Goal: Task Accomplishment & Management: Use online tool/utility

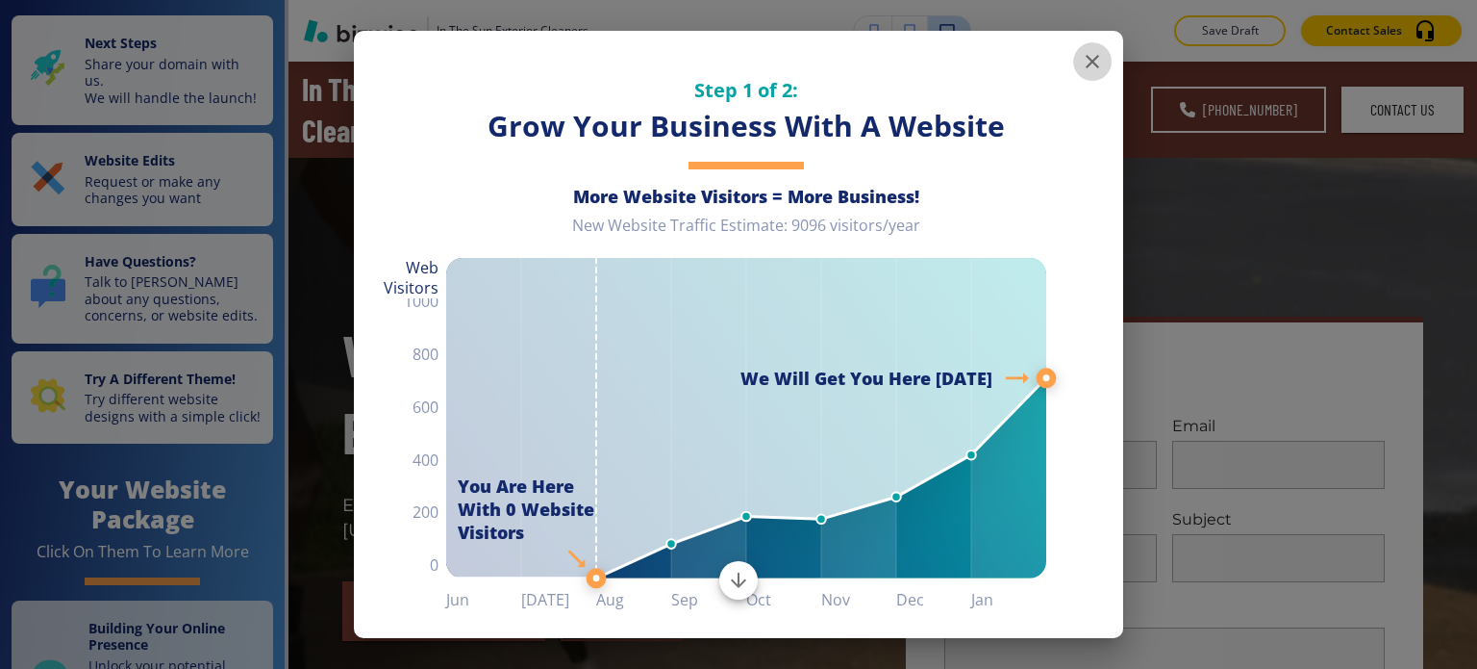
click at [1081, 57] on icon "button" at bounding box center [1092, 61] width 23 height 23
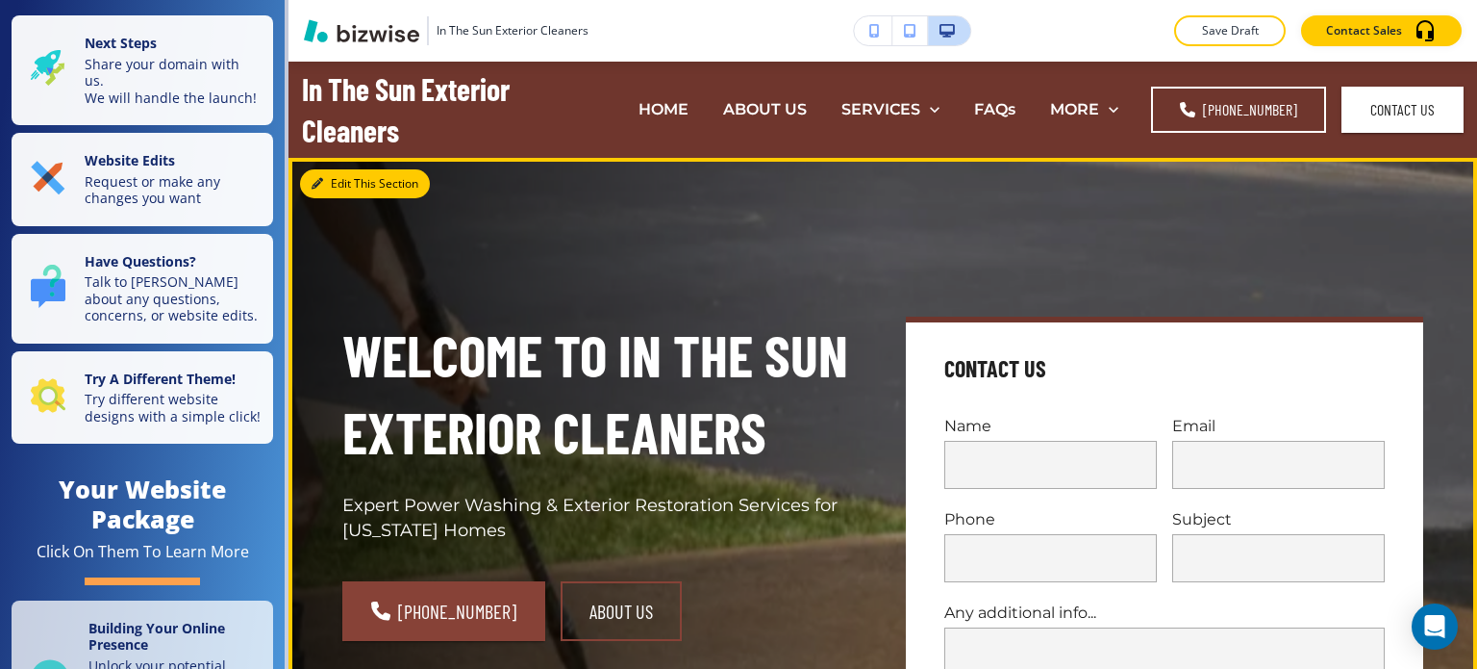
click at [346, 177] on button "Edit This Section" at bounding box center [365, 183] width 130 height 29
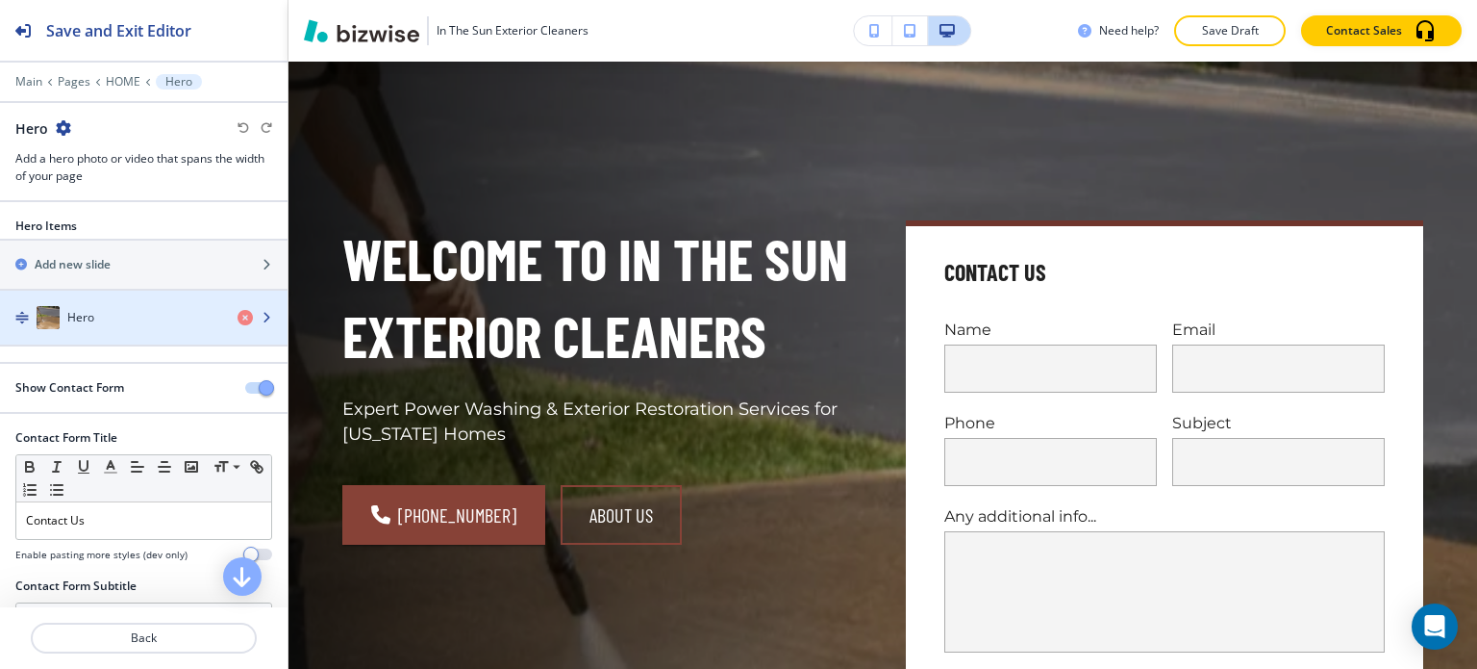
click at [93, 311] on h4 "Hero" at bounding box center [80, 317] width 27 height 17
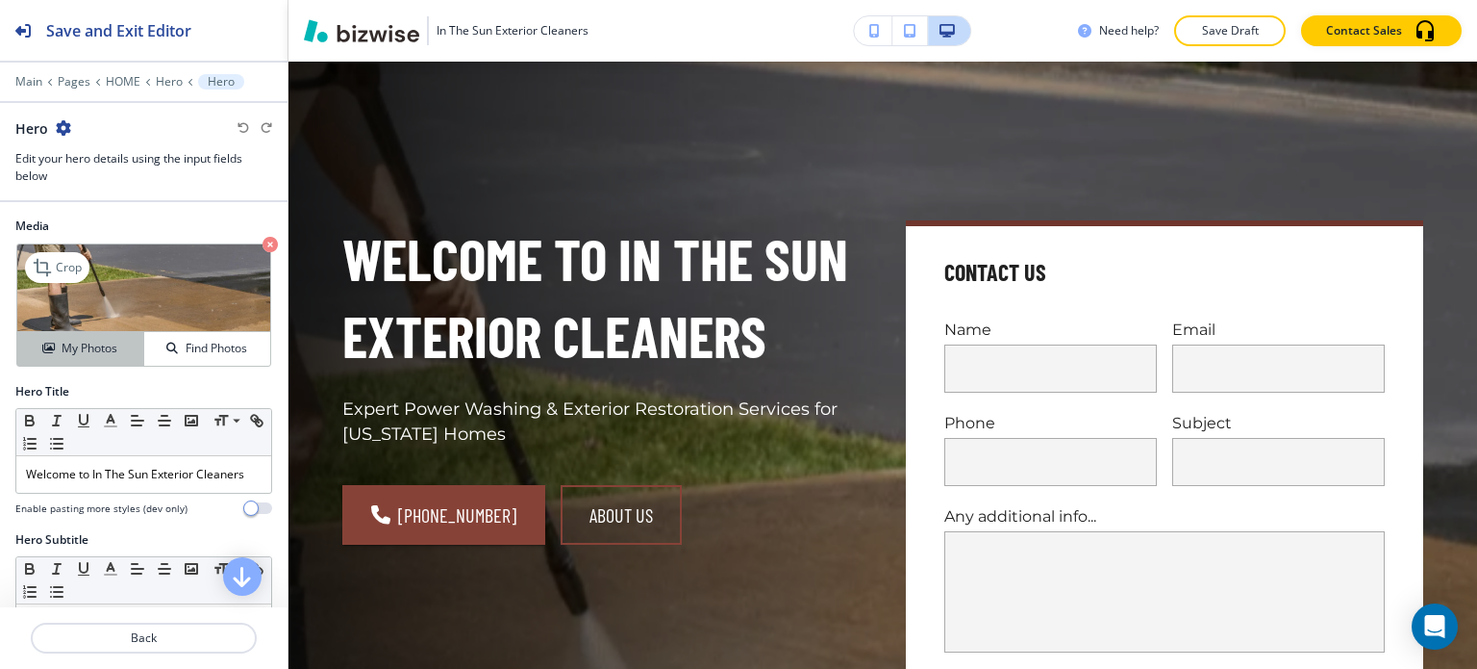
click at [92, 340] on h4 "My Photos" at bounding box center [90, 348] width 56 height 17
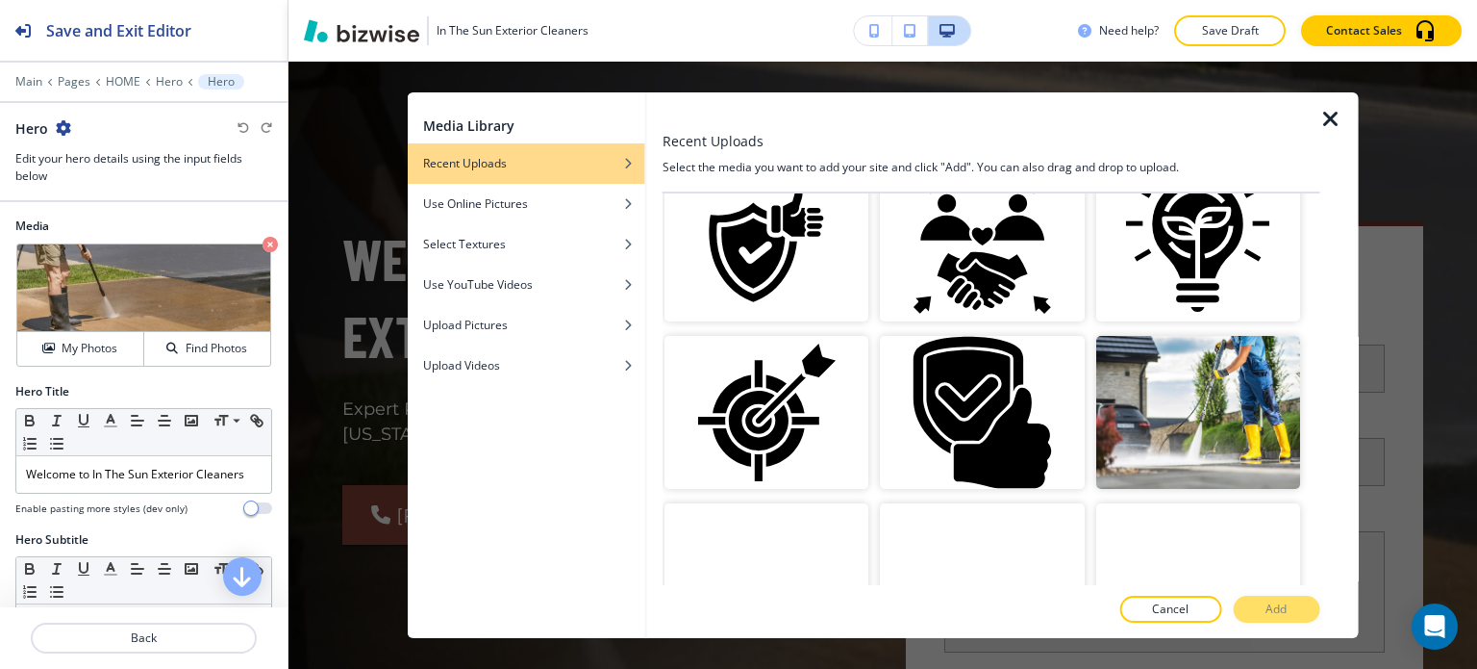
scroll to position [181, 0]
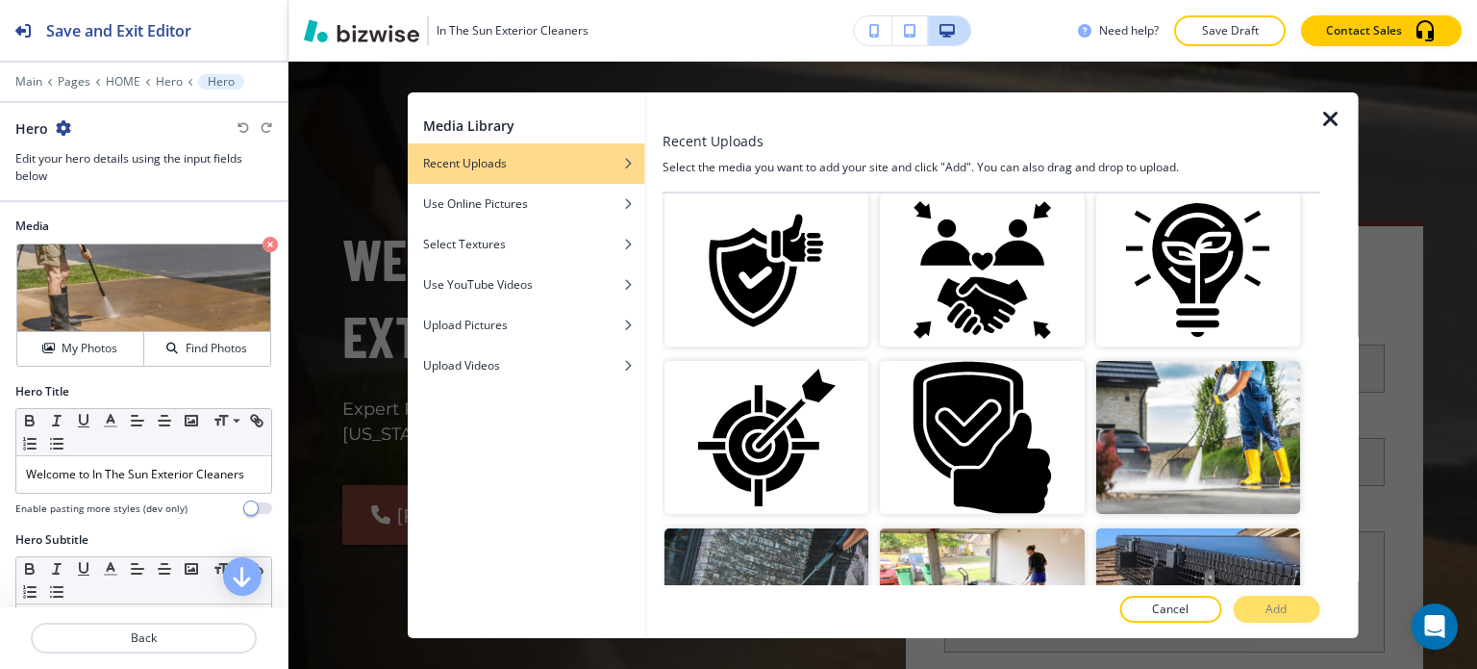
click at [1340, 114] on icon "button" at bounding box center [1331, 119] width 23 height 23
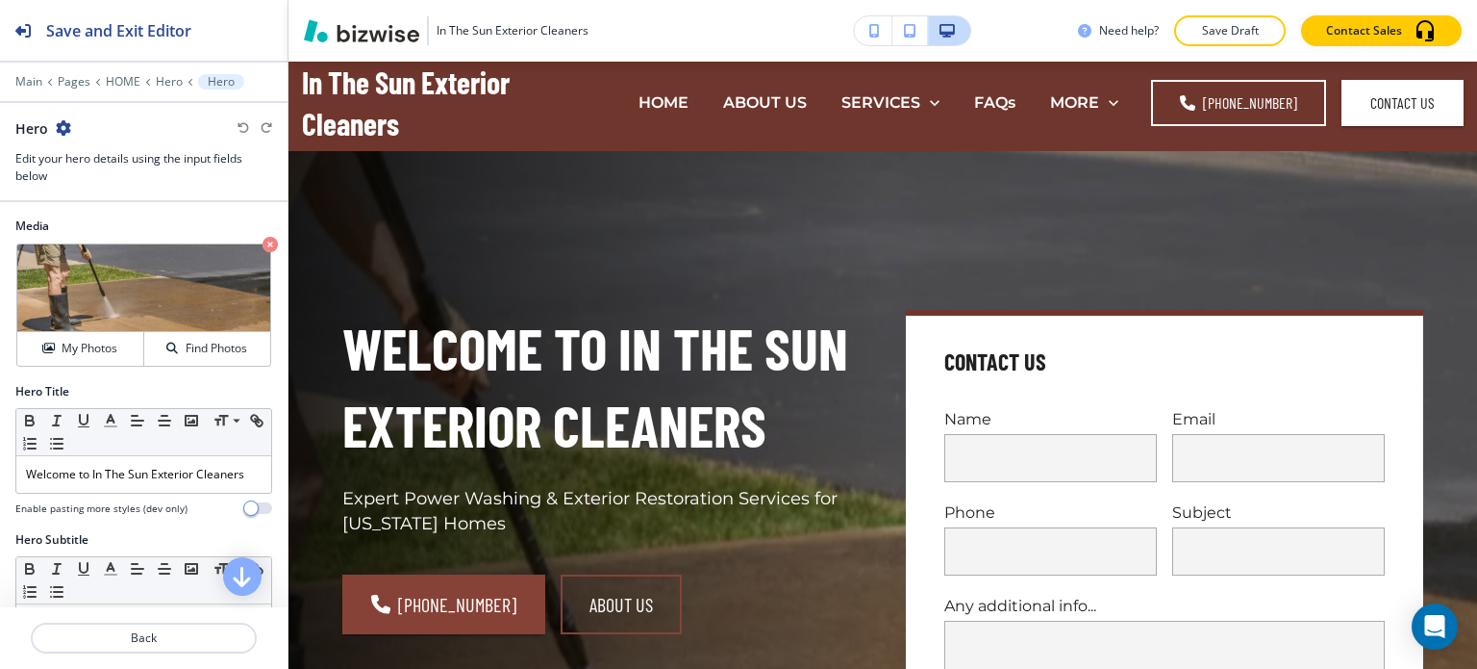
scroll to position [0, 0]
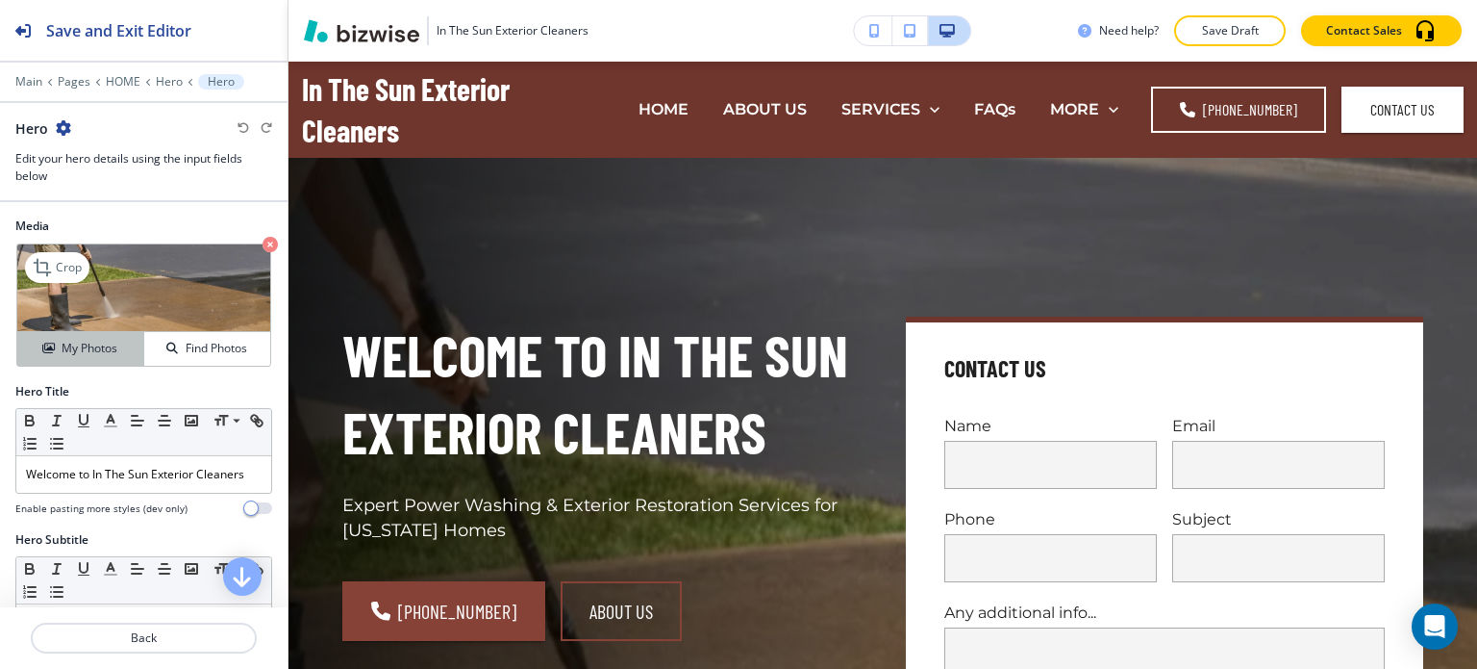
click at [43, 349] on icon "button" at bounding box center [48, 348] width 12 height 12
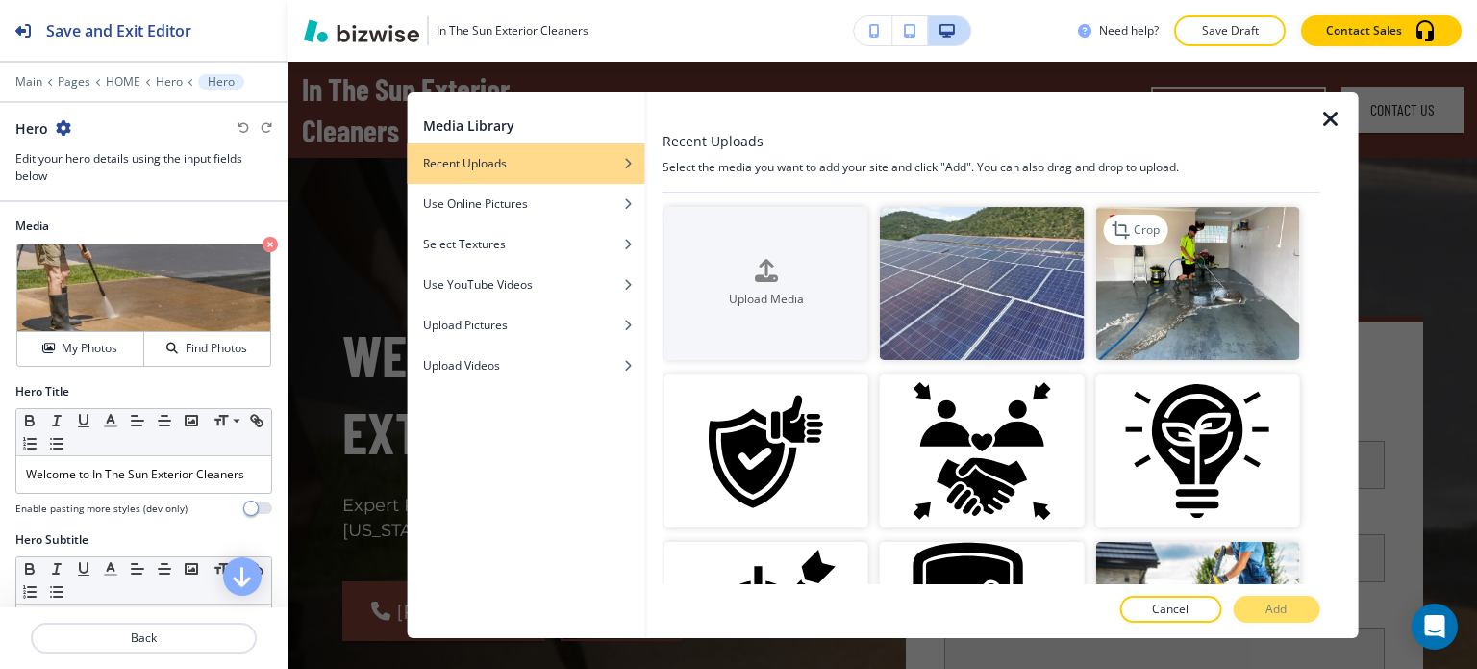
scroll to position [289, 0]
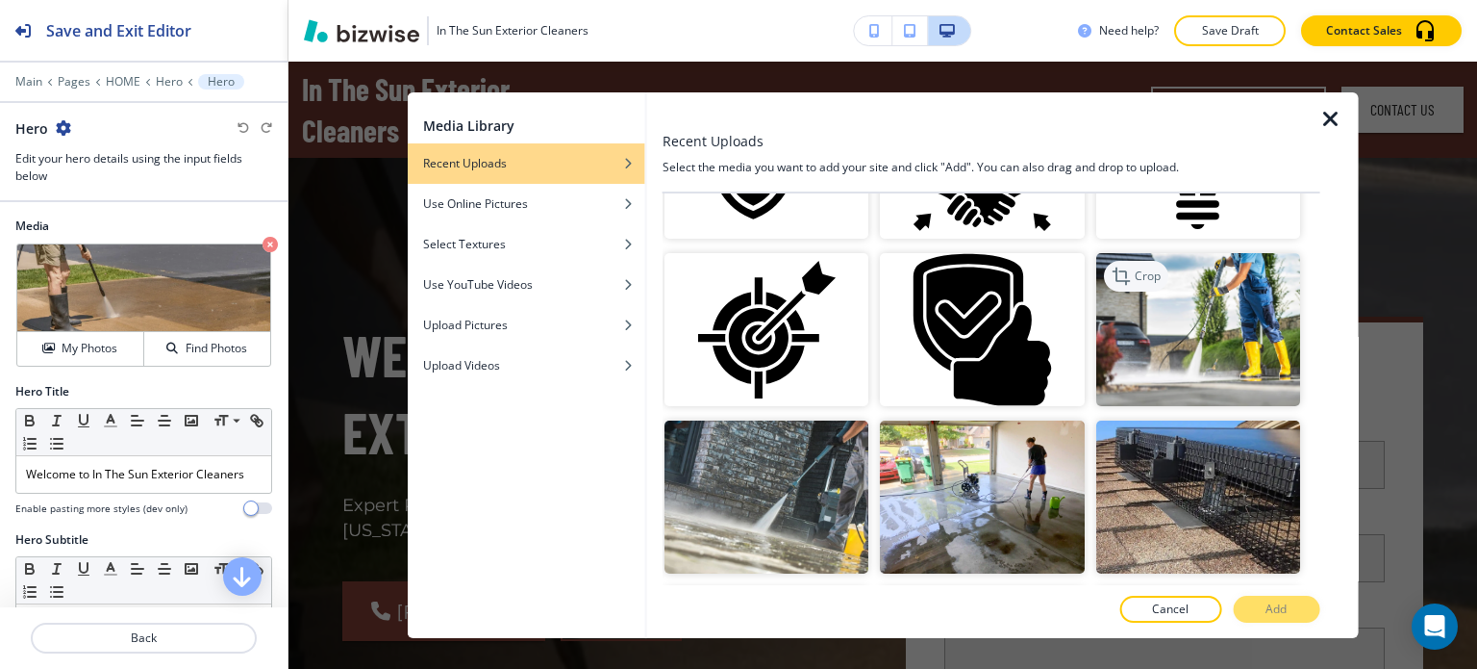
click at [1118, 265] on icon "button" at bounding box center [1122, 276] width 23 height 23
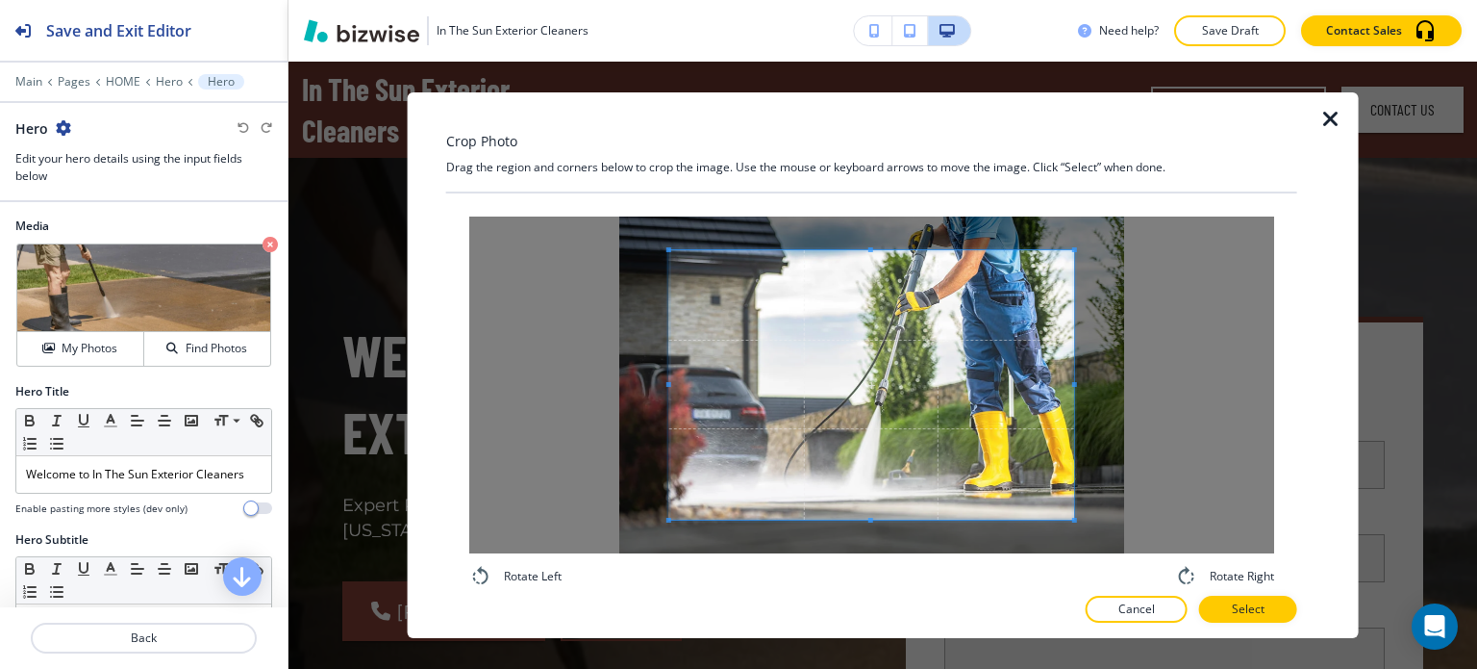
click at [466, 173] on div "Crop Photo Drag the region and corners below to crop the image. Use the mouse o…" at bounding box center [871, 365] width 851 height 546
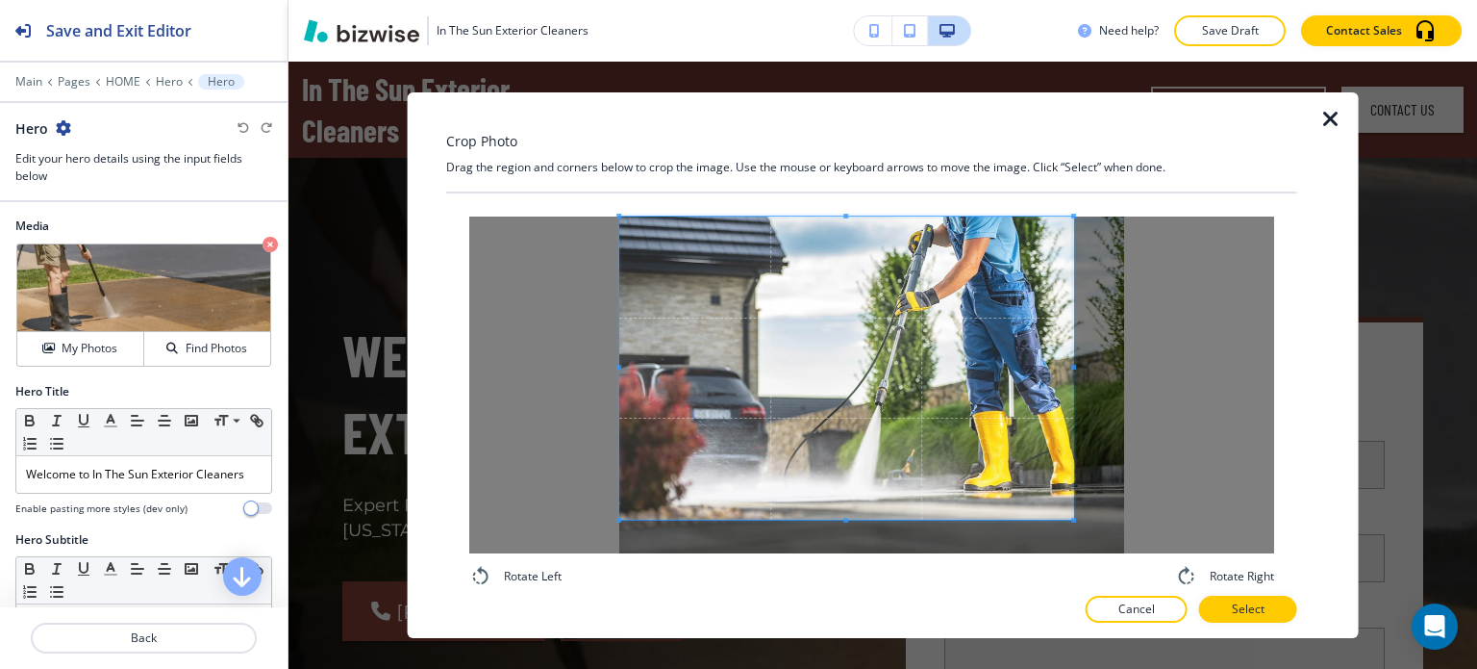
click at [1153, 568] on div "Rotate Left Rotate Right" at bounding box center [871, 401] width 805 height 371
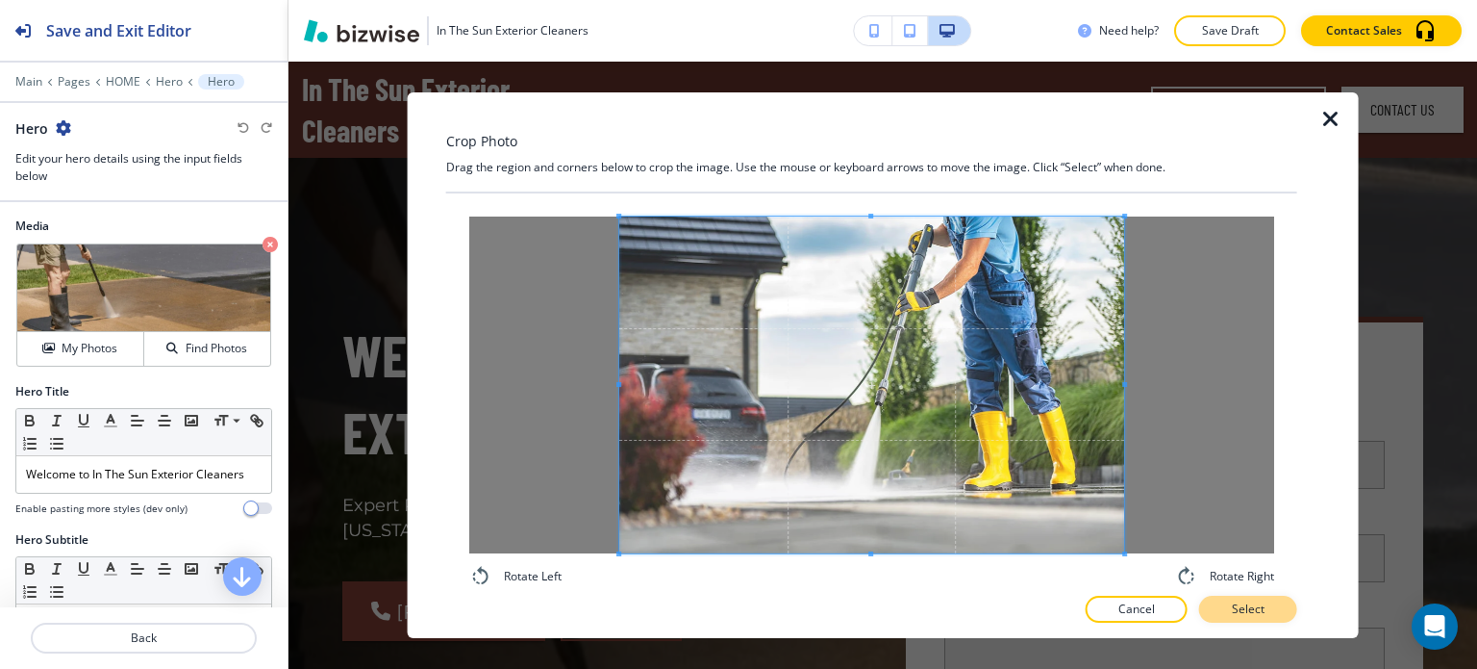
click at [1293, 616] on button "Select" at bounding box center [1248, 608] width 98 height 27
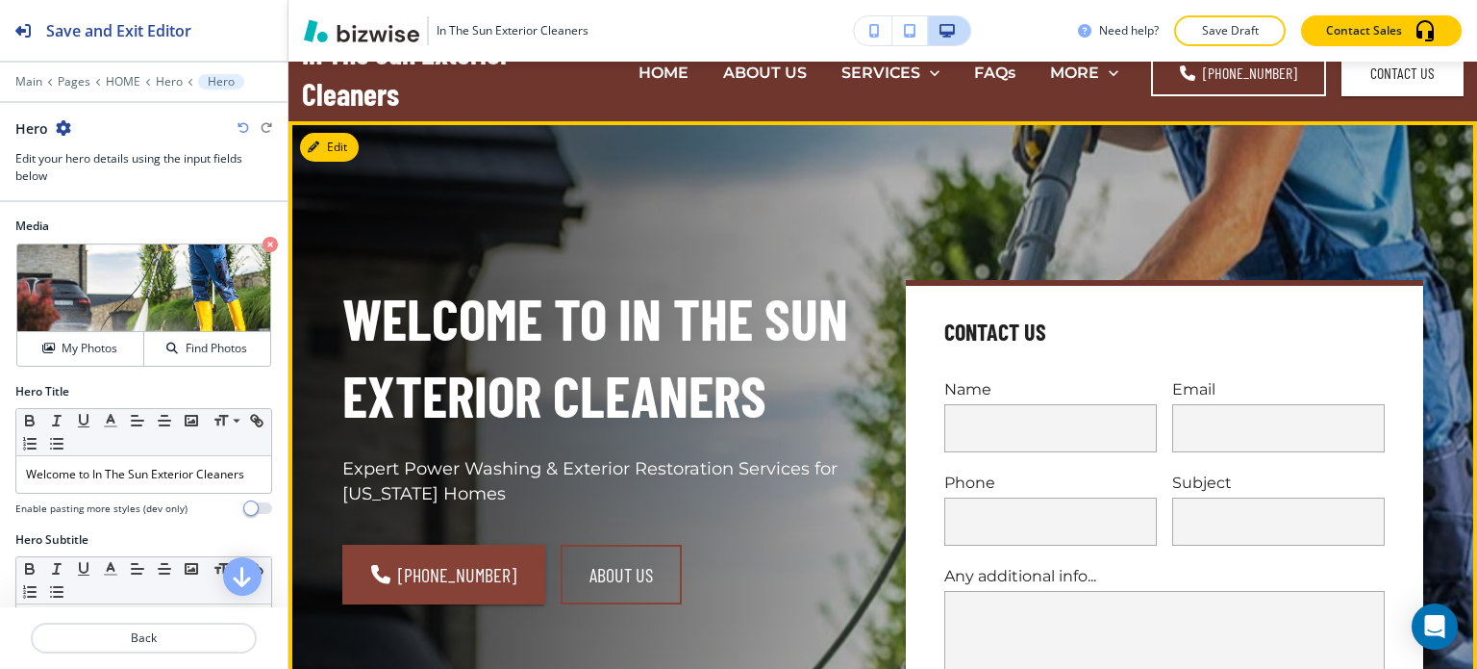
scroll to position [0, 0]
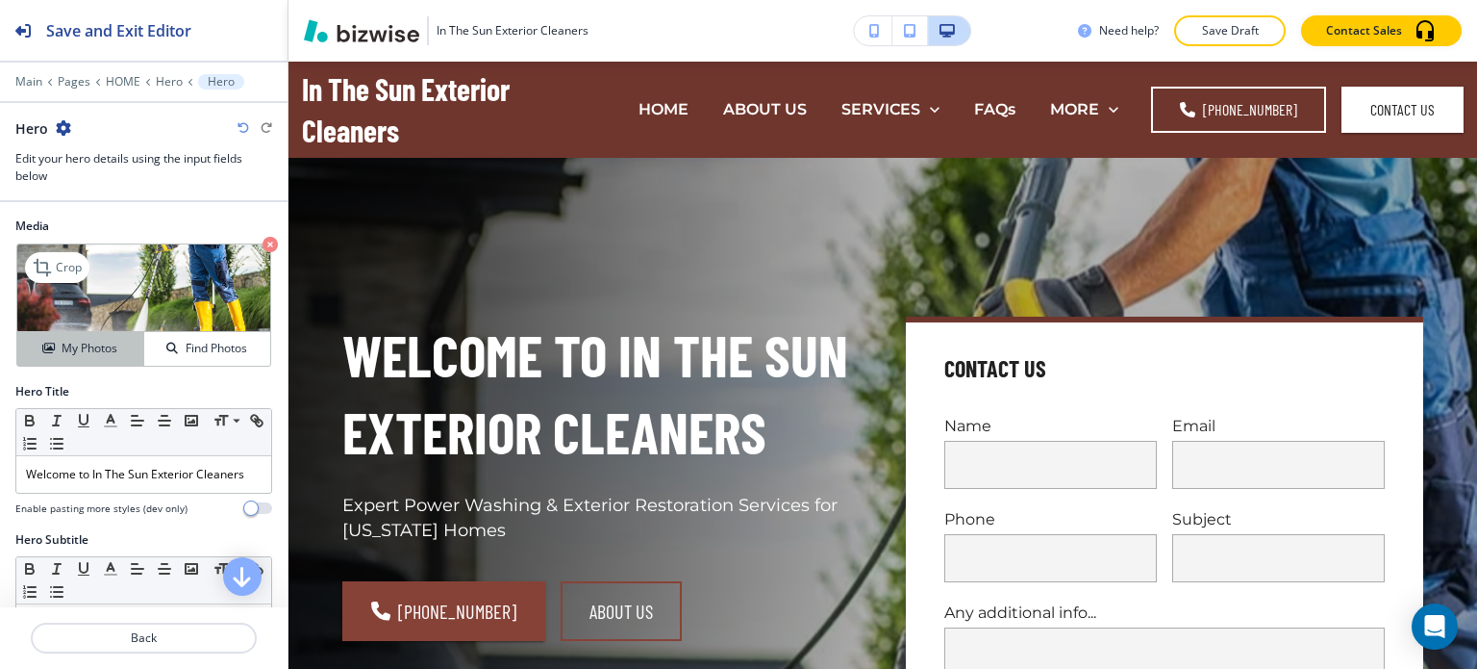
click at [65, 346] on h4 "My Photos" at bounding box center [90, 348] width 56 height 17
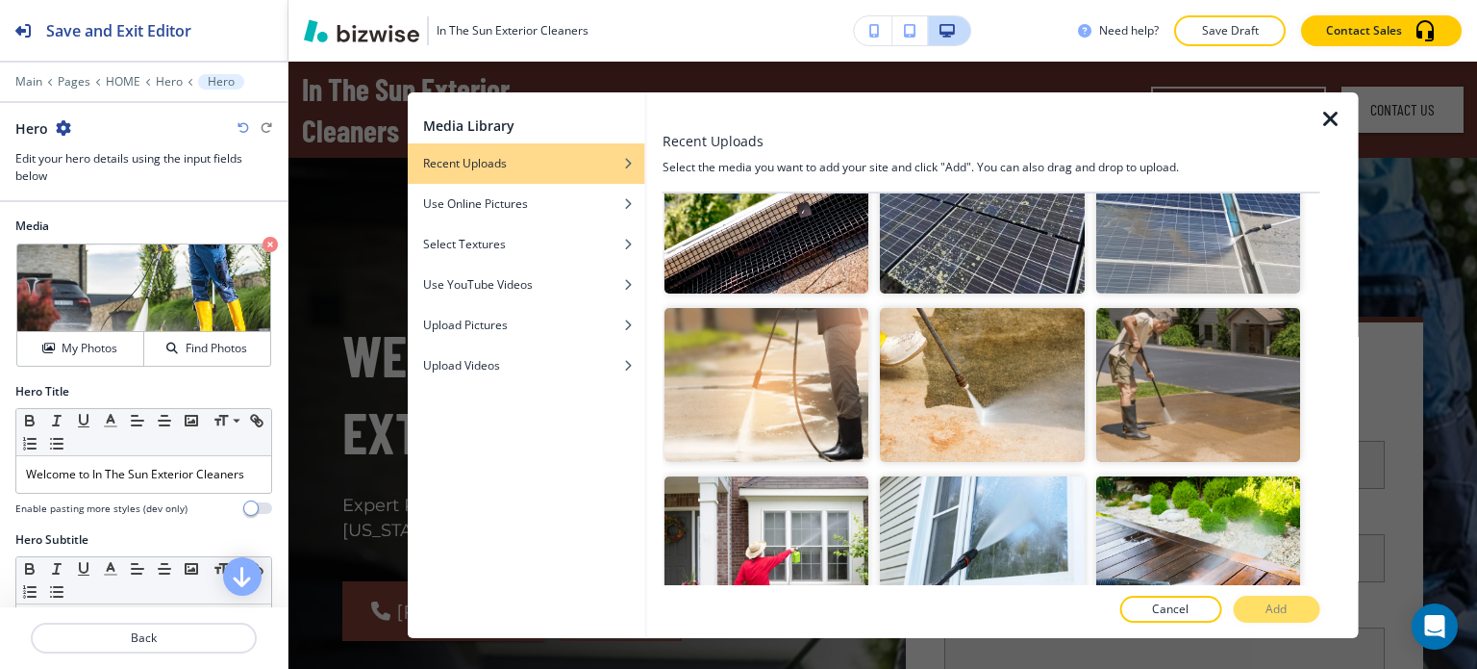
scroll to position [776, 0]
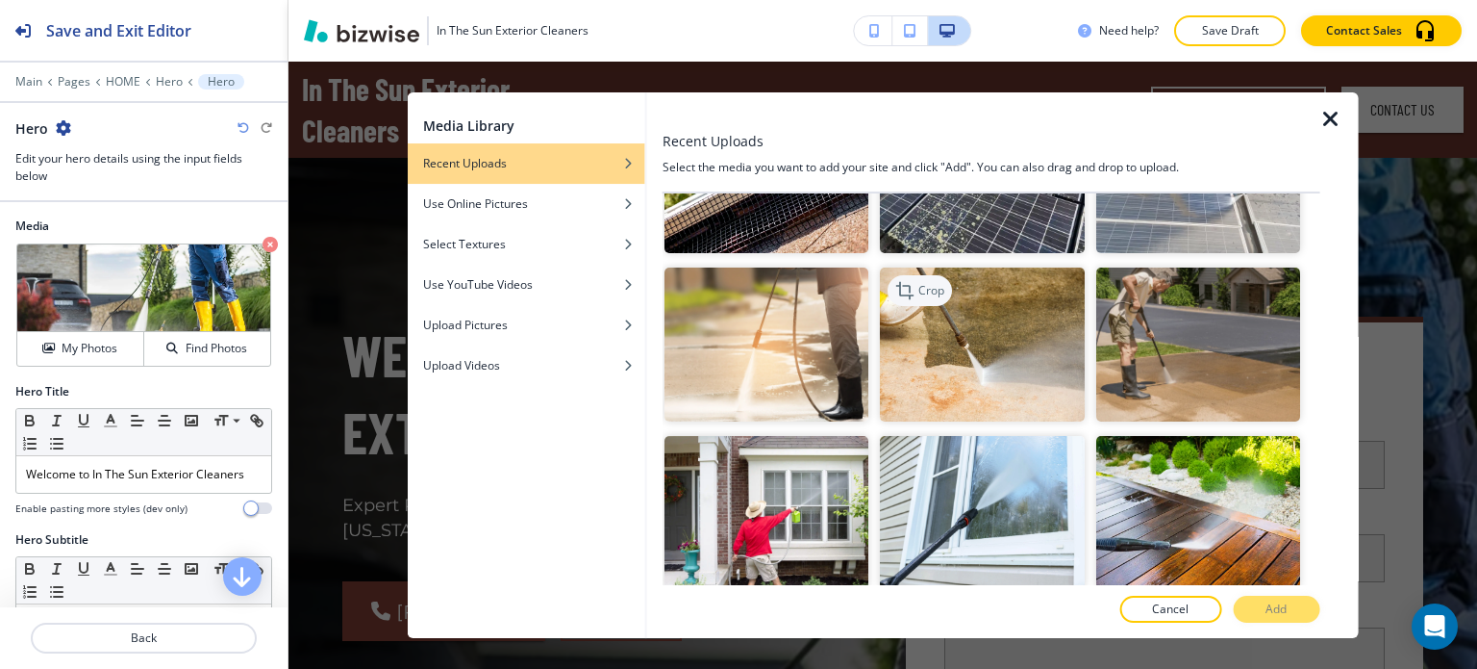
click at [919, 282] on p "Crop" at bounding box center [932, 290] width 26 height 17
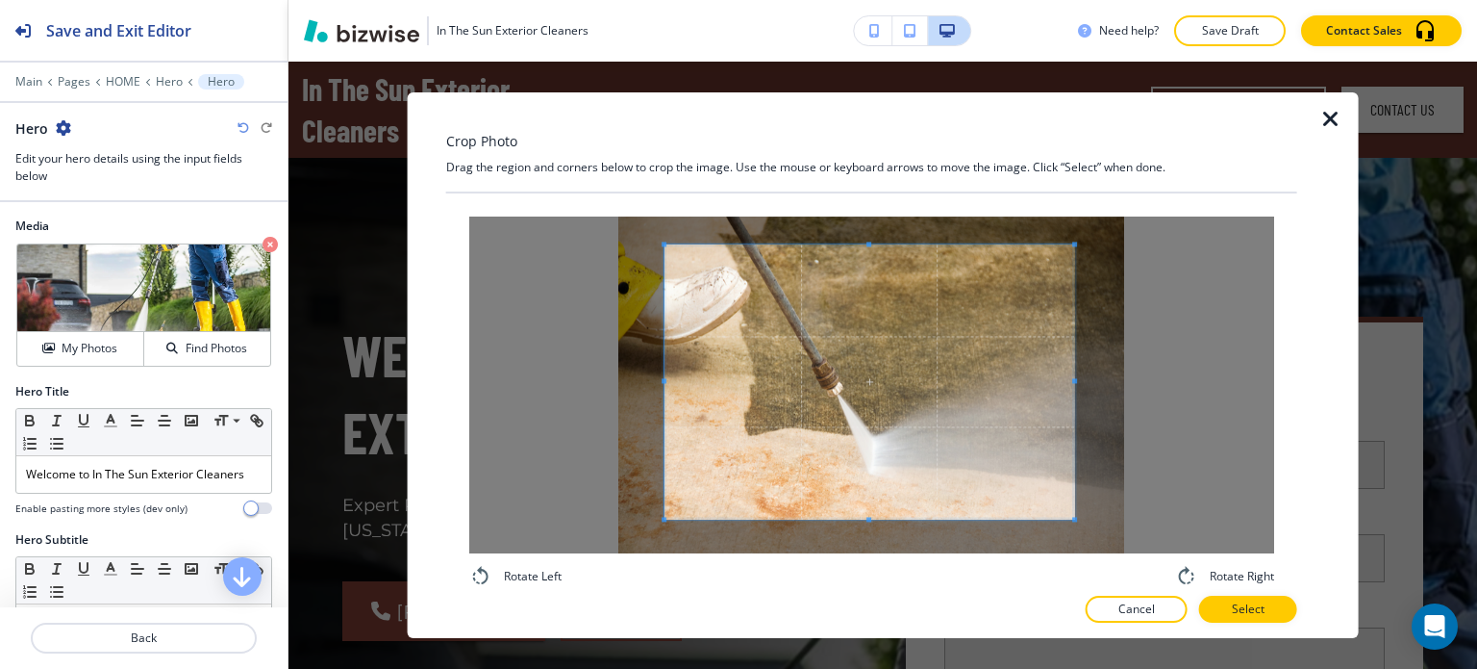
click at [662, 241] on span at bounding box center [664, 243] width 5 height 5
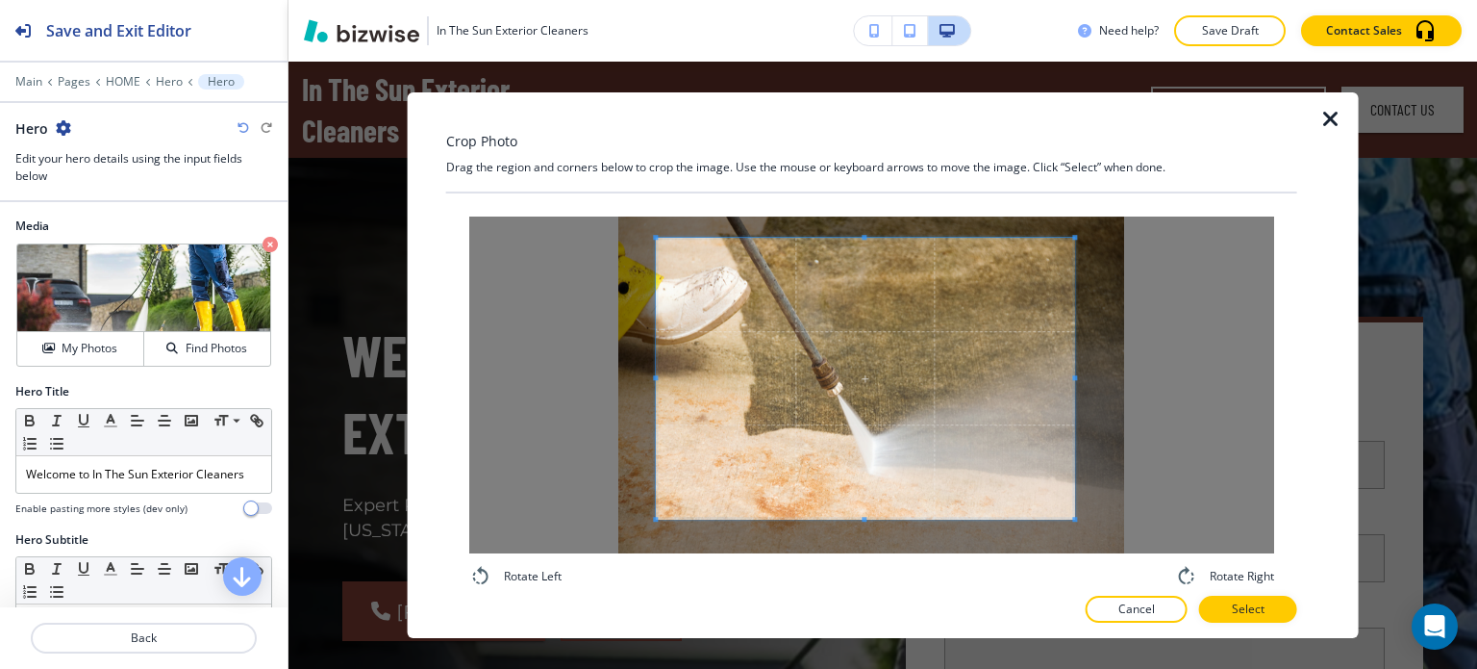
click at [473, 128] on div "Crop Photo Drag the region and corners below to crop the image. Use the mouse o…" at bounding box center [871, 365] width 851 height 546
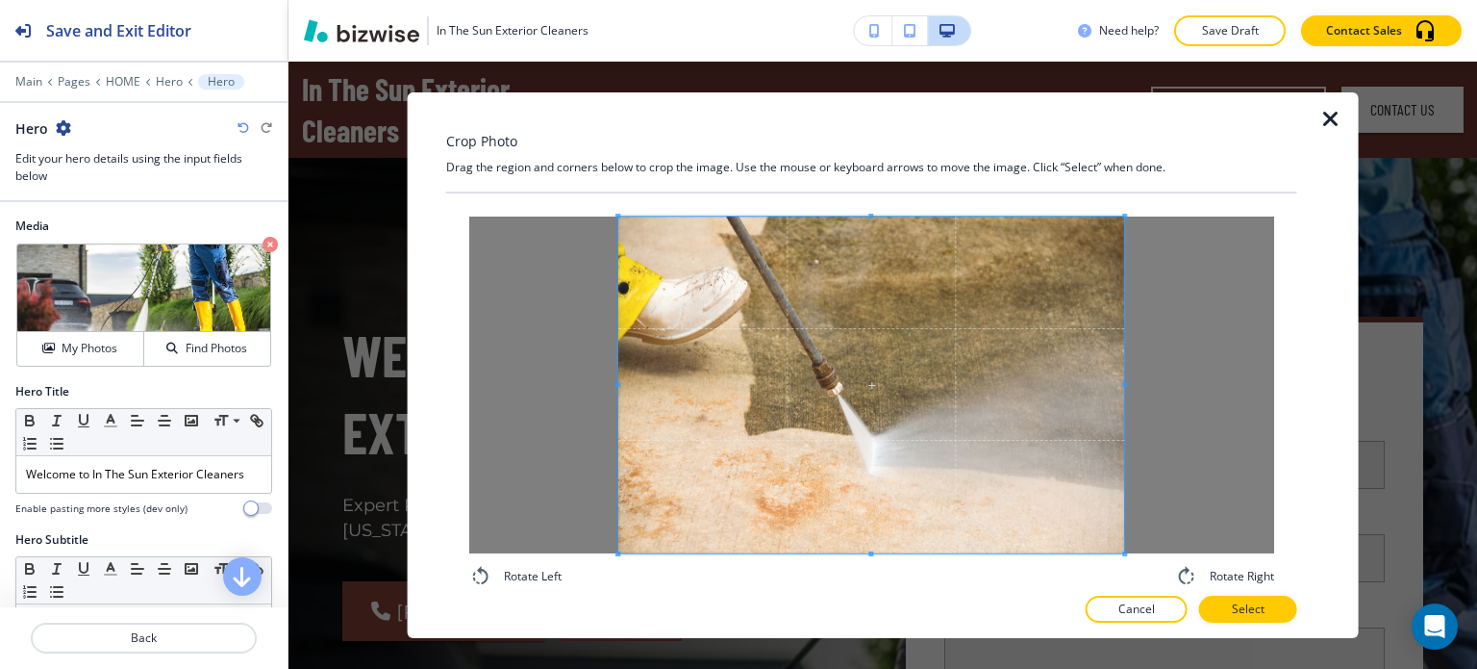
click at [1244, 609] on div "Crop Photo Drag the region and corners below to crop the image. Use the mouse o…" at bounding box center [871, 365] width 851 height 546
click at [1283, 618] on button "Select" at bounding box center [1248, 608] width 98 height 27
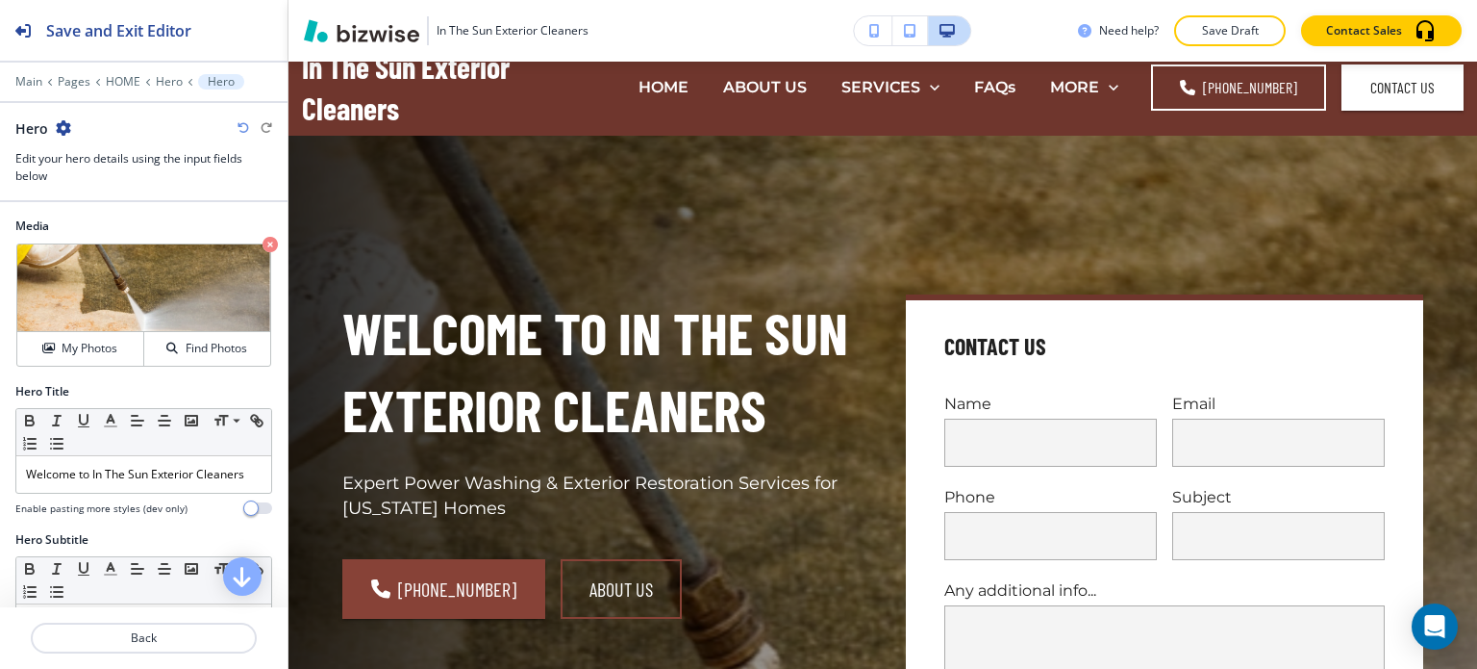
scroll to position [0, 0]
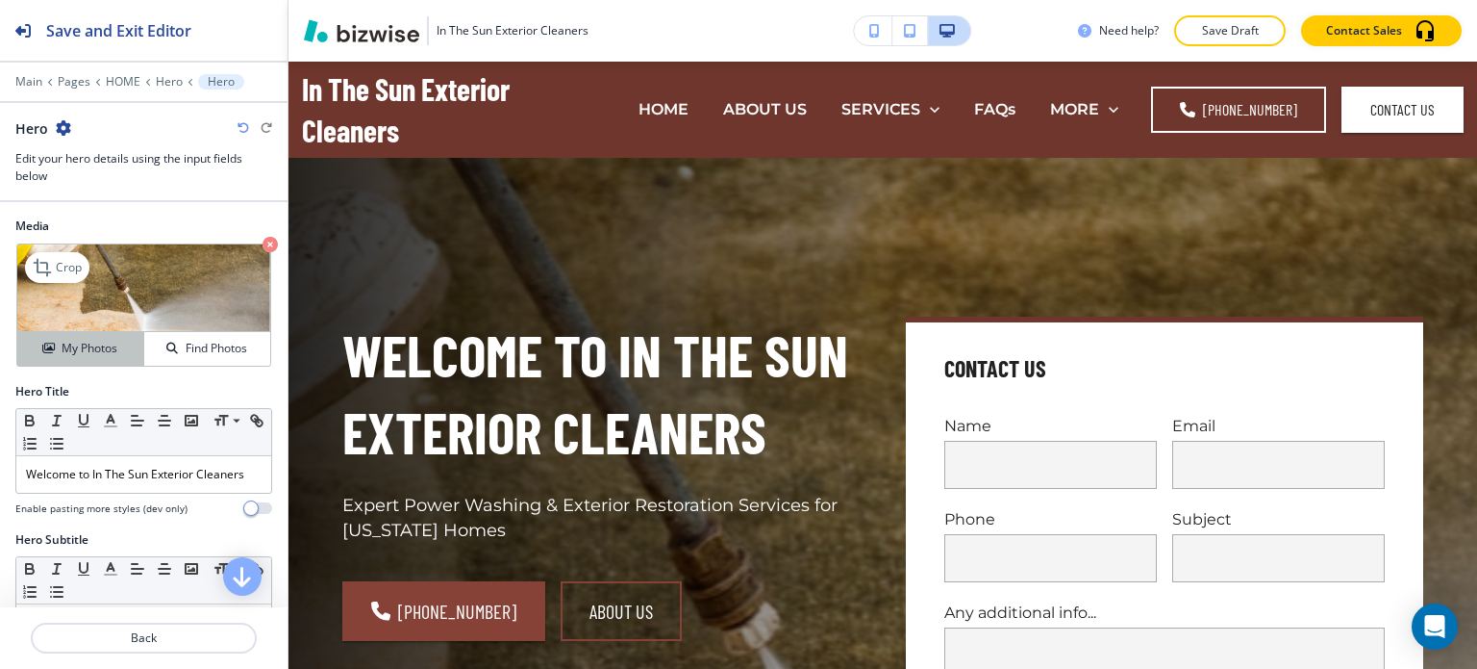
click at [95, 346] on h4 "My Photos" at bounding box center [90, 348] width 56 height 17
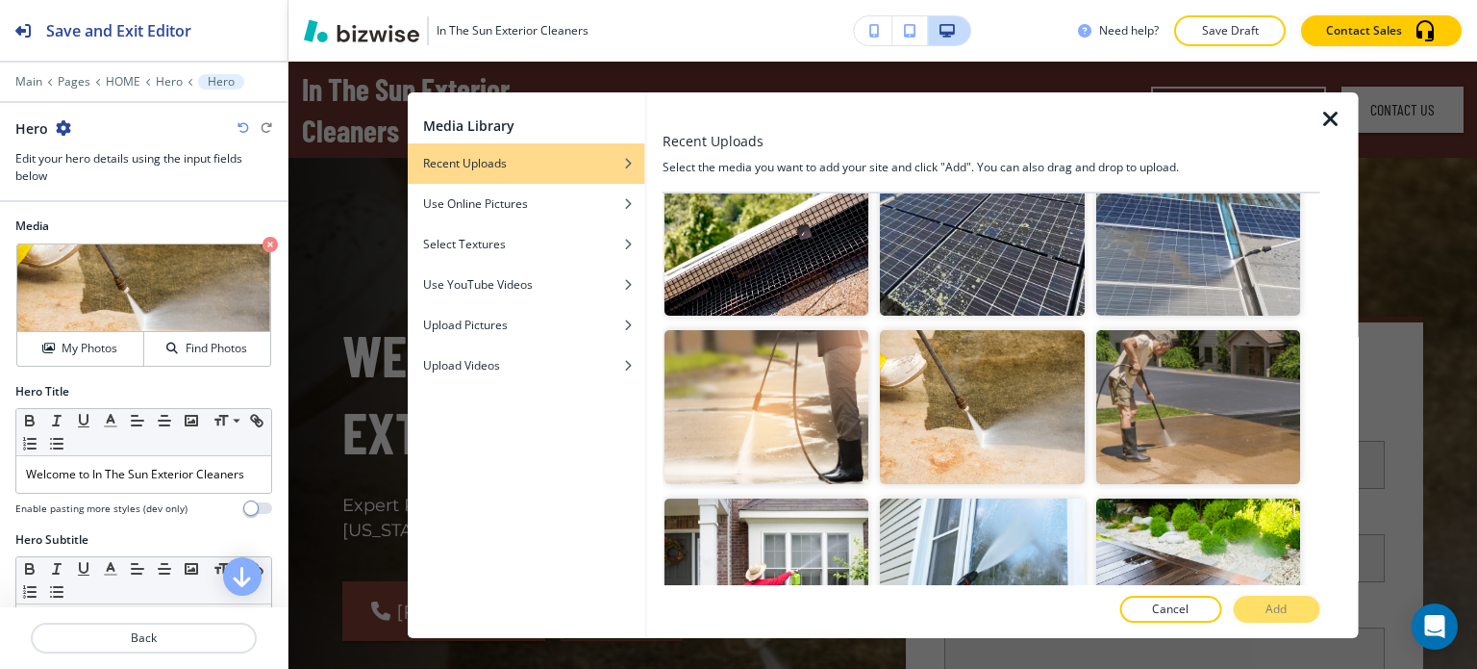
scroll to position [770, 0]
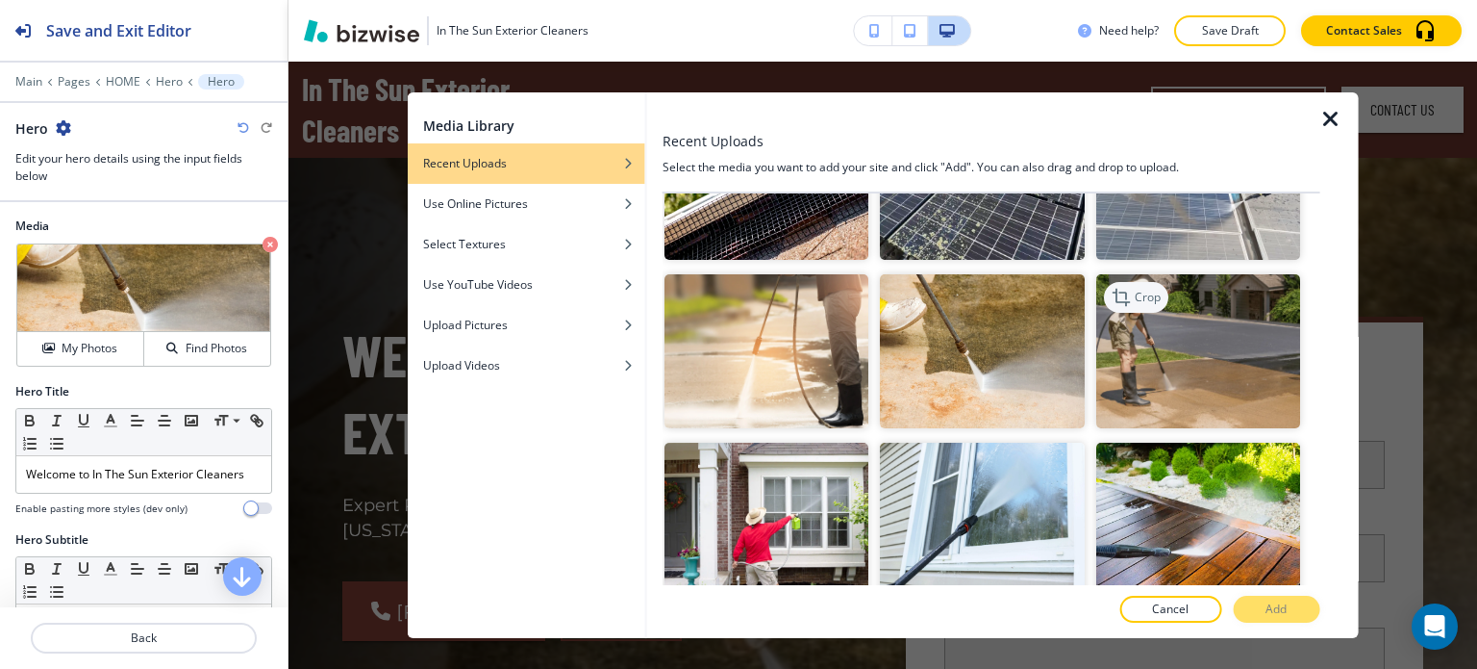
click at [1115, 286] on icon "button" at bounding box center [1122, 297] width 23 height 23
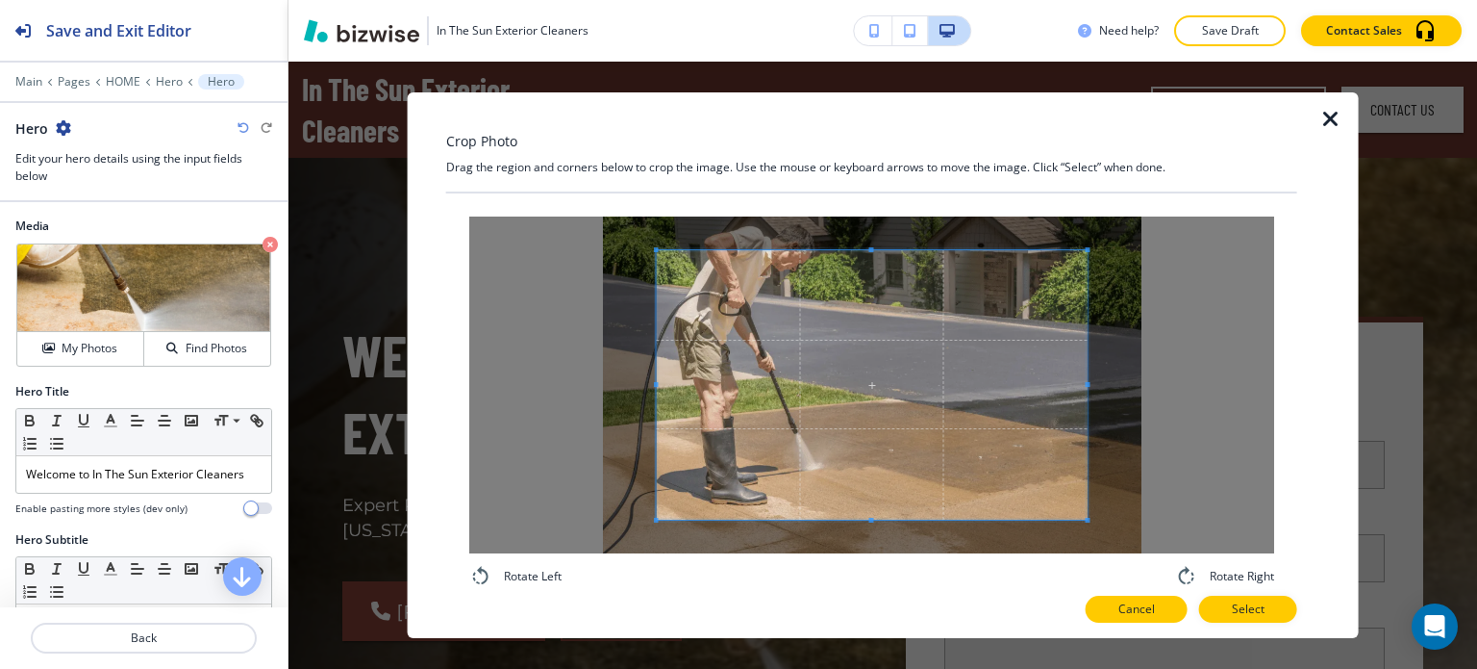
click at [1149, 600] on p "Cancel" at bounding box center [1137, 608] width 37 height 17
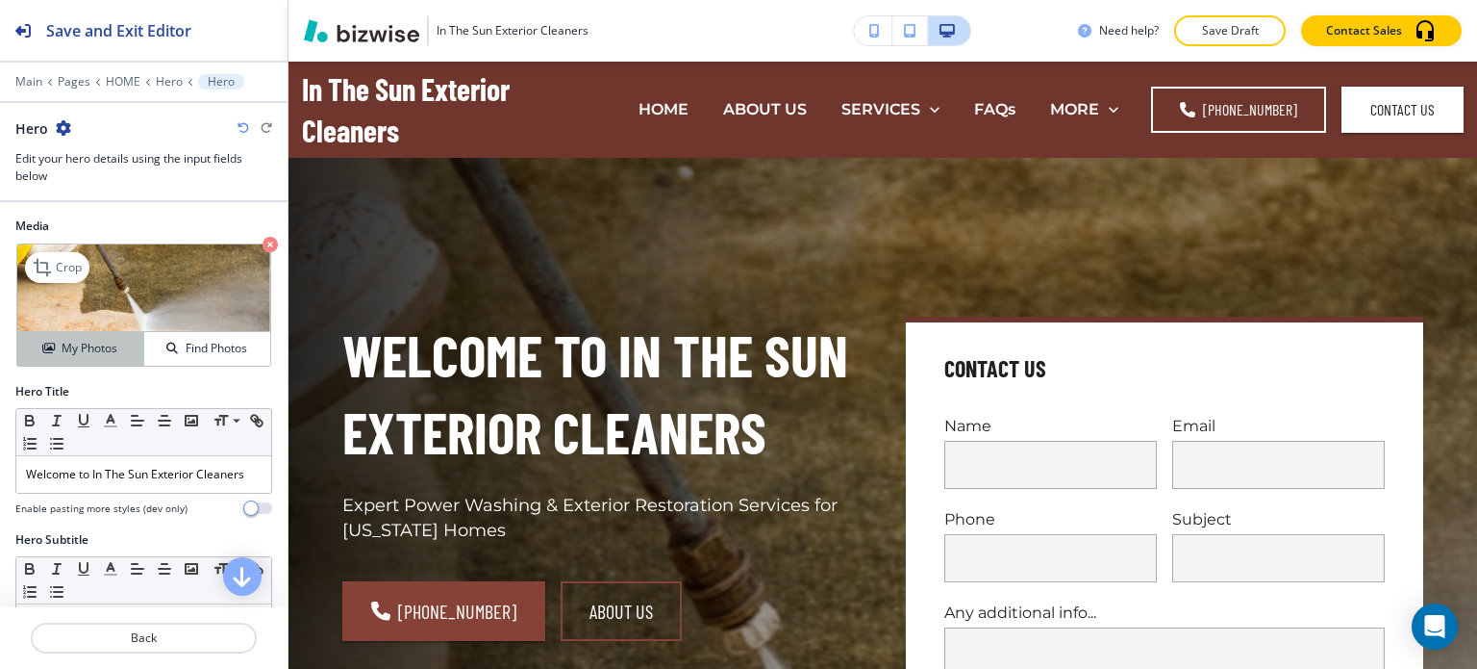
click at [104, 341] on h4 "My Photos" at bounding box center [90, 348] width 56 height 17
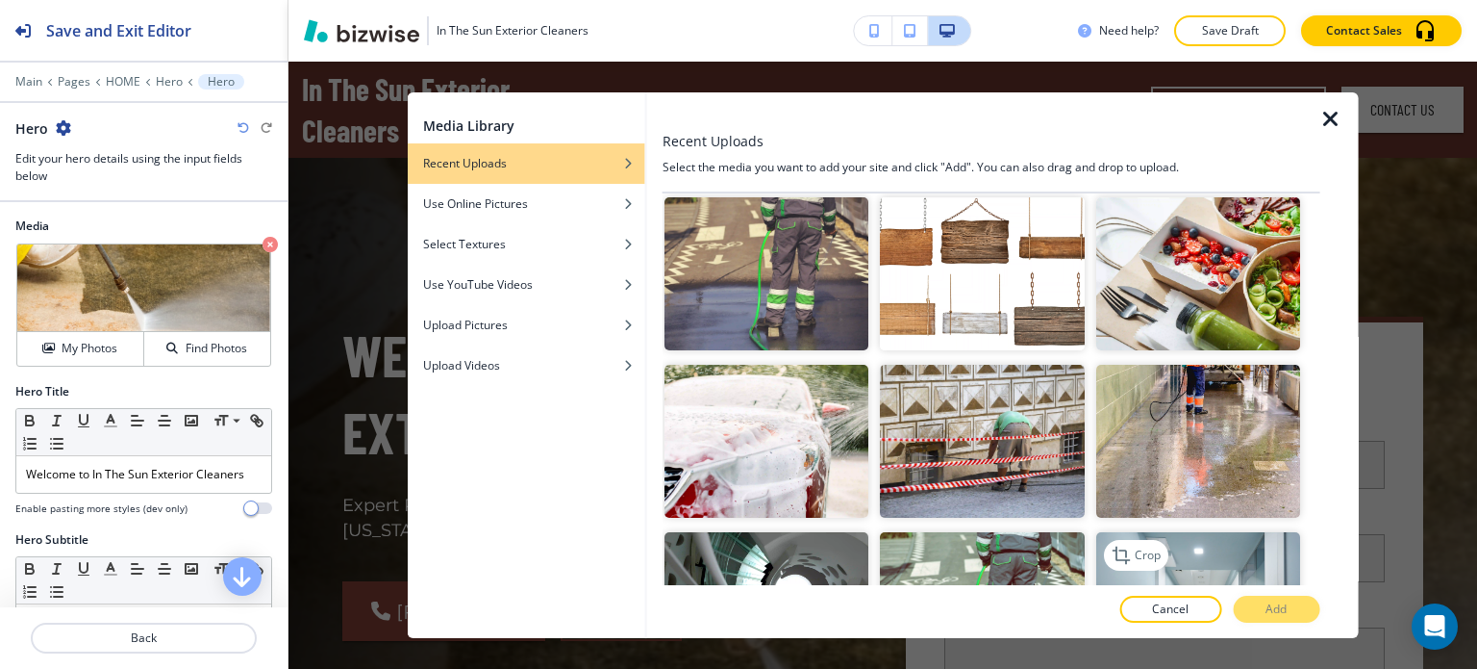
scroll to position [1335, 0]
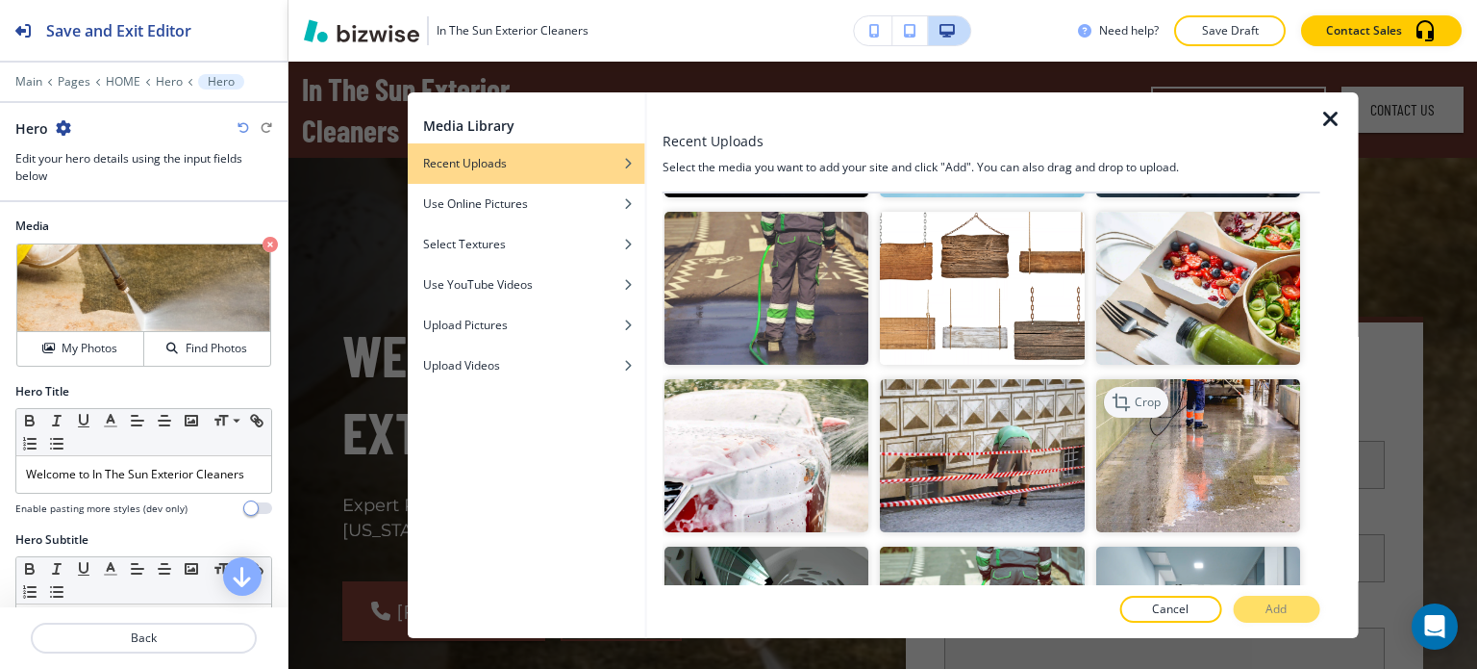
click at [1134, 393] on p "Crop" at bounding box center [1147, 401] width 26 height 17
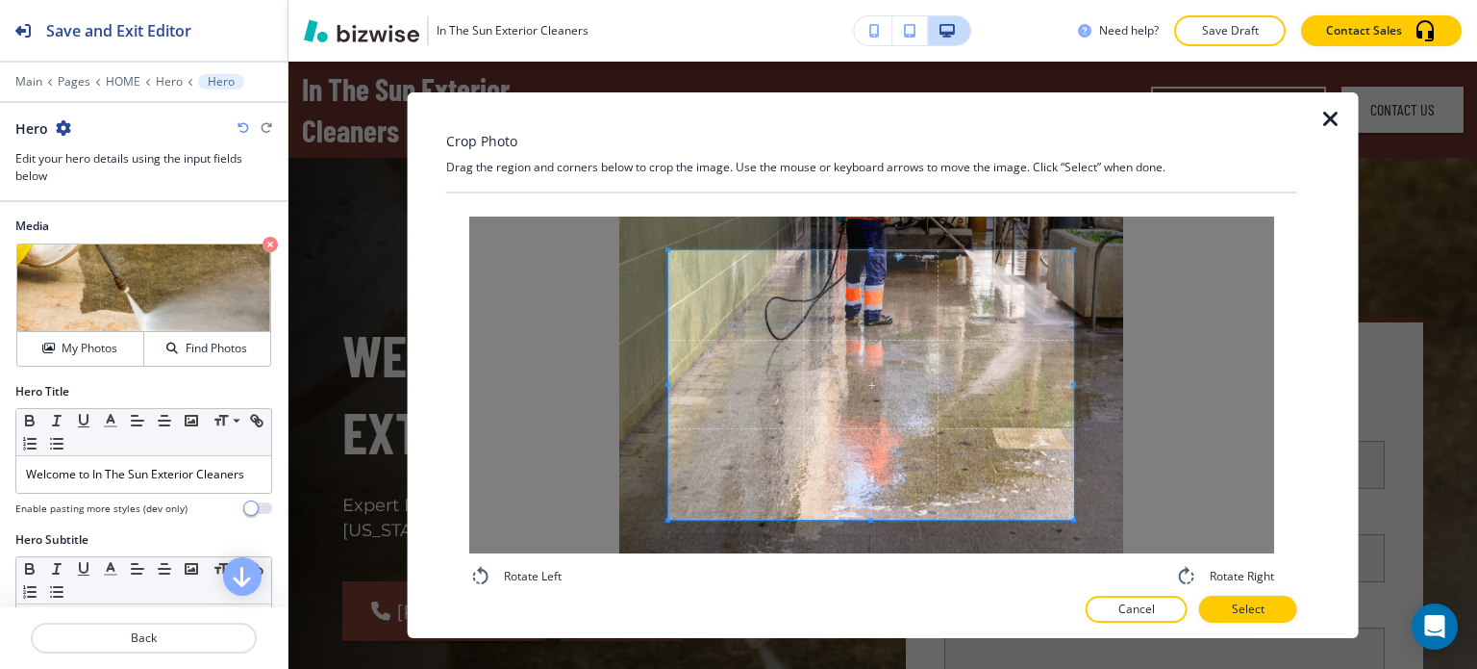
click at [432, 125] on div "Crop Photo Drag the region and corners below to crop the image. Use the mouse o…" at bounding box center [883, 365] width 905 height 546
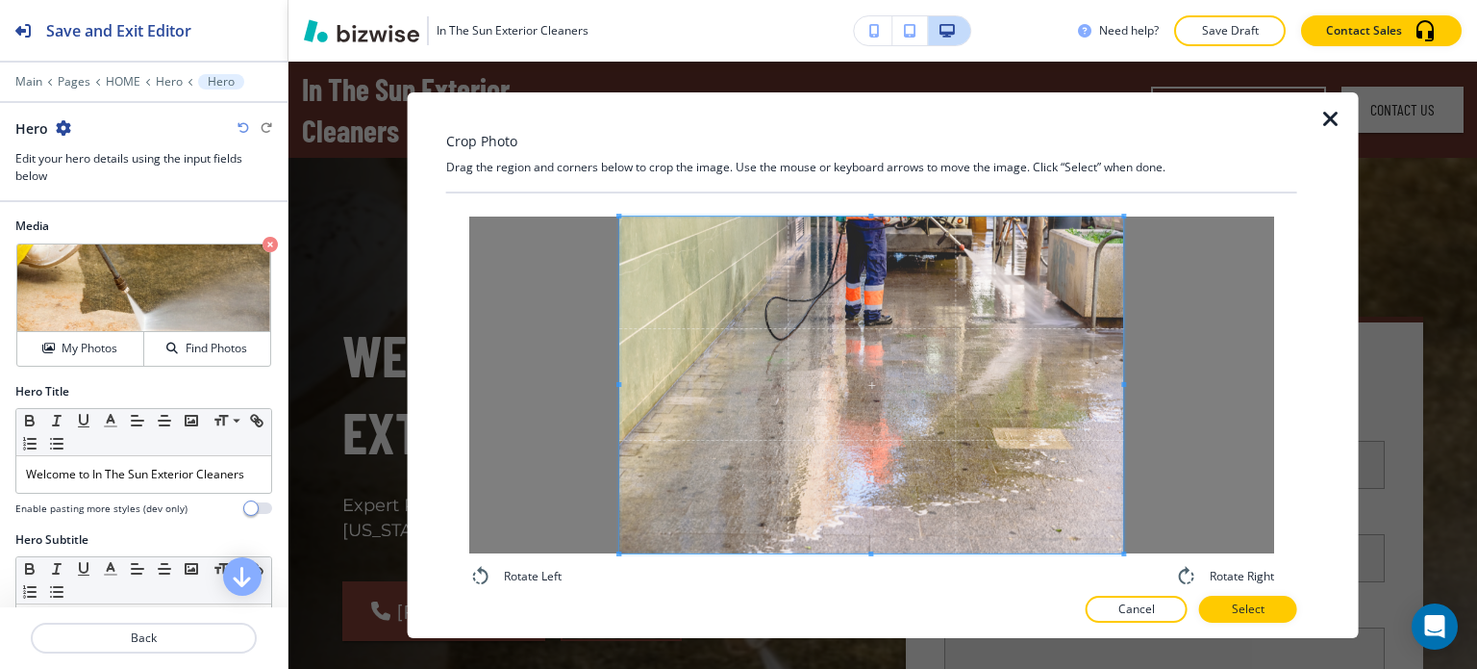
click at [1243, 587] on div "Crop Photo Drag the region and corners below to crop the image. Use the mouse o…" at bounding box center [871, 365] width 851 height 546
click at [1290, 613] on button "Select" at bounding box center [1248, 608] width 98 height 27
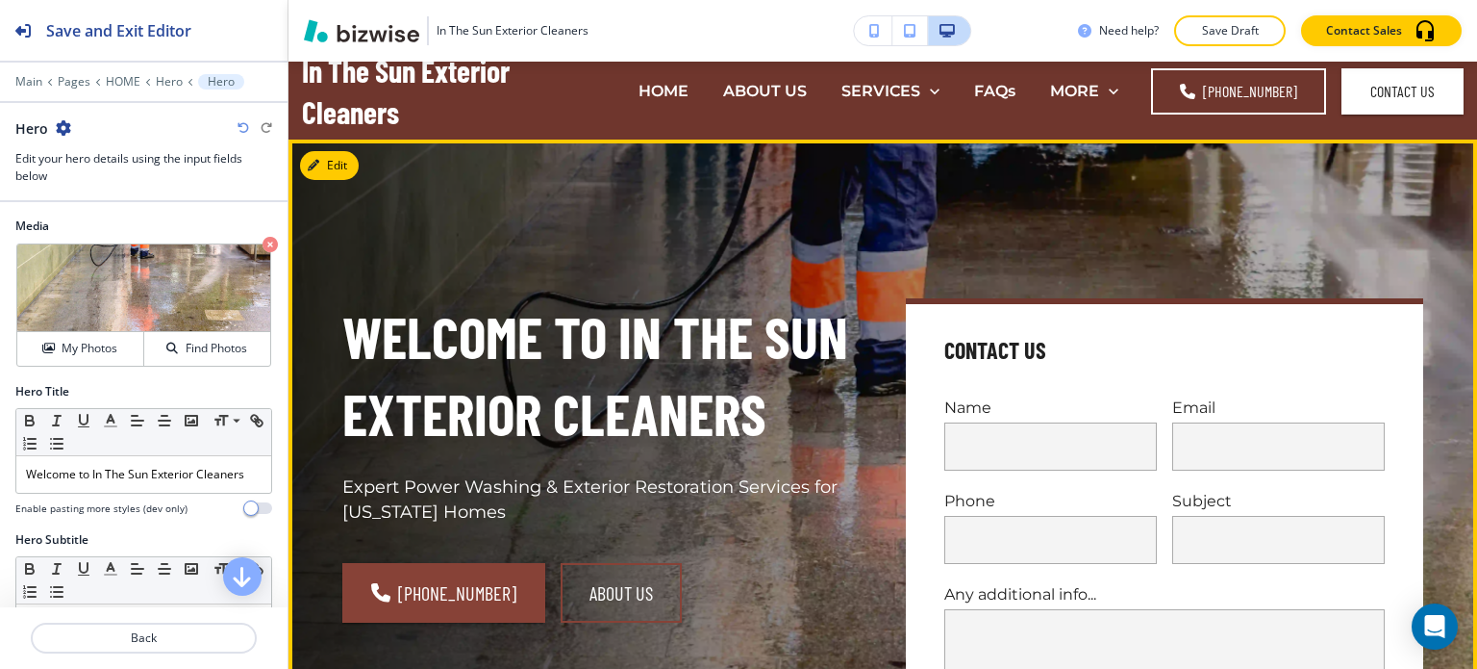
scroll to position [0, 0]
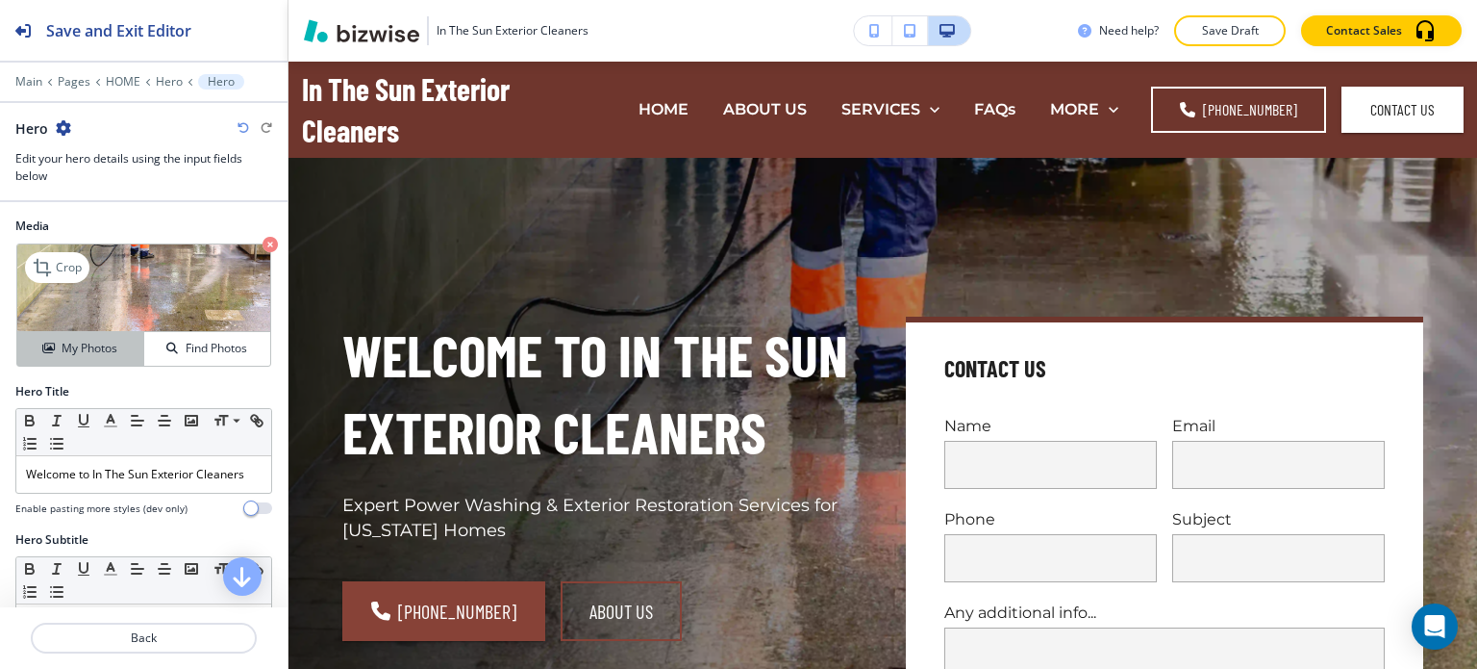
click at [88, 340] on h4 "My Photos" at bounding box center [90, 348] width 56 height 17
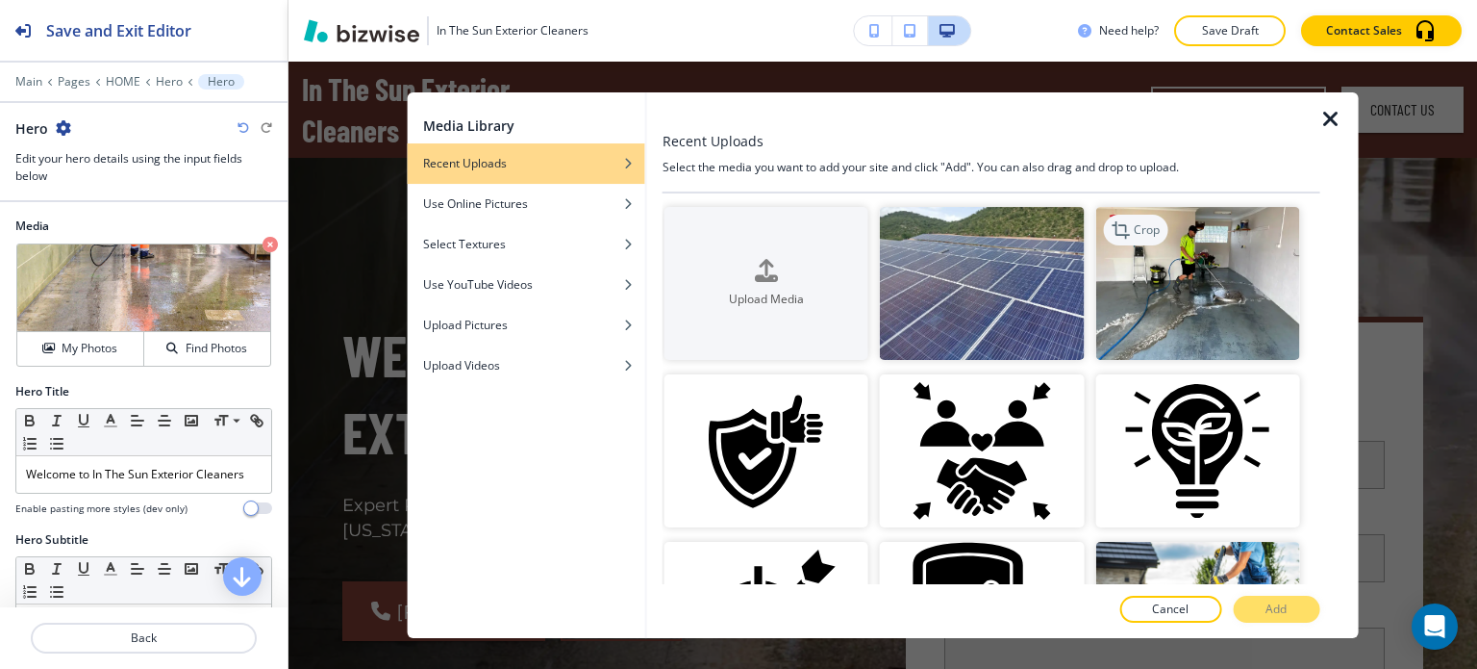
click at [1119, 229] on icon "button" at bounding box center [1122, 229] width 23 height 23
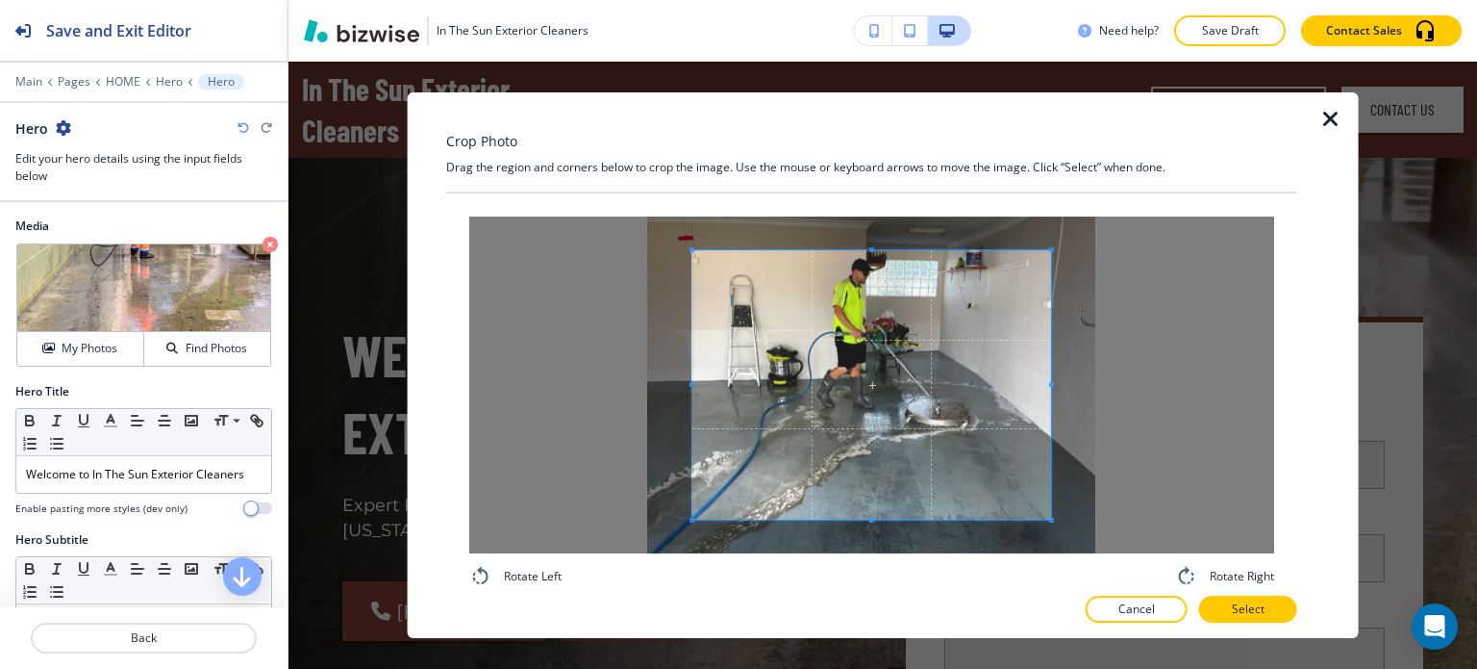
click at [438, 125] on div "Crop Photo Drag the region and corners below to crop the image. Use the mouse o…" at bounding box center [883, 365] width 905 height 546
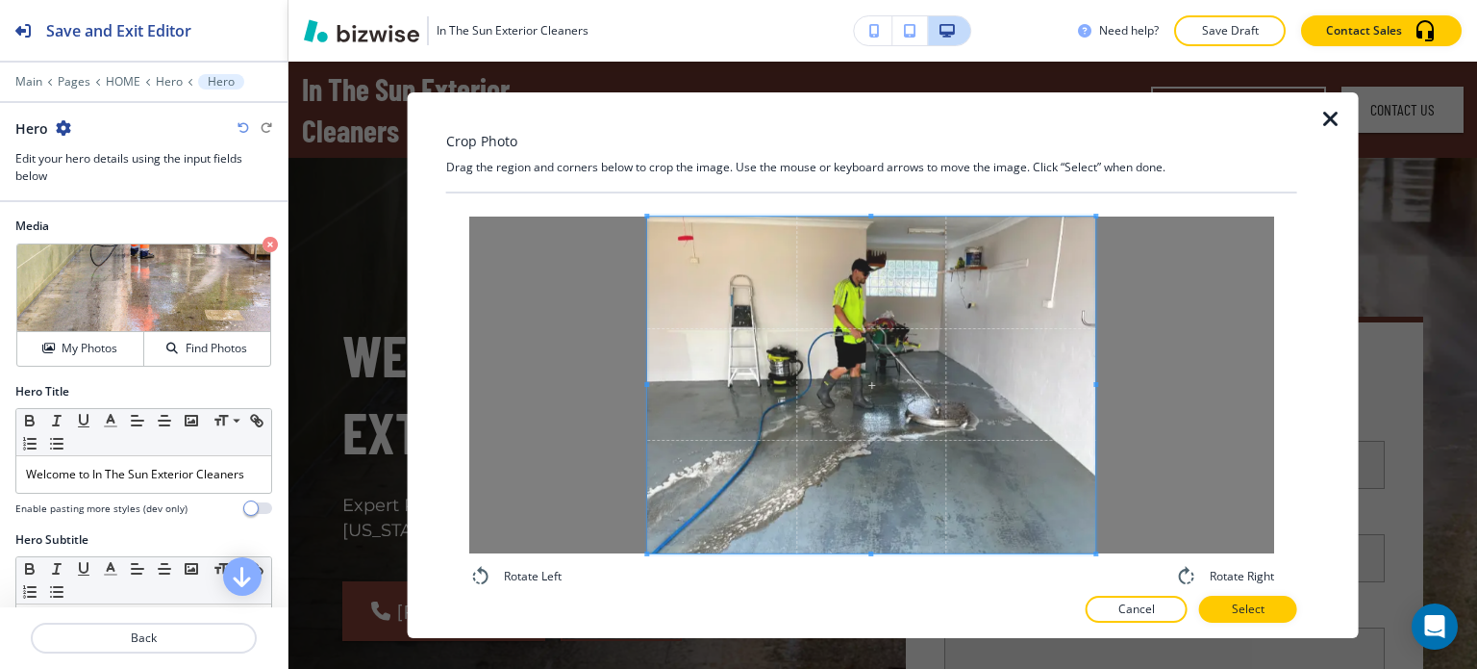
click at [1153, 574] on div "Rotate Left Rotate Right" at bounding box center [871, 401] width 805 height 371
click at [1260, 604] on p "Select" at bounding box center [1248, 608] width 33 height 17
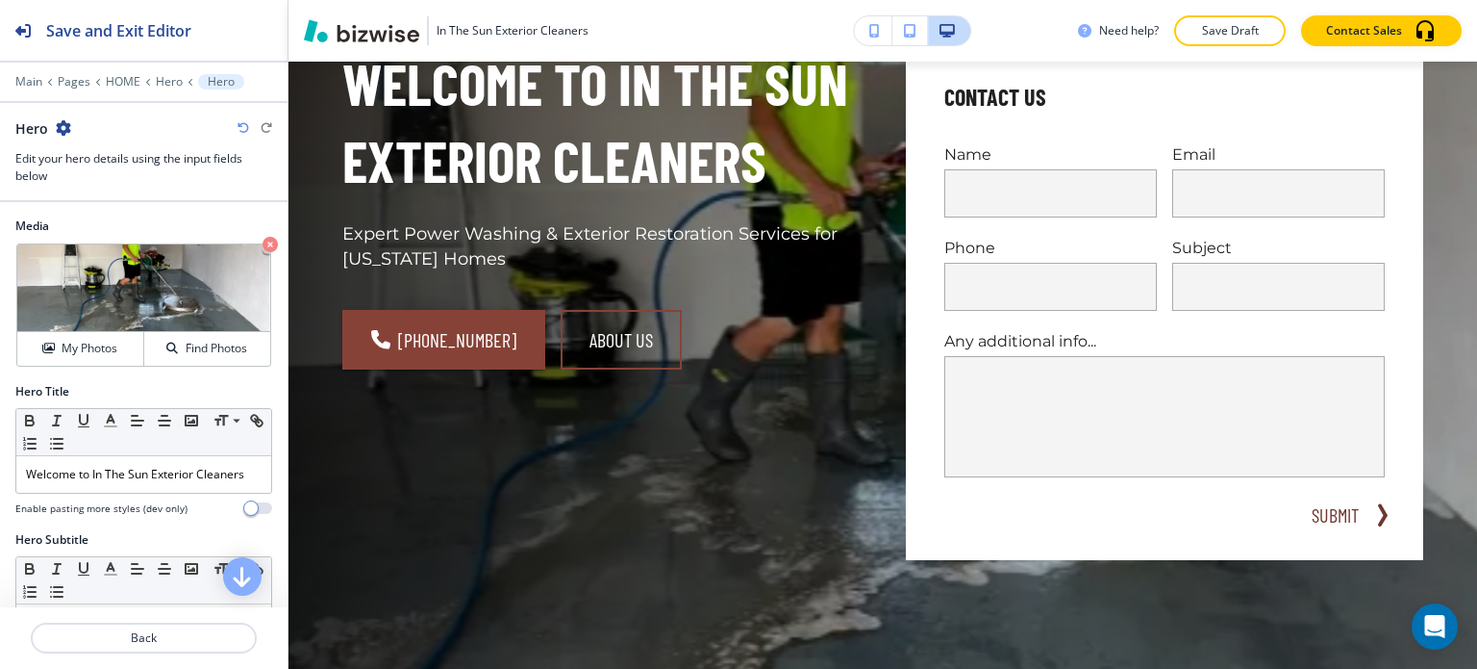
scroll to position [289, 0]
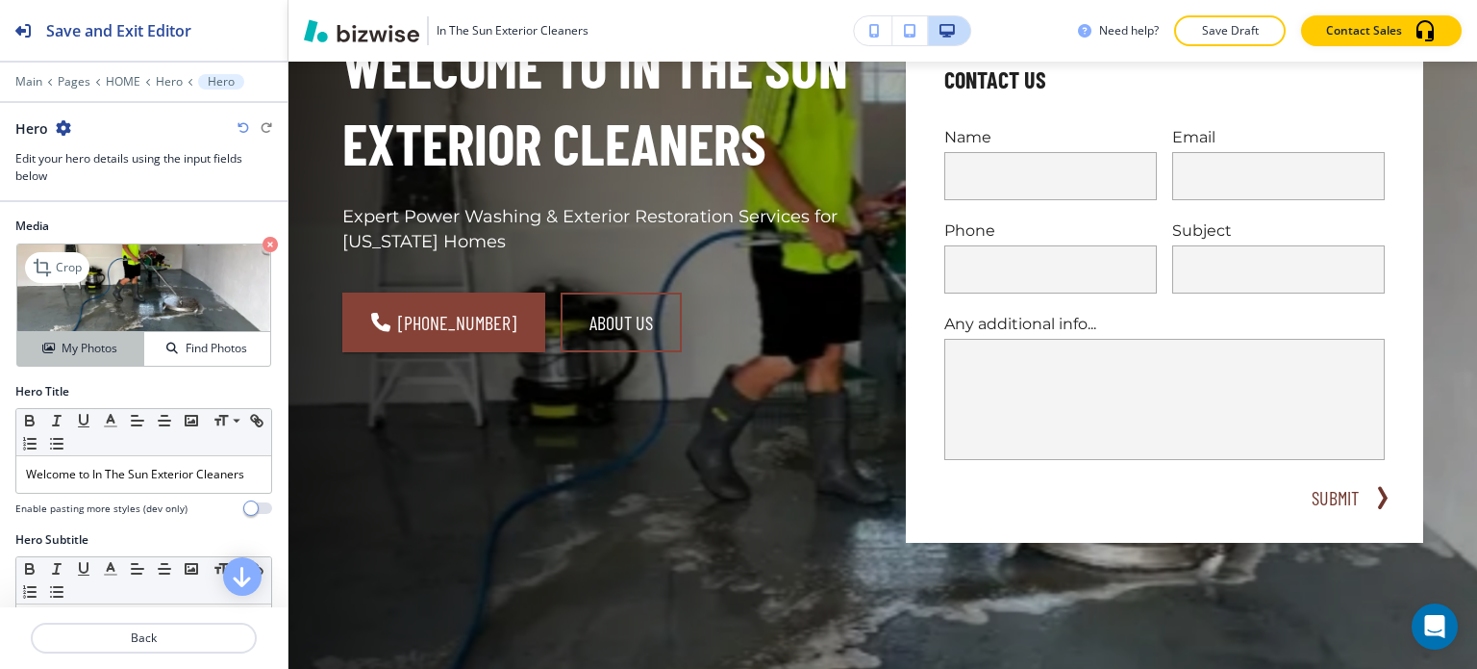
click at [83, 340] on h4 "My Photos" at bounding box center [90, 348] width 56 height 17
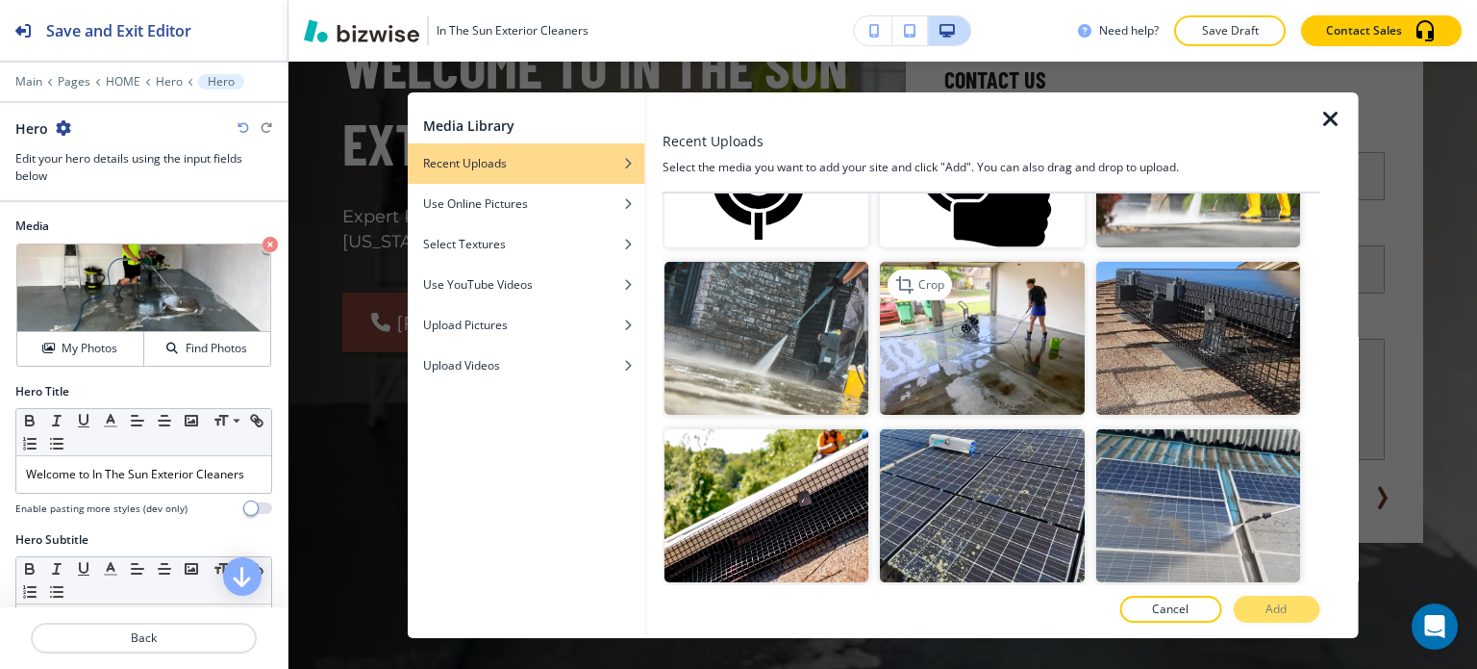
scroll to position [481, 0]
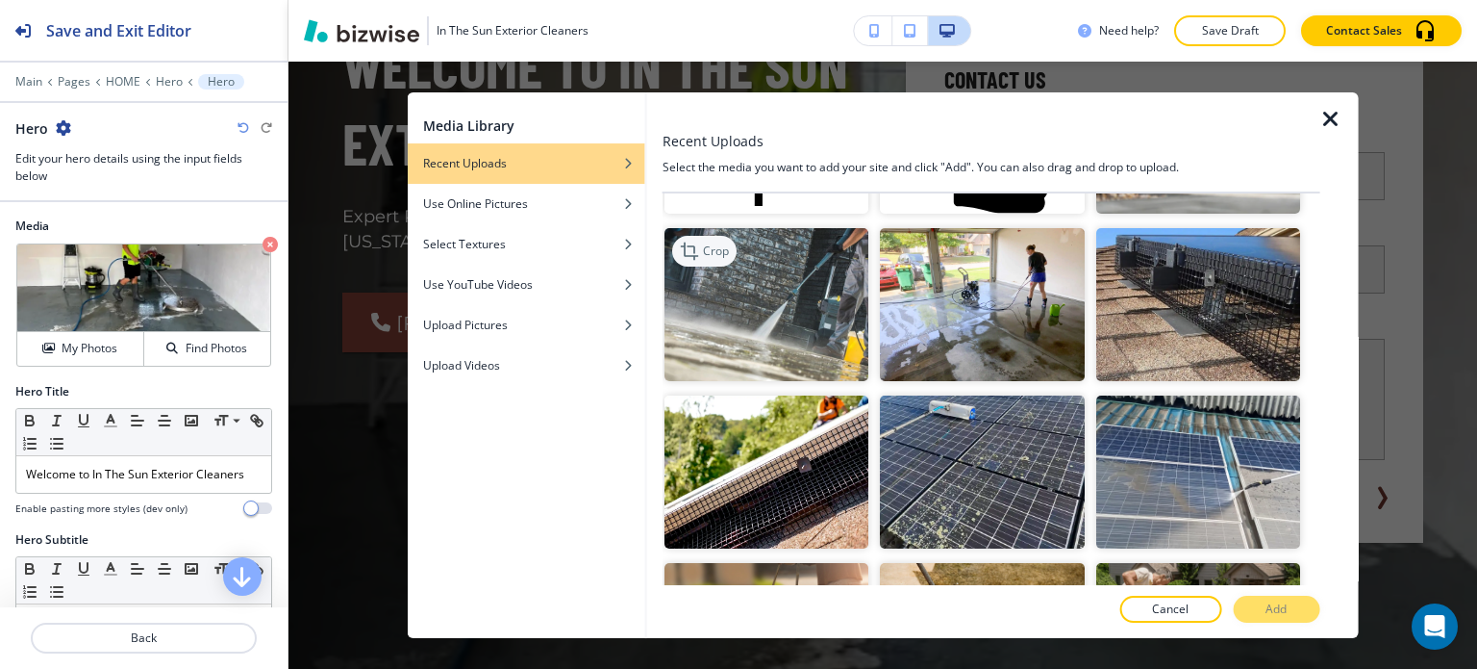
click at [715, 242] on p "Crop" at bounding box center [716, 250] width 26 height 17
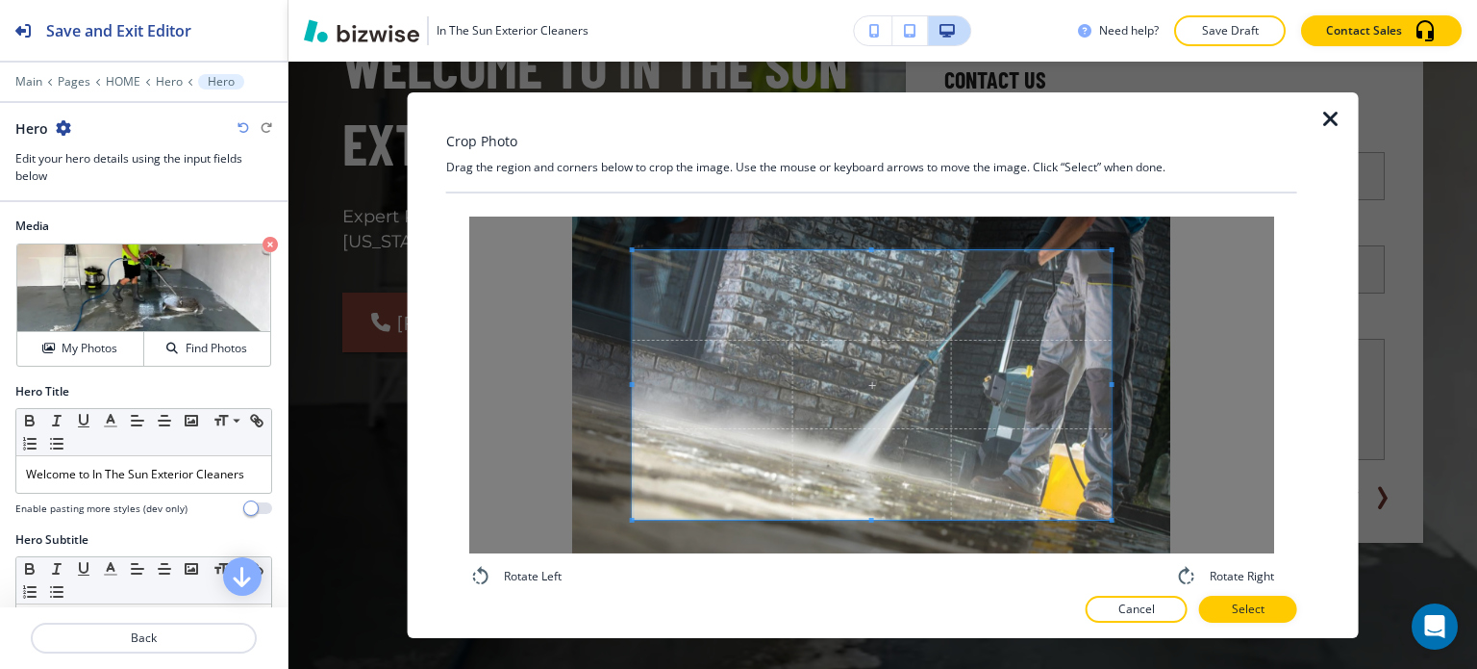
click at [473, 158] on div "Crop Photo Drag the region and corners below to crop the image. Use the mouse o…" at bounding box center [871, 365] width 851 height 546
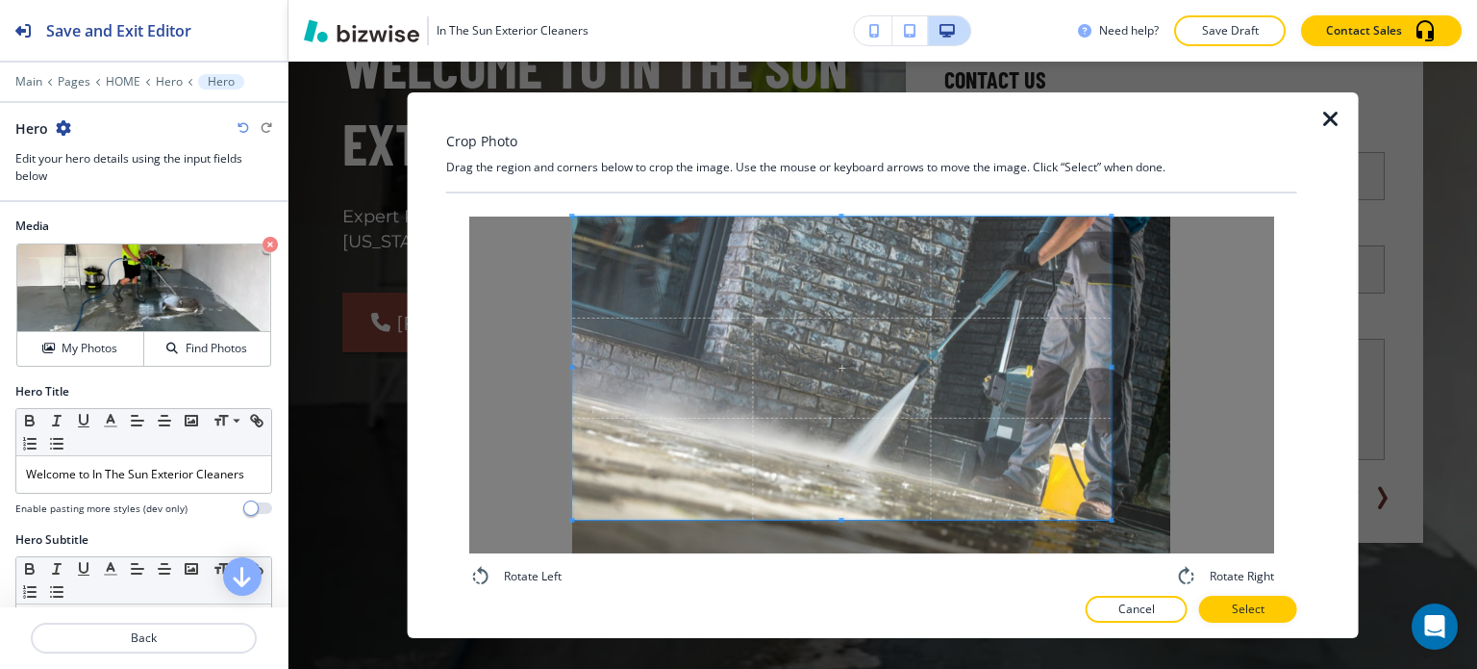
click at [1142, 603] on p "Cancel" at bounding box center [1137, 608] width 37 height 17
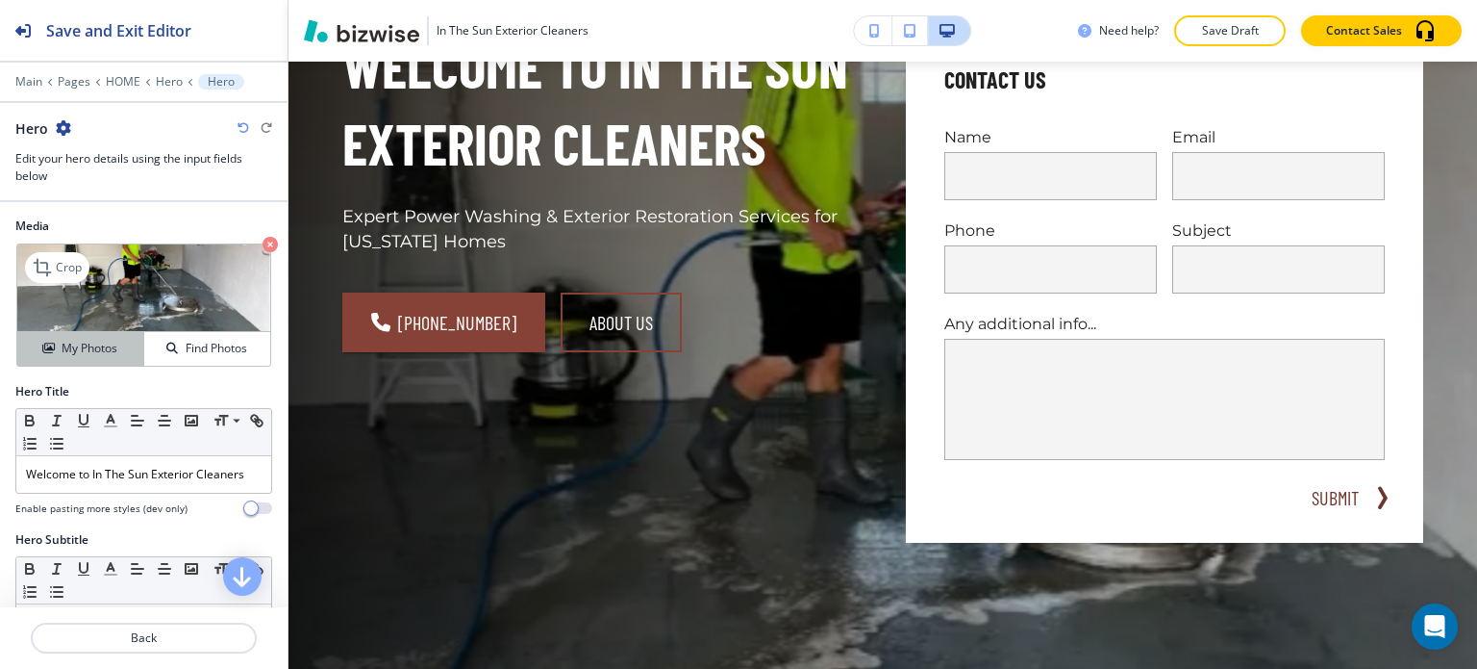
drag, startPoint x: 88, startPoint y: 341, endPoint x: 131, endPoint y: 338, distance: 42.5
click at [88, 341] on h4 "My Photos" at bounding box center [90, 348] width 56 height 17
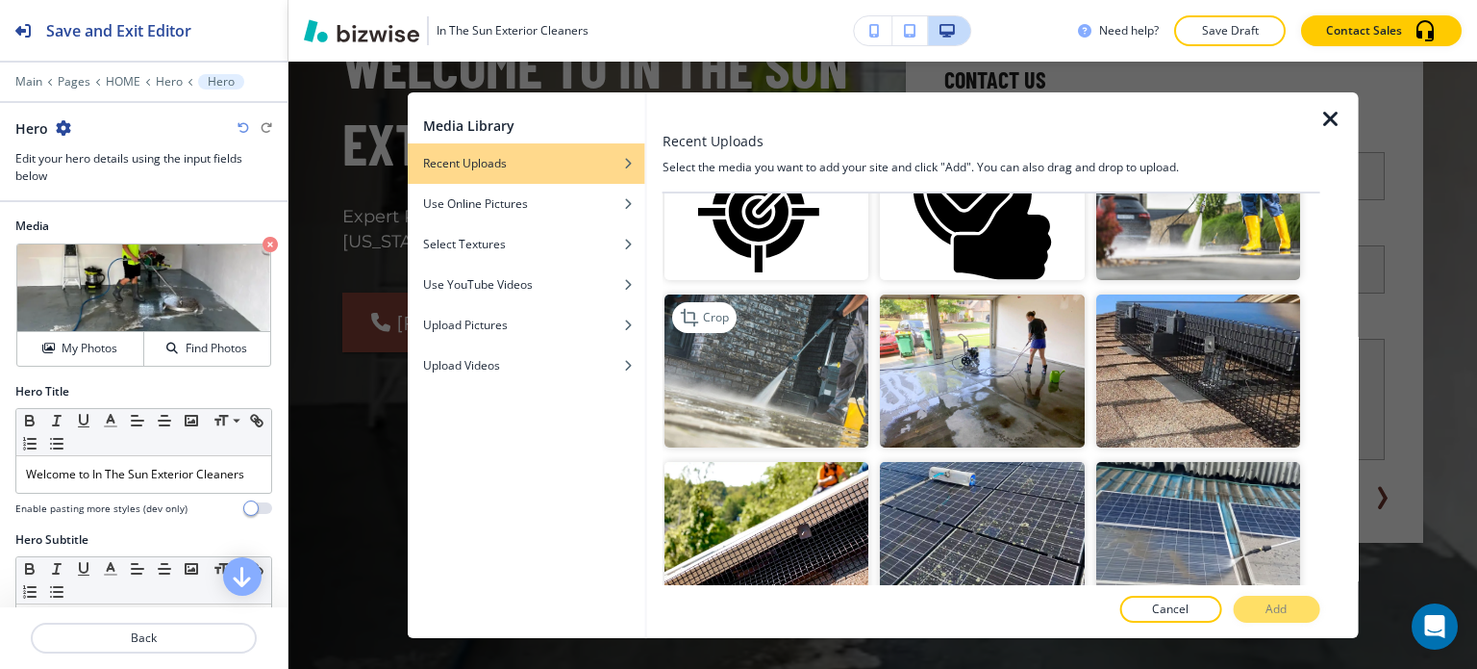
scroll to position [385, 0]
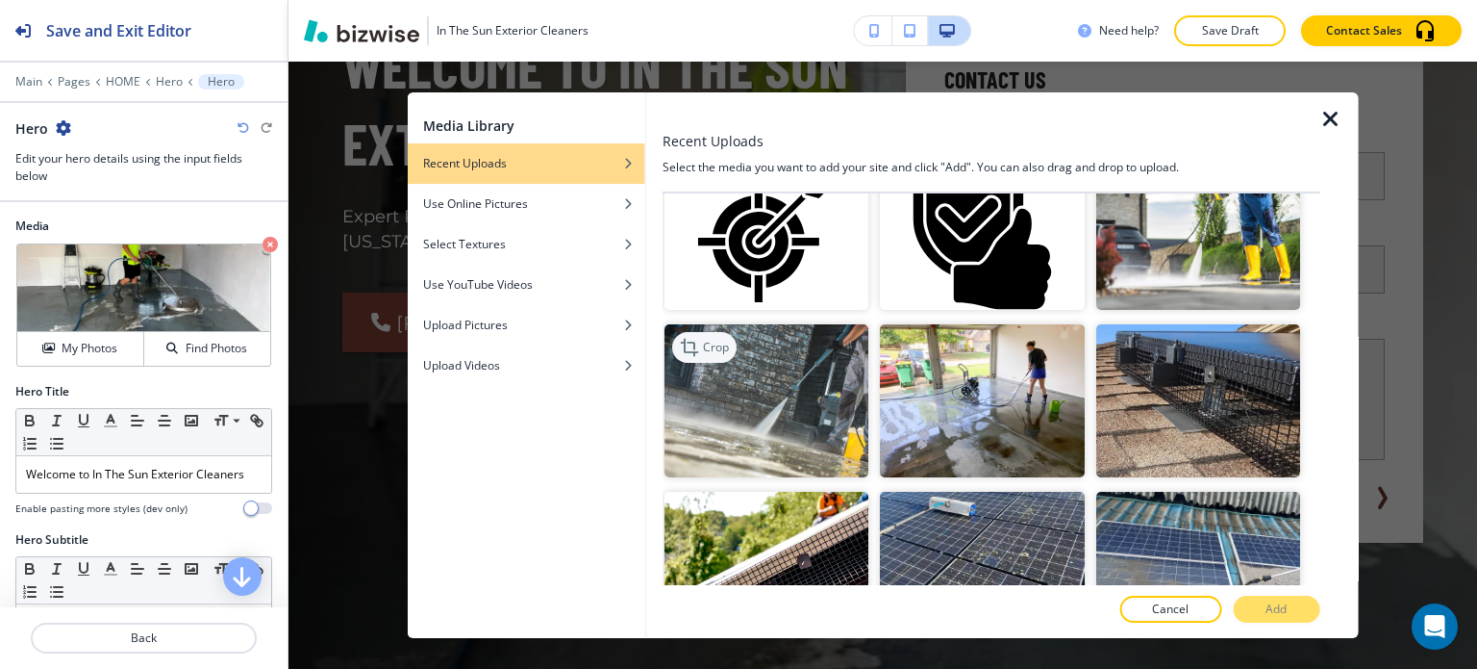
click at [687, 340] on icon "button" at bounding box center [689, 347] width 17 height 17
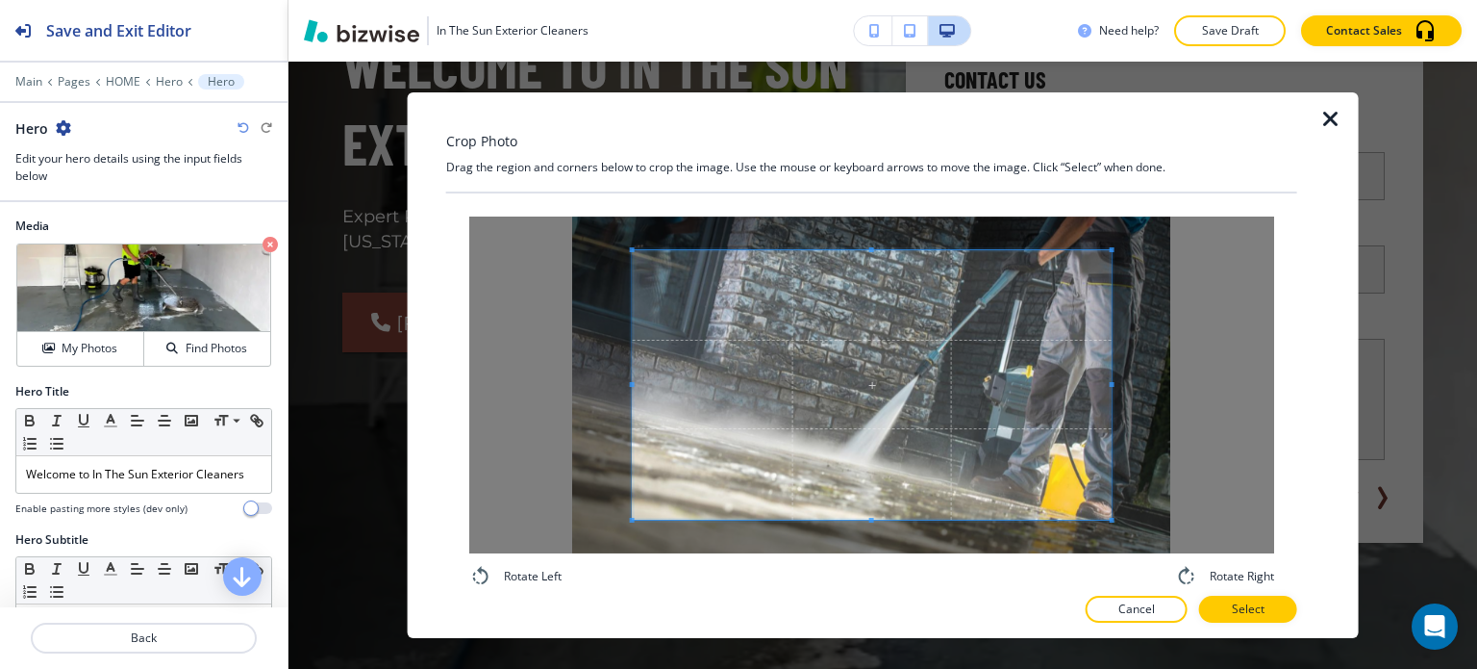
click at [423, 142] on div "Crop Photo Drag the region and corners below to crop the image. Use the mouse o…" at bounding box center [883, 365] width 951 height 546
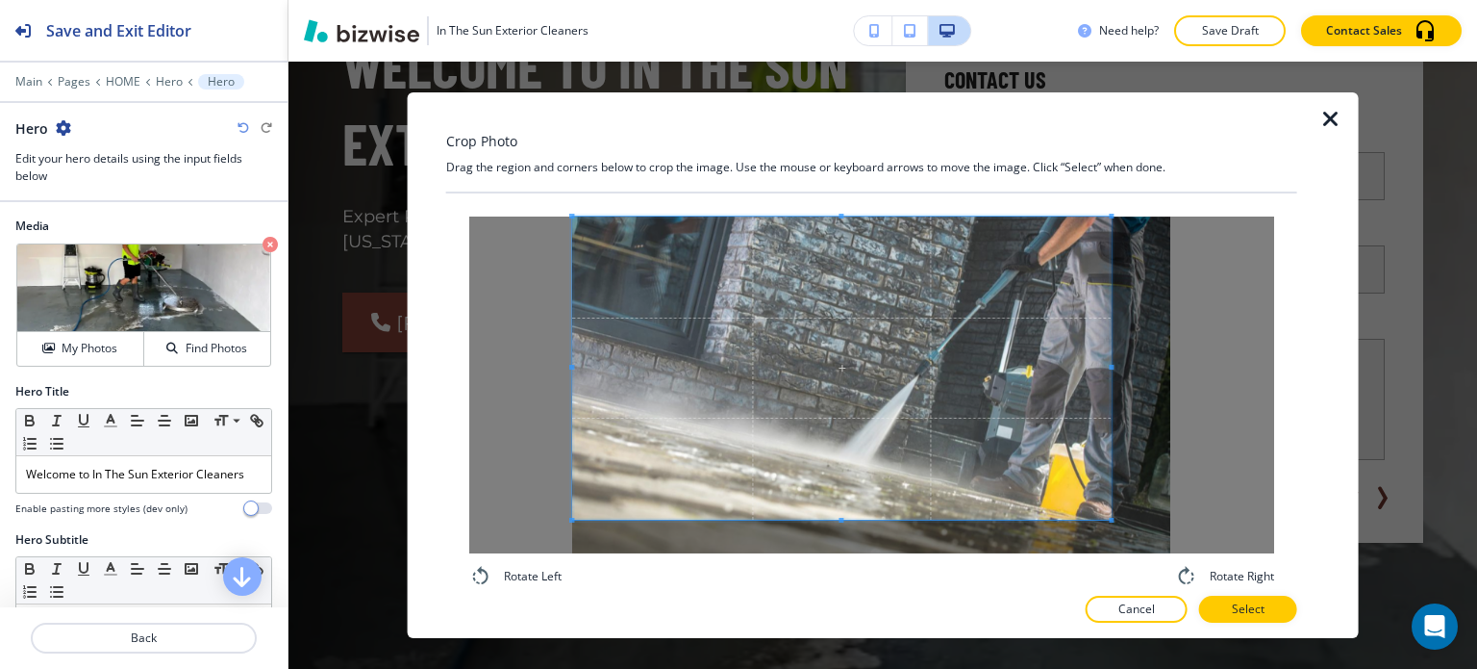
click at [1200, 568] on div "Rotate Left Rotate Right" at bounding box center [871, 401] width 805 height 371
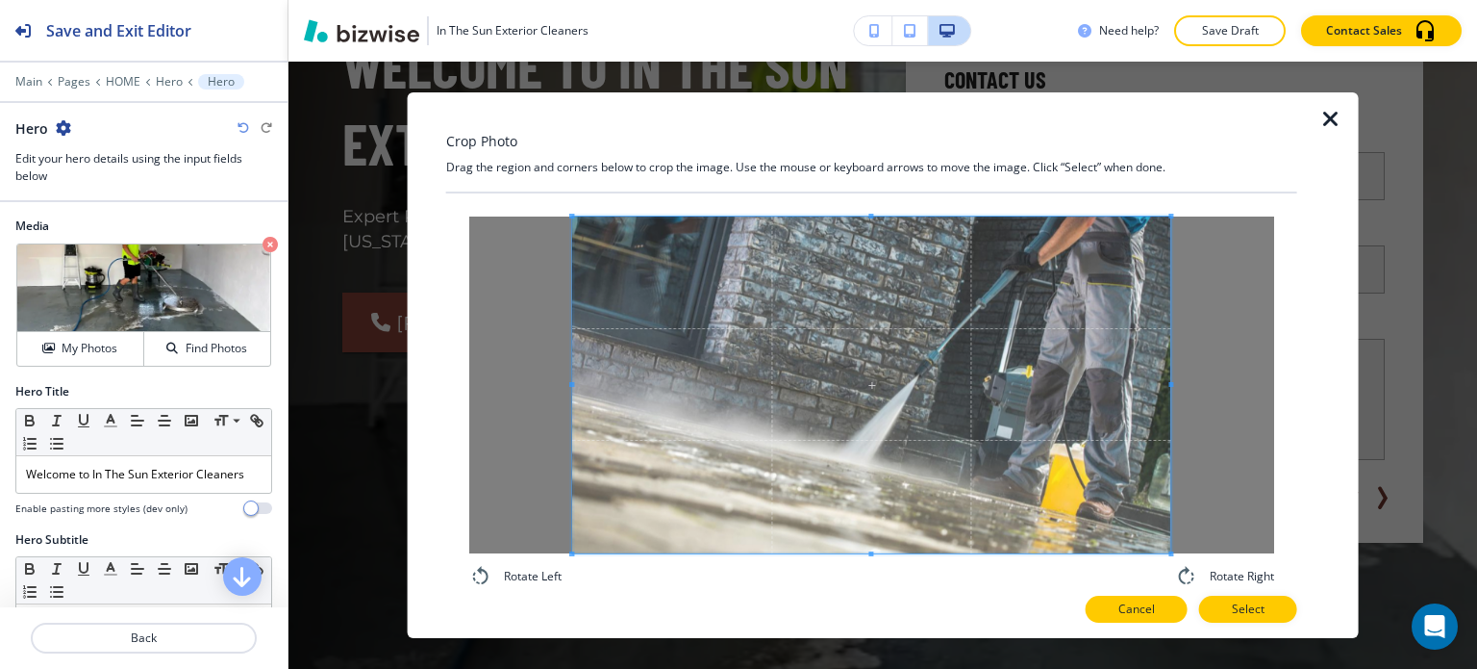
click at [1149, 609] on p "Cancel" at bounding box center [1137, 608] width 37 height 17
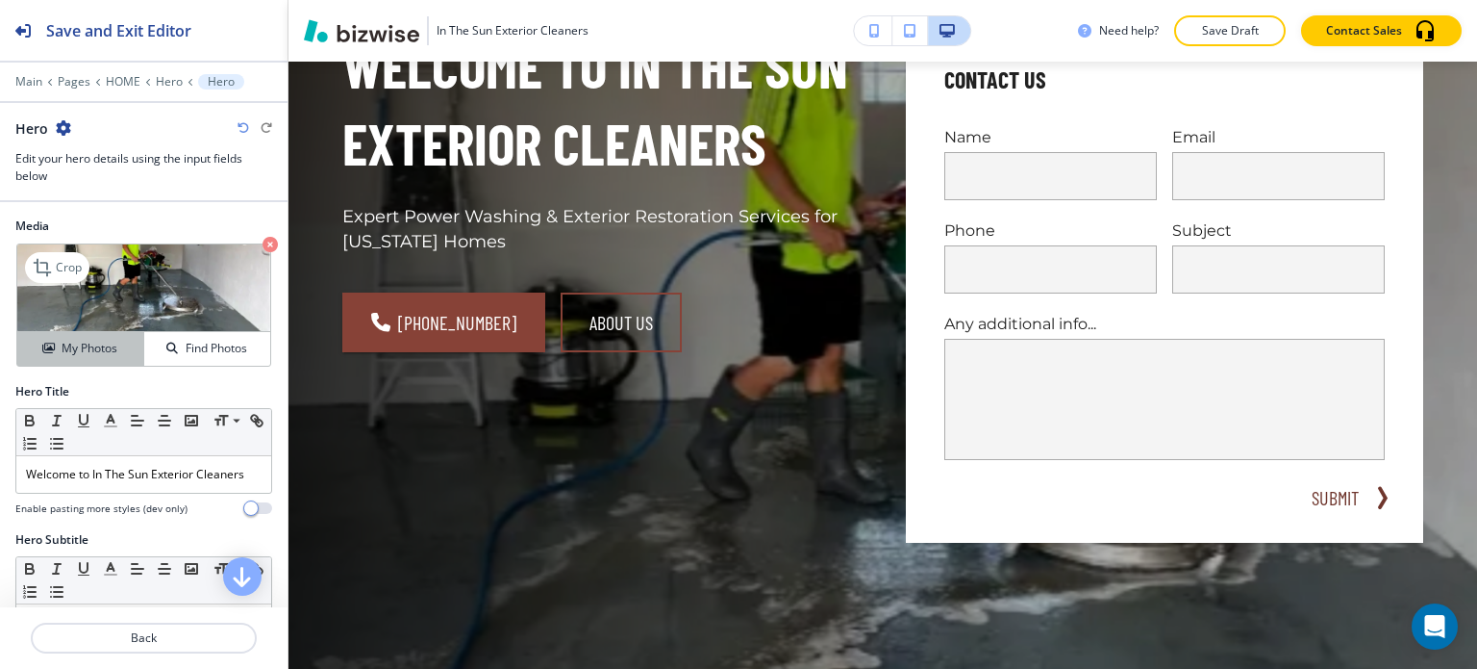
click at [104, 335] on button "My Photos" at bounding box center [80, 349] width 127 height 34
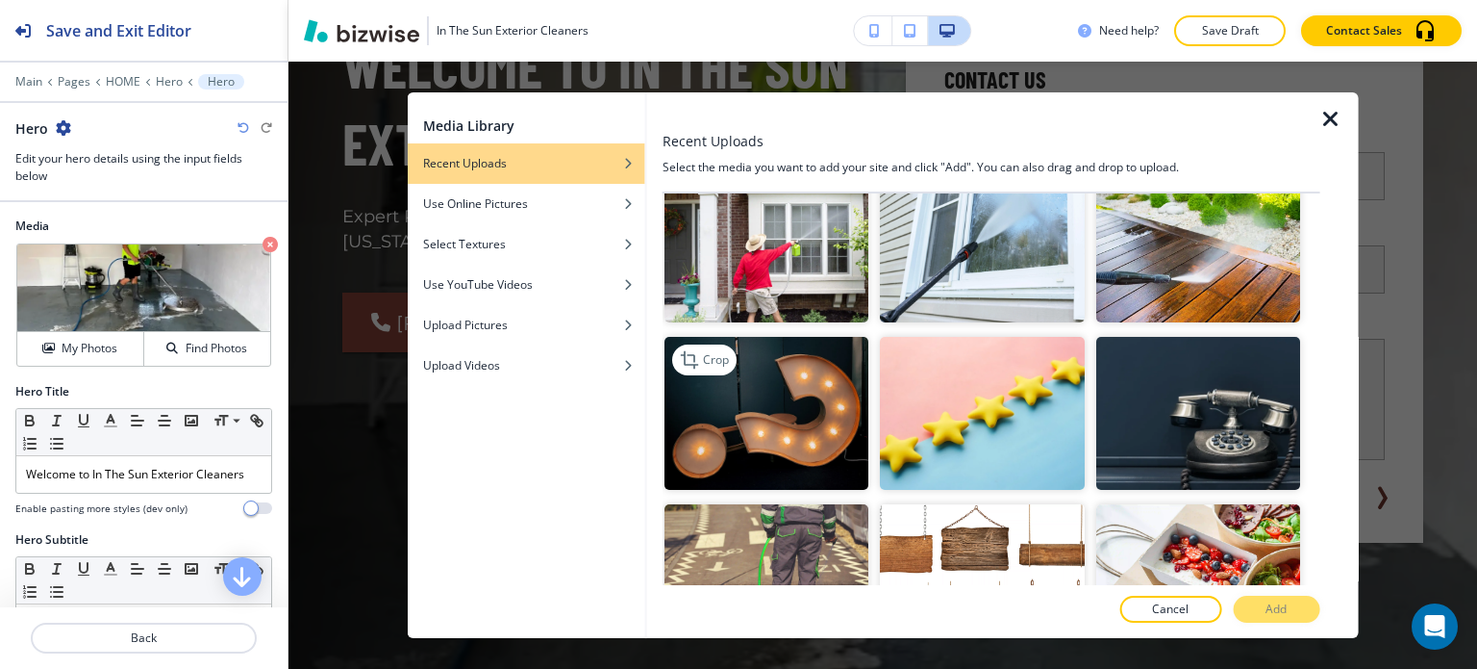
scroll to position [962, 0]
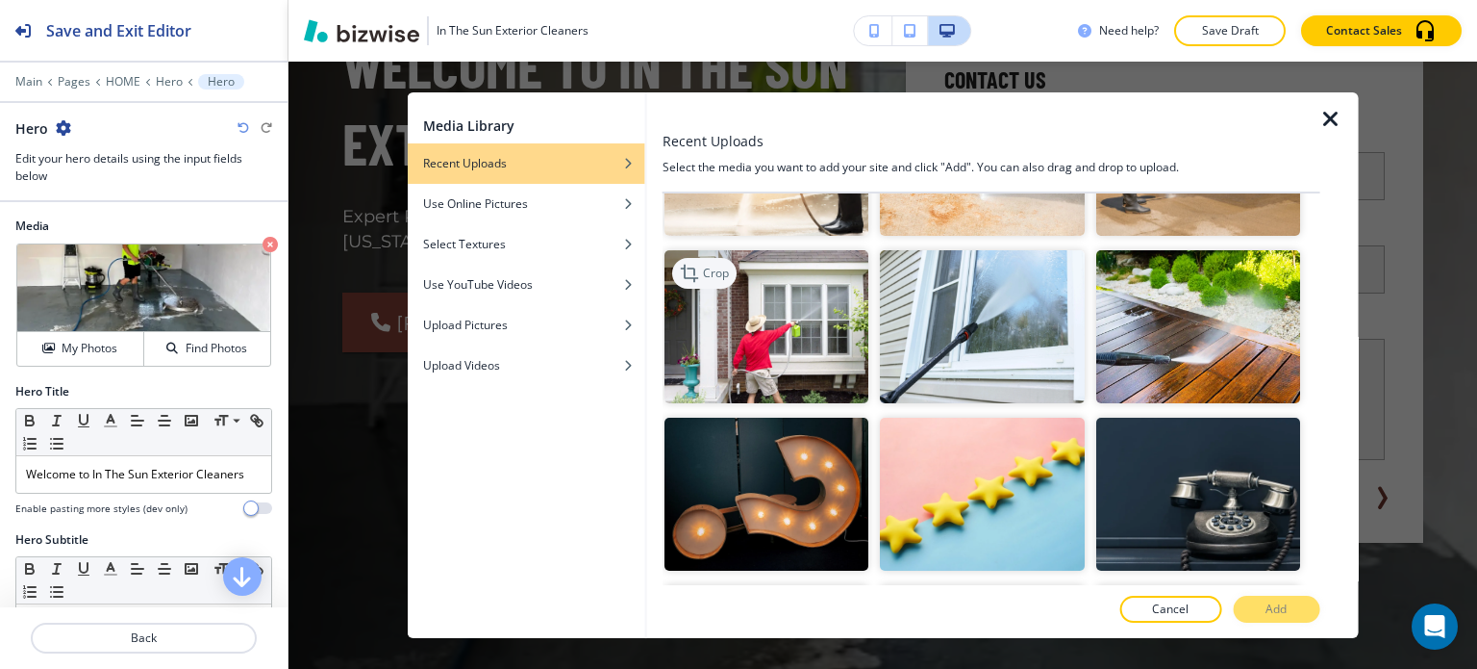
click at [713, 258] on div "Crop" at bounding box center [704, 273] width 64 height 31
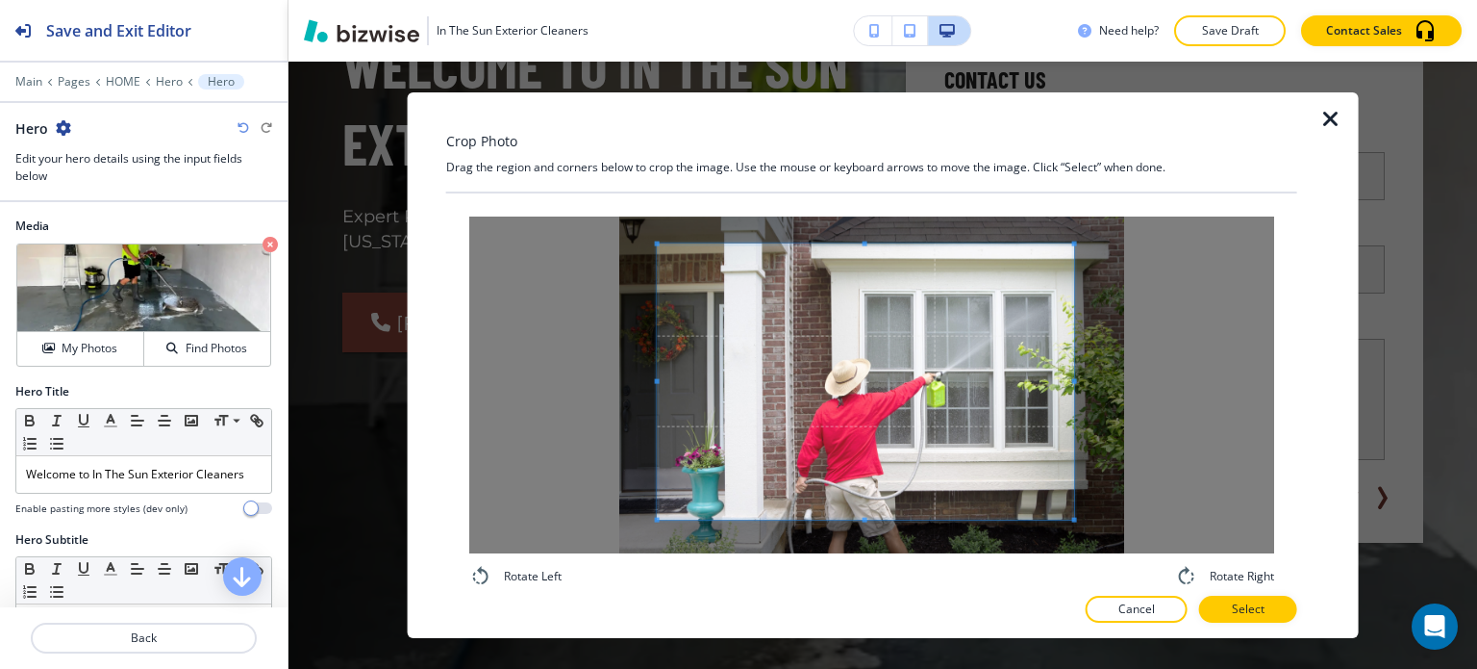
click at [536, 185] on div "Crop Photo Drag the region and corners below to crop the image. Use the mouse o…" at bounding box center [871, 365] width 851 height 546
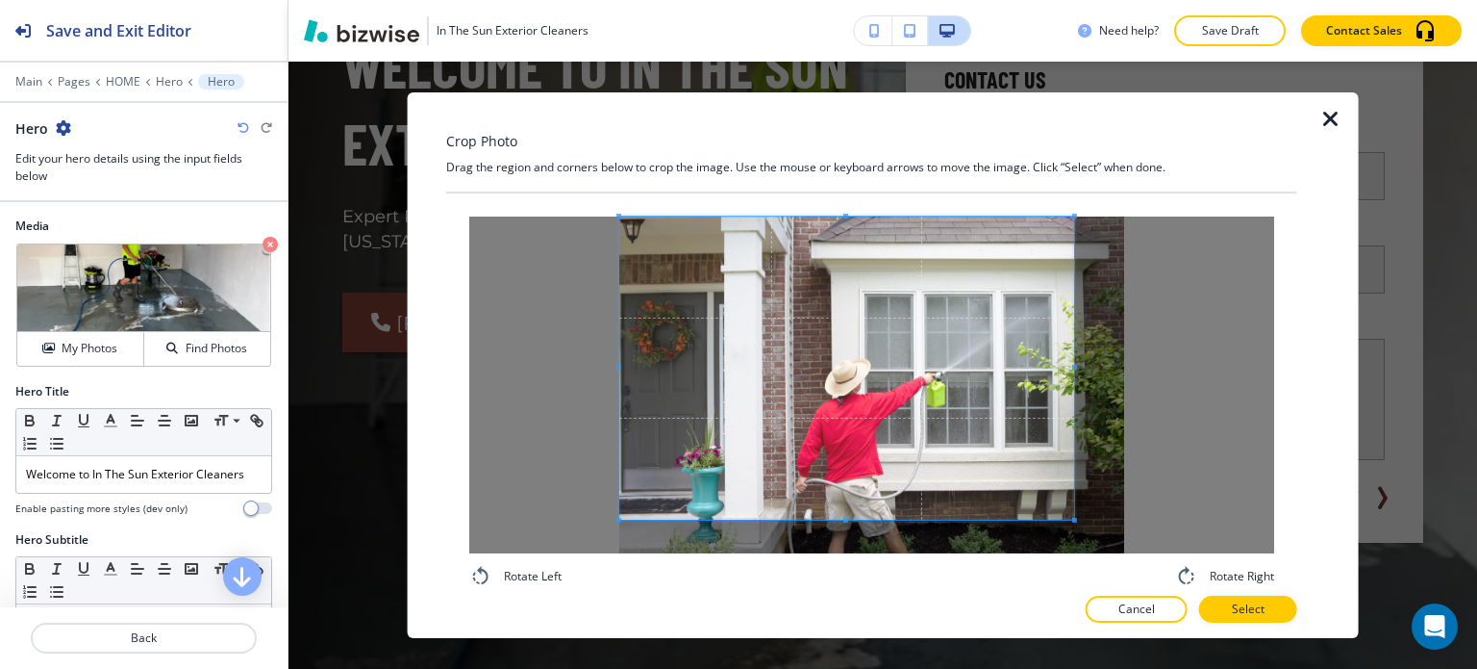
click at [1158, 576] on div "Rotate Left Rotate Right" at bounding box center [871, 401] width 805 height 371
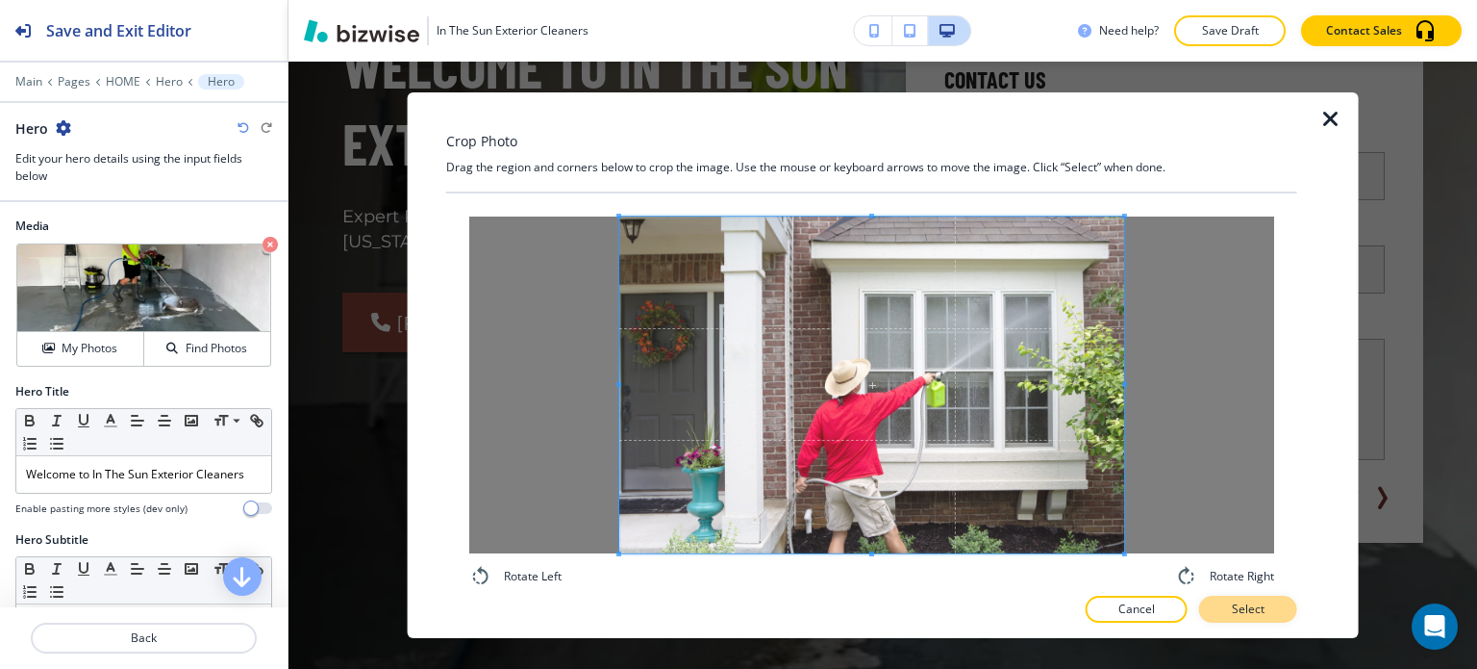
click at [1236, 615] on button "Select" at bounding box center [1248, 608] width 98 height 27
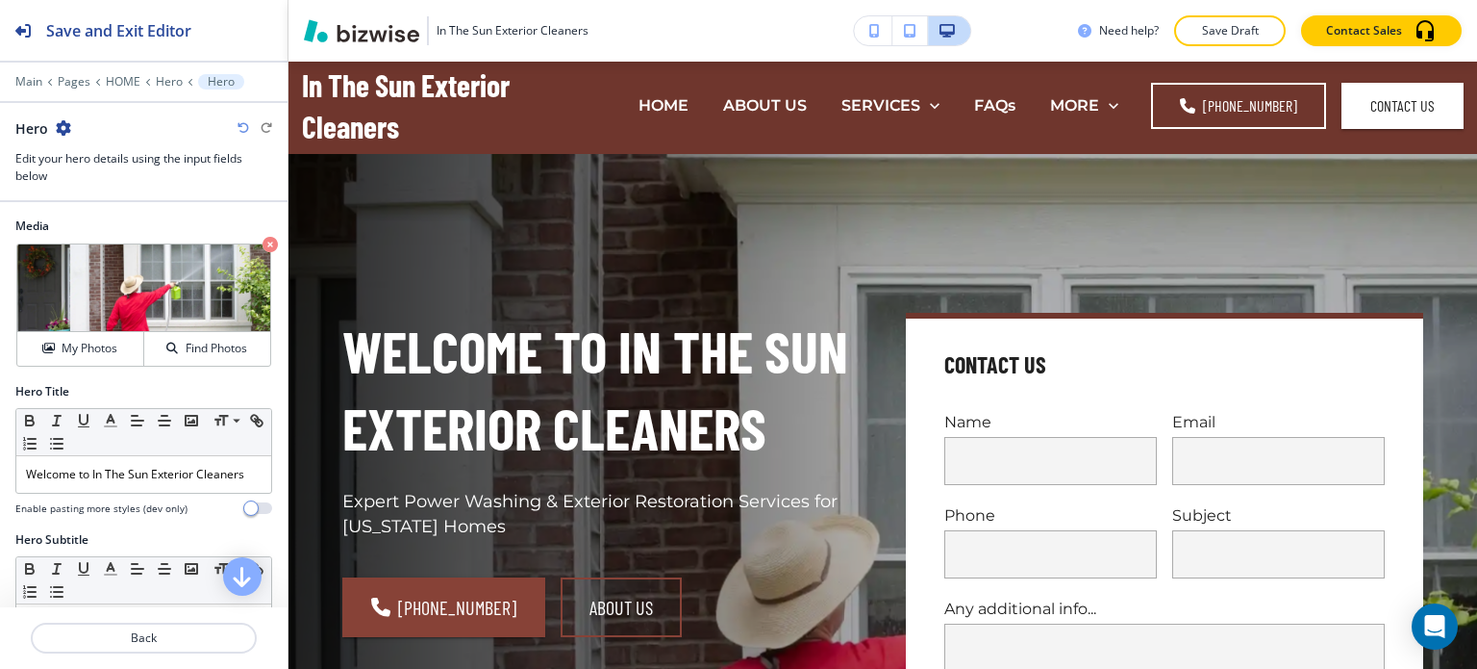
scroll to position [0, 0]
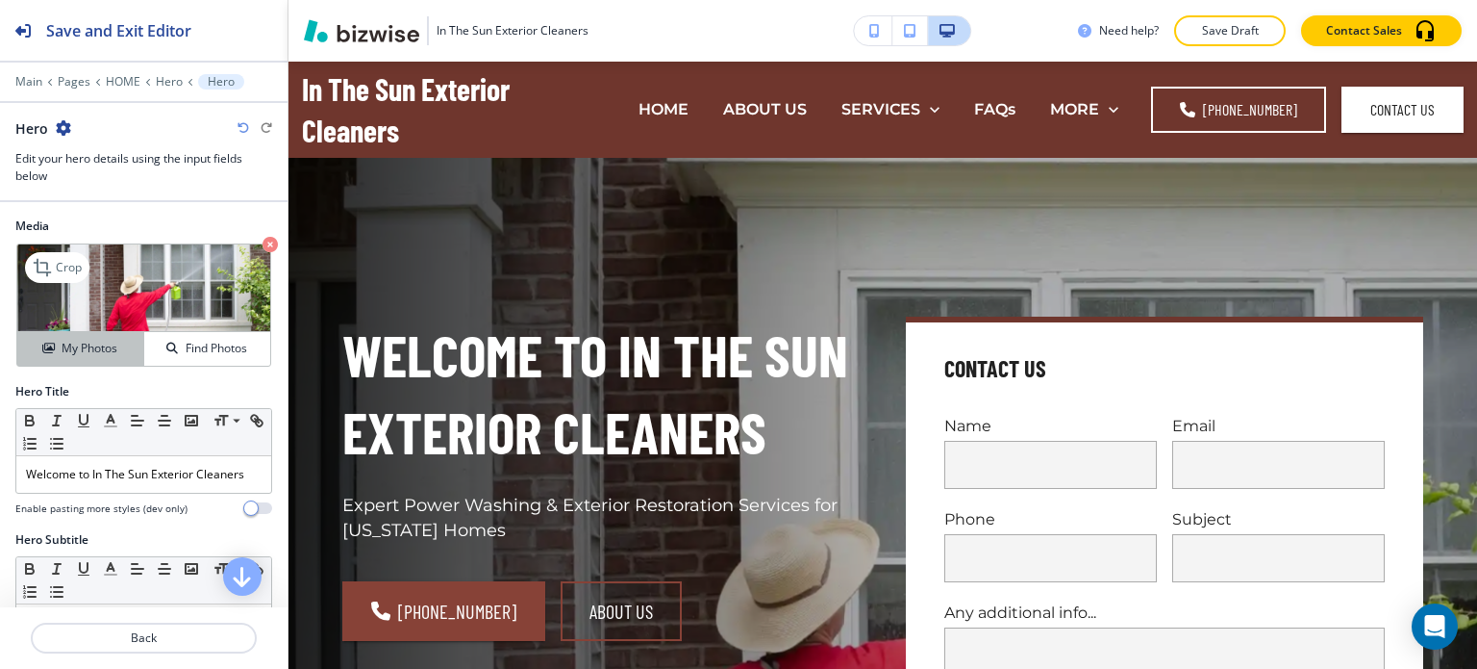
click at [52, 334] on button "My Photos" at bounding box center [80, 349] width 127 height 34
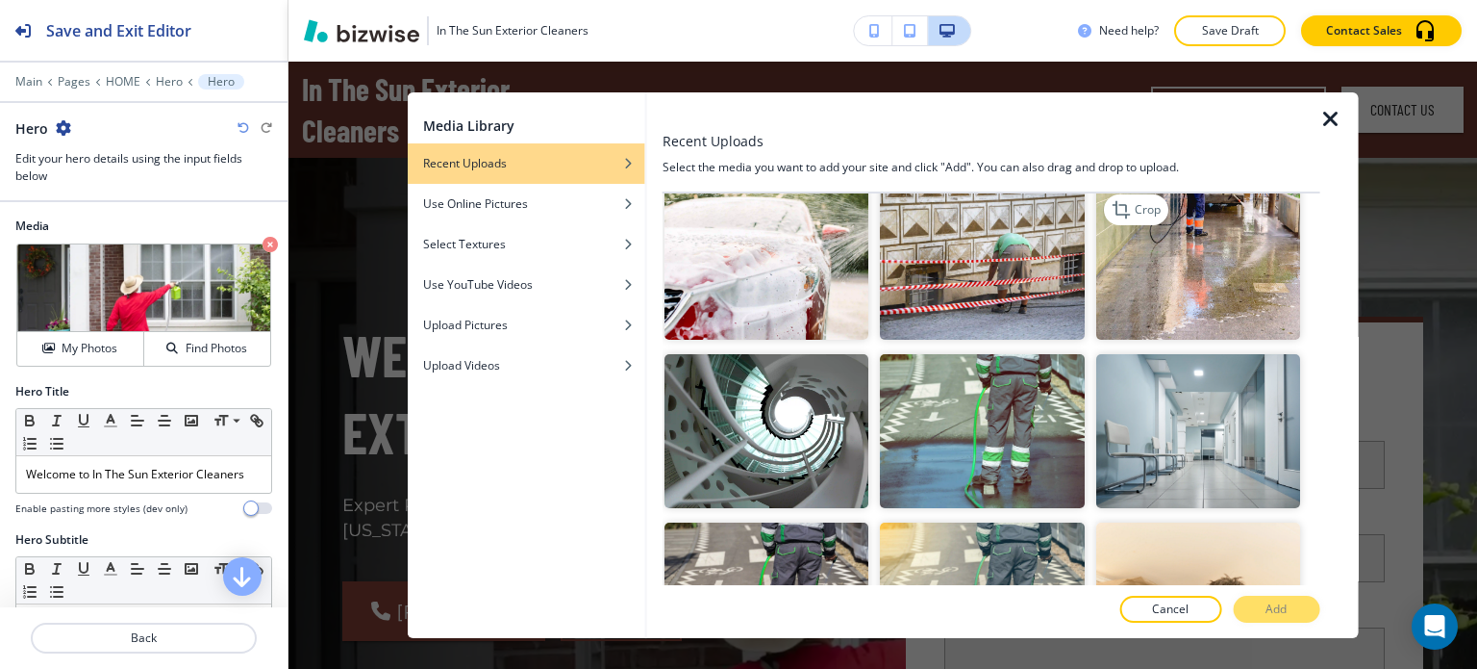
scroll to position [1443, 0]
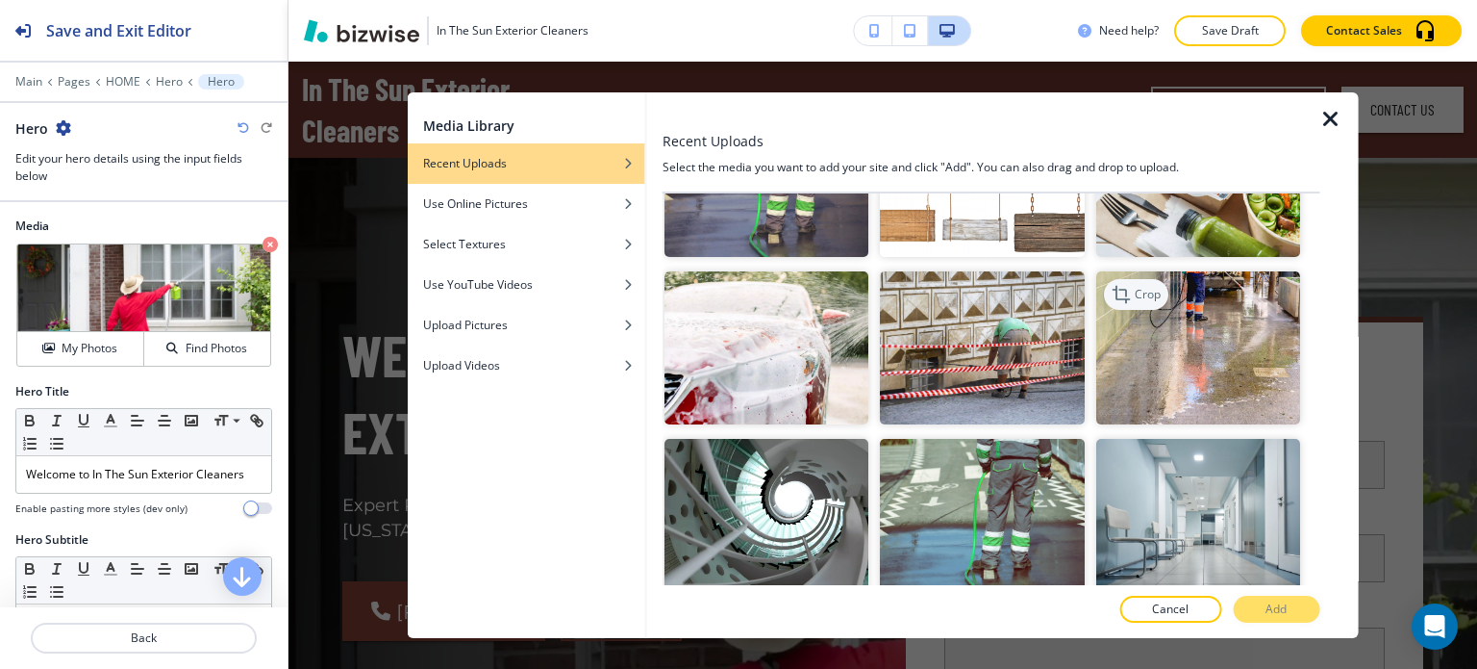
click at [1119, 283] on icon "button" at bounding box center [1122, 294] width 23 height 23
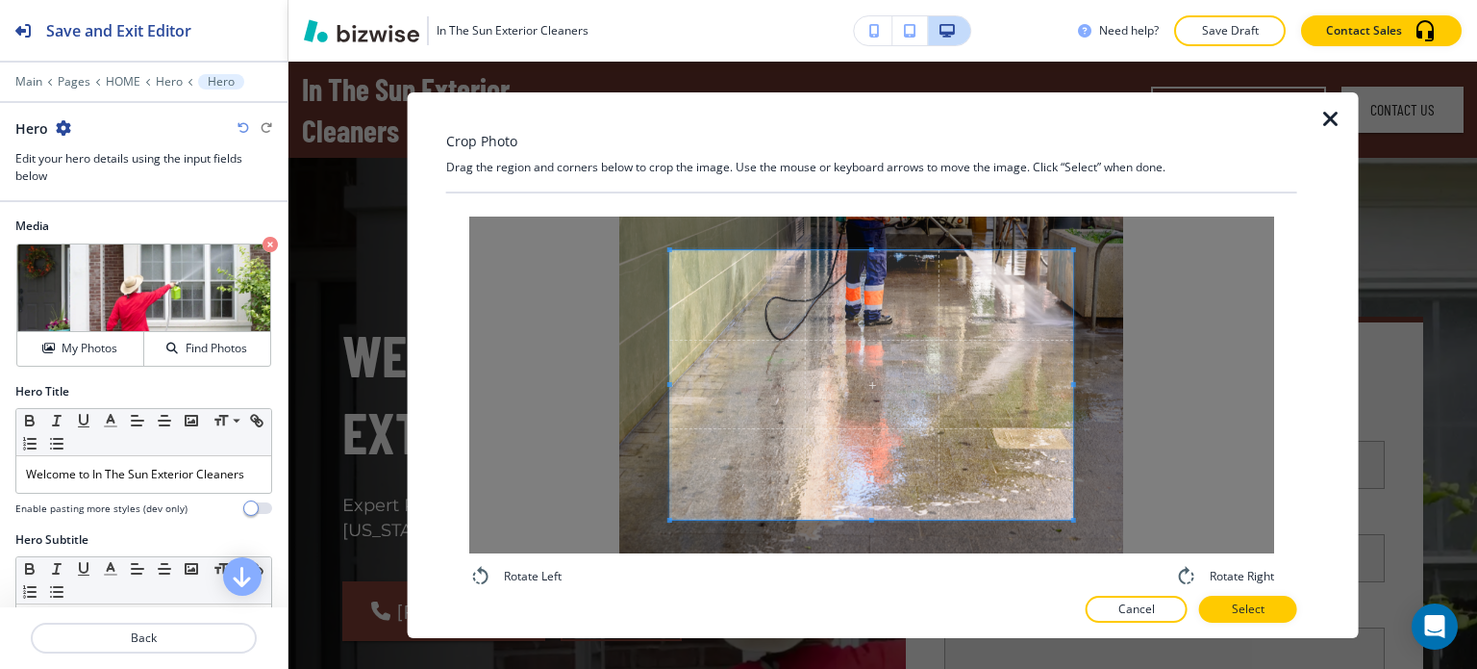
click at [442, 118] on div "Crop Photo Drag the region and corners below to crop the image. Use the mouse o…" at bounding box center [883, 365] width 905 height 546
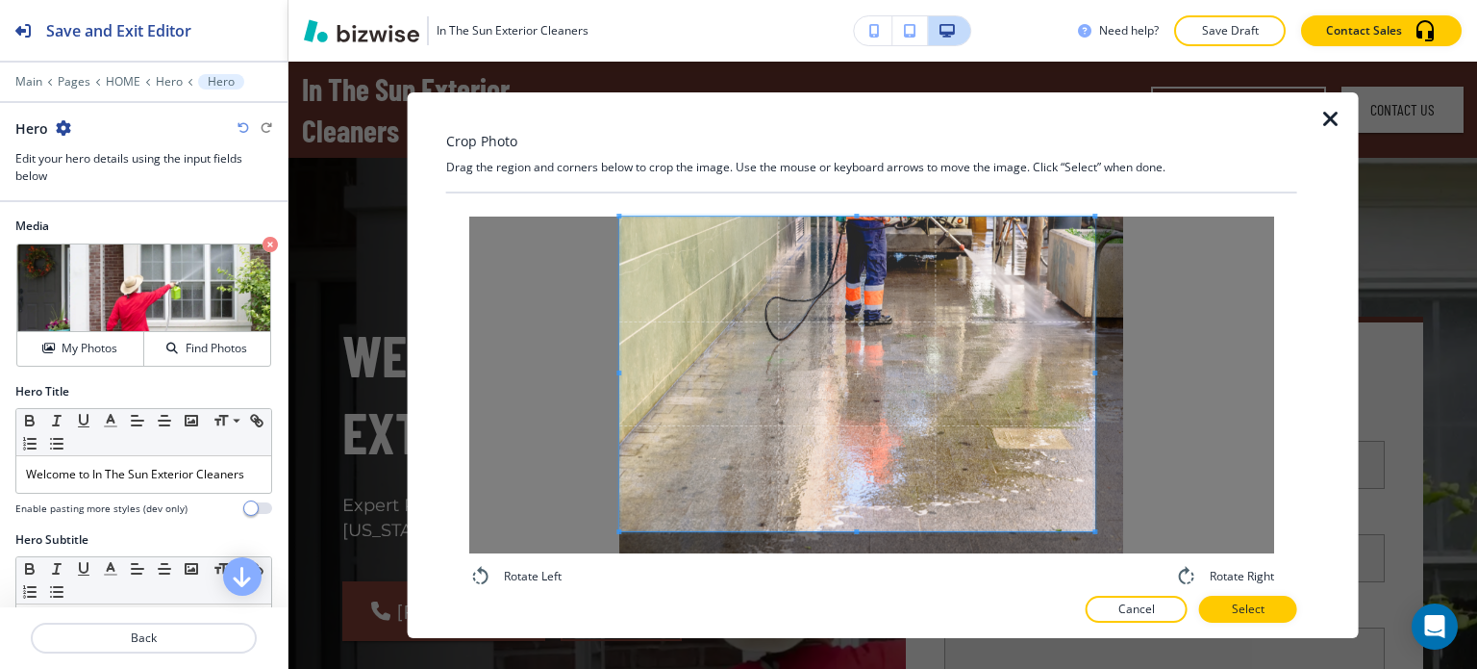
click at [1187, 576] on div "Rotate Left Rotate Right" at bounding box center [871, 401] width 805 height 371
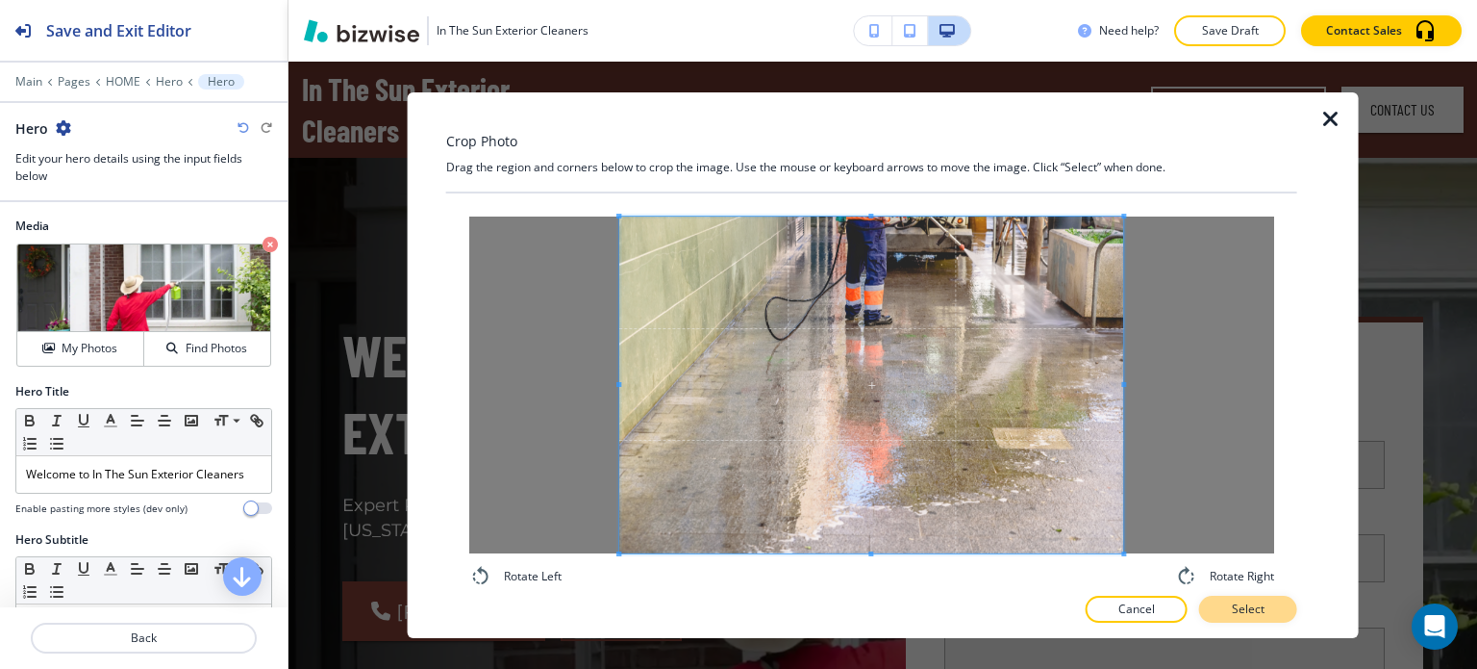
click at [1298, 610] on button "Select" at bounding box center [1248, 608] width 98 height 27
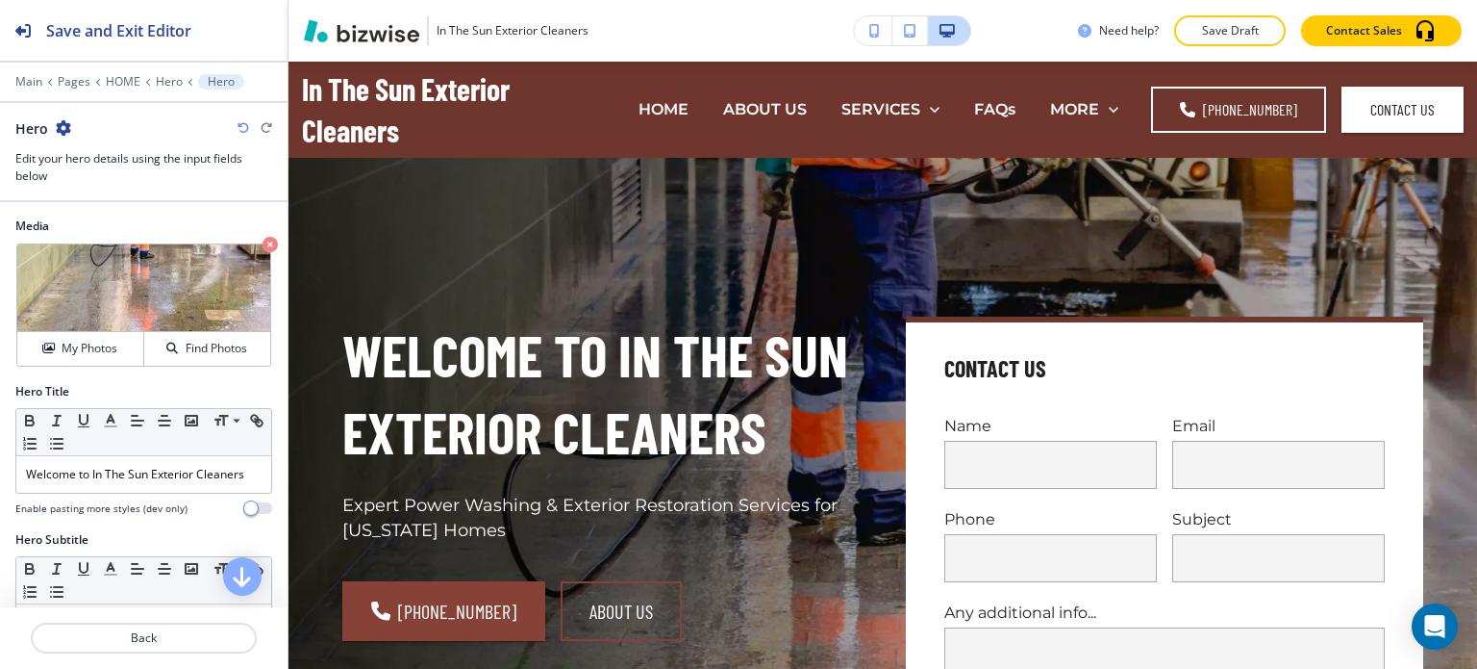
scroll to position [289, 0]
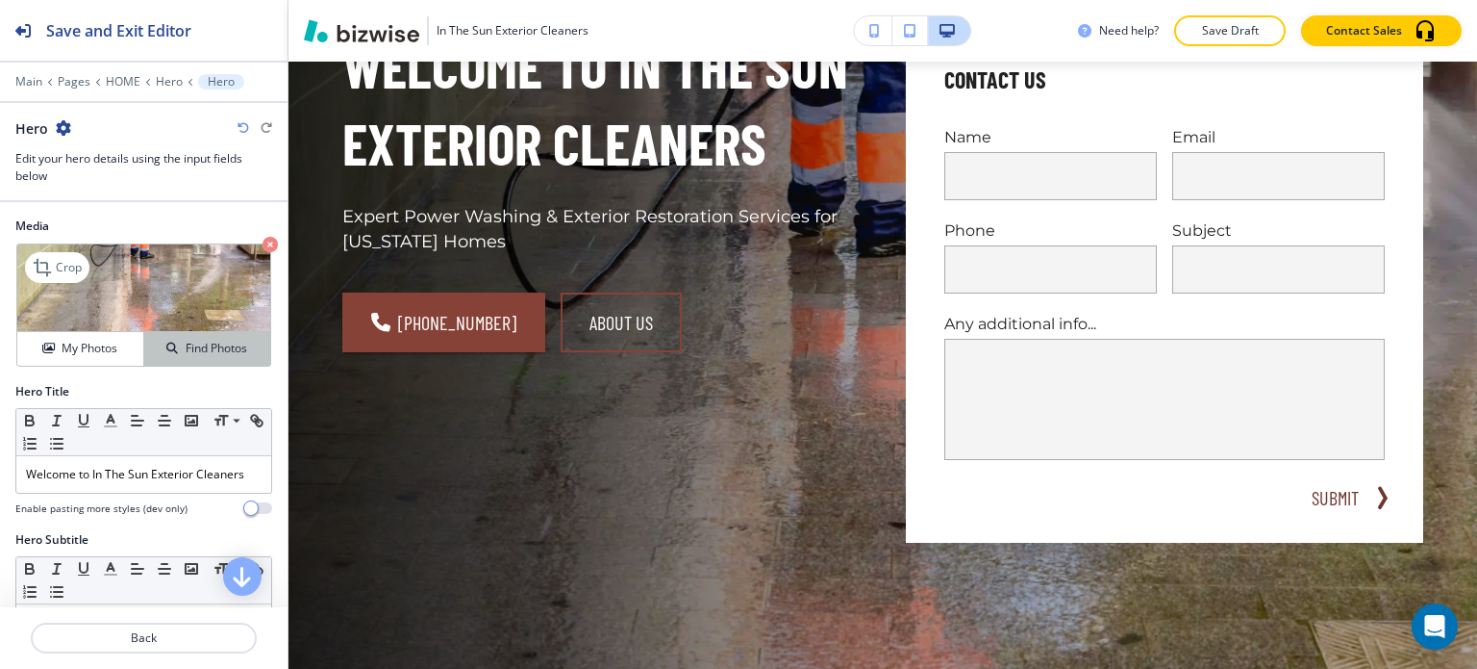
click at [146, 356] on button "Find Photos" at bounding box center [207, 349] width 126 height 34
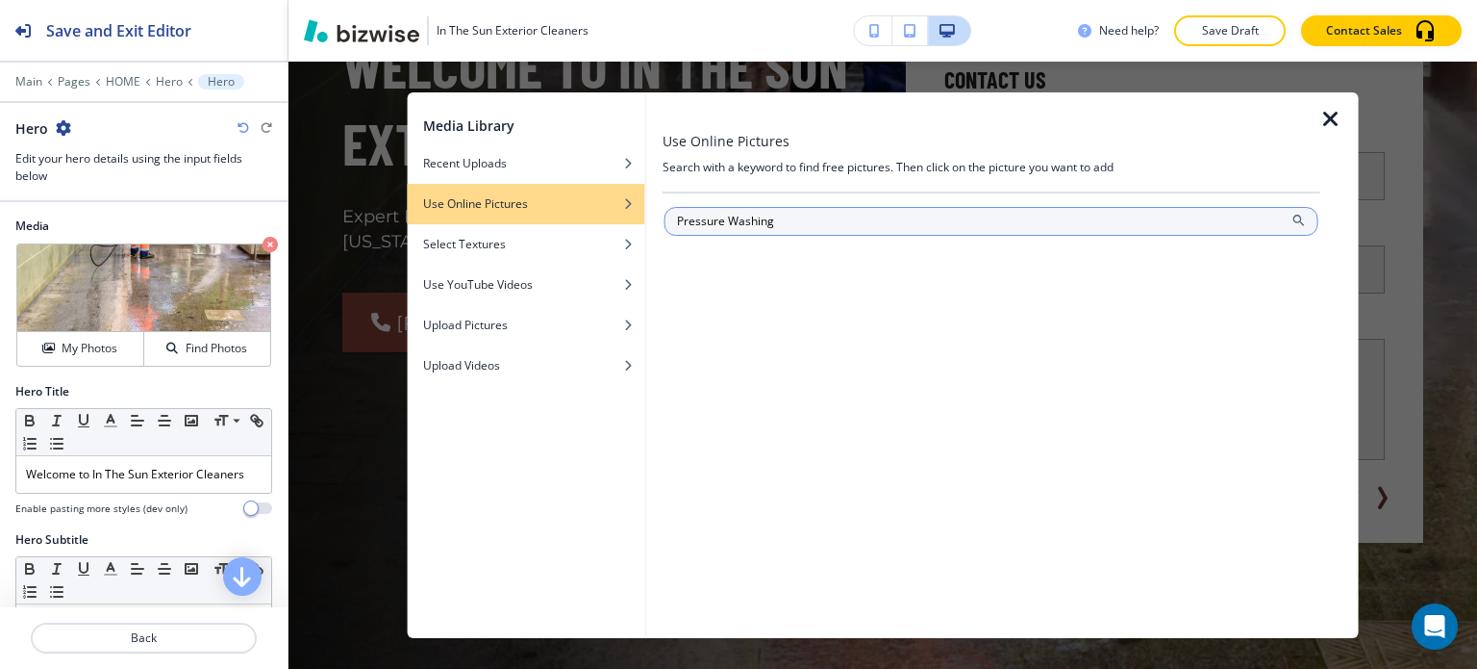
type input "Pressure Washing"
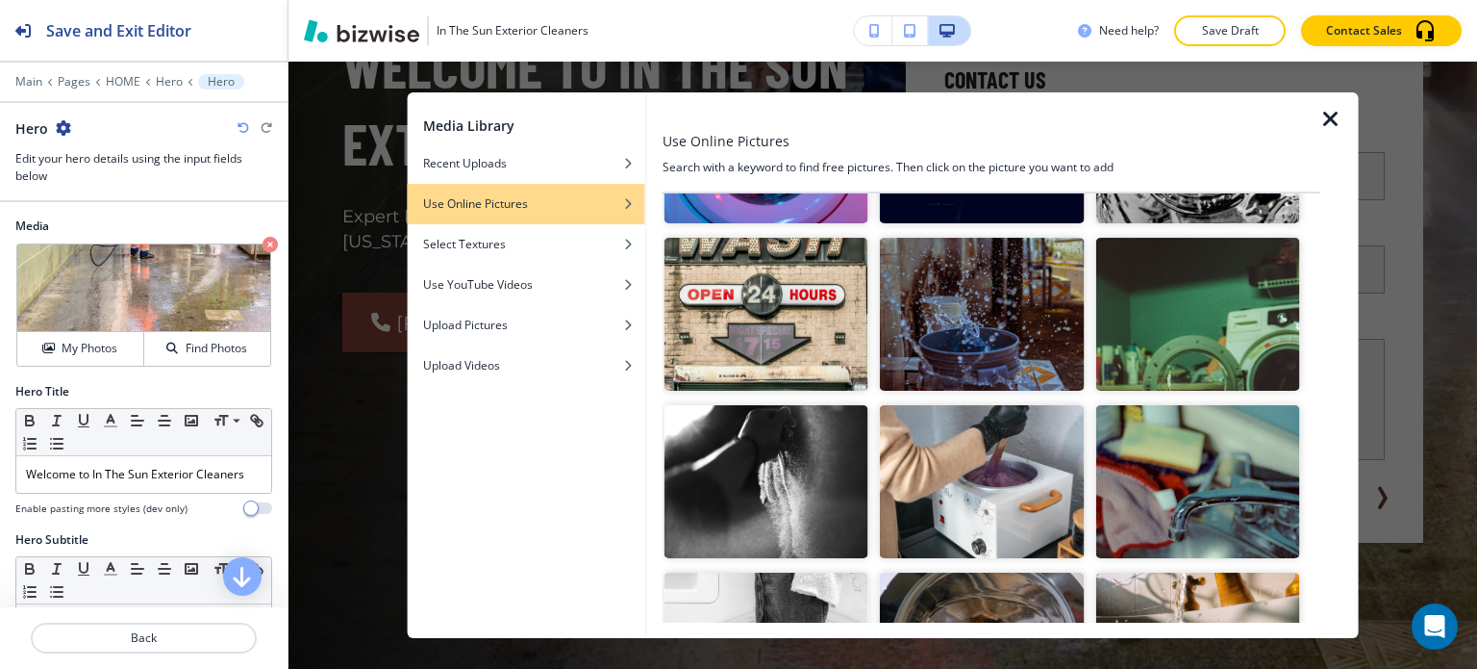
scroll to position [2212, 0]
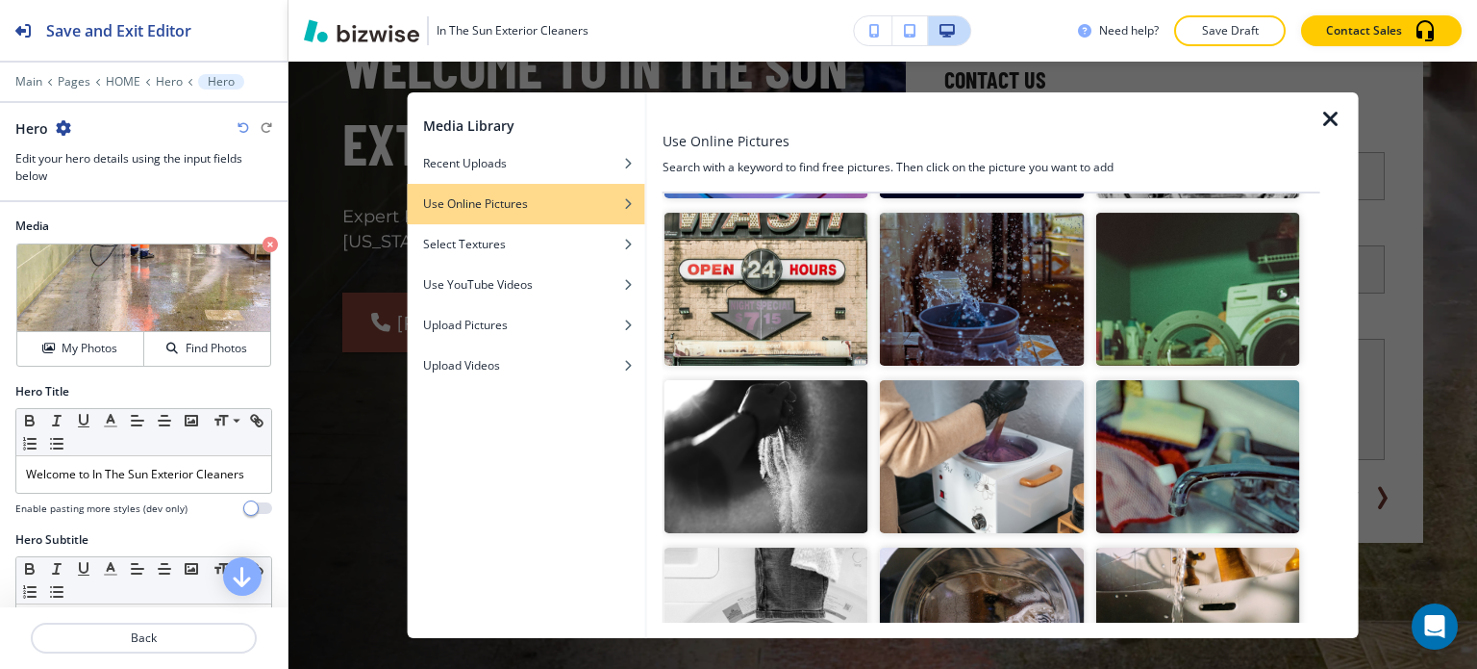
click at [1324, 115] on icon "button" at bounding box center [1331, 119] width 23 height 23
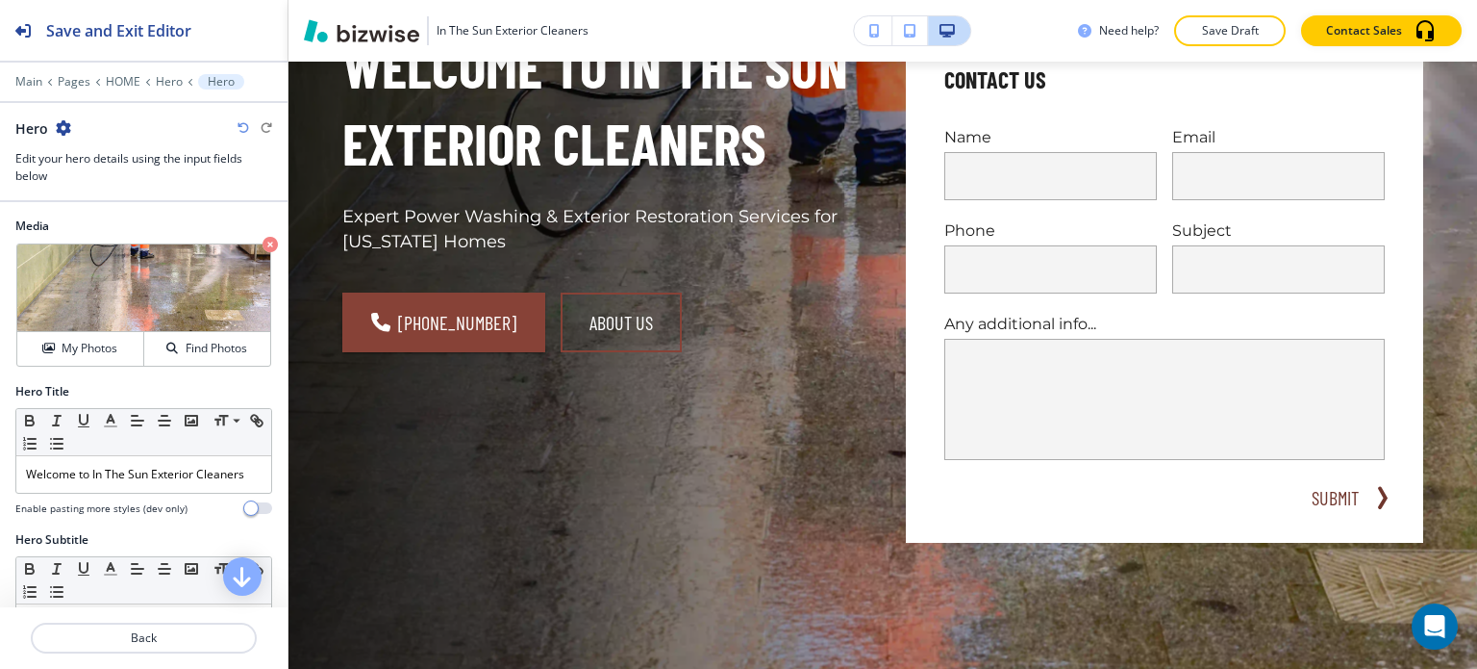
scroll to position [0, 0]
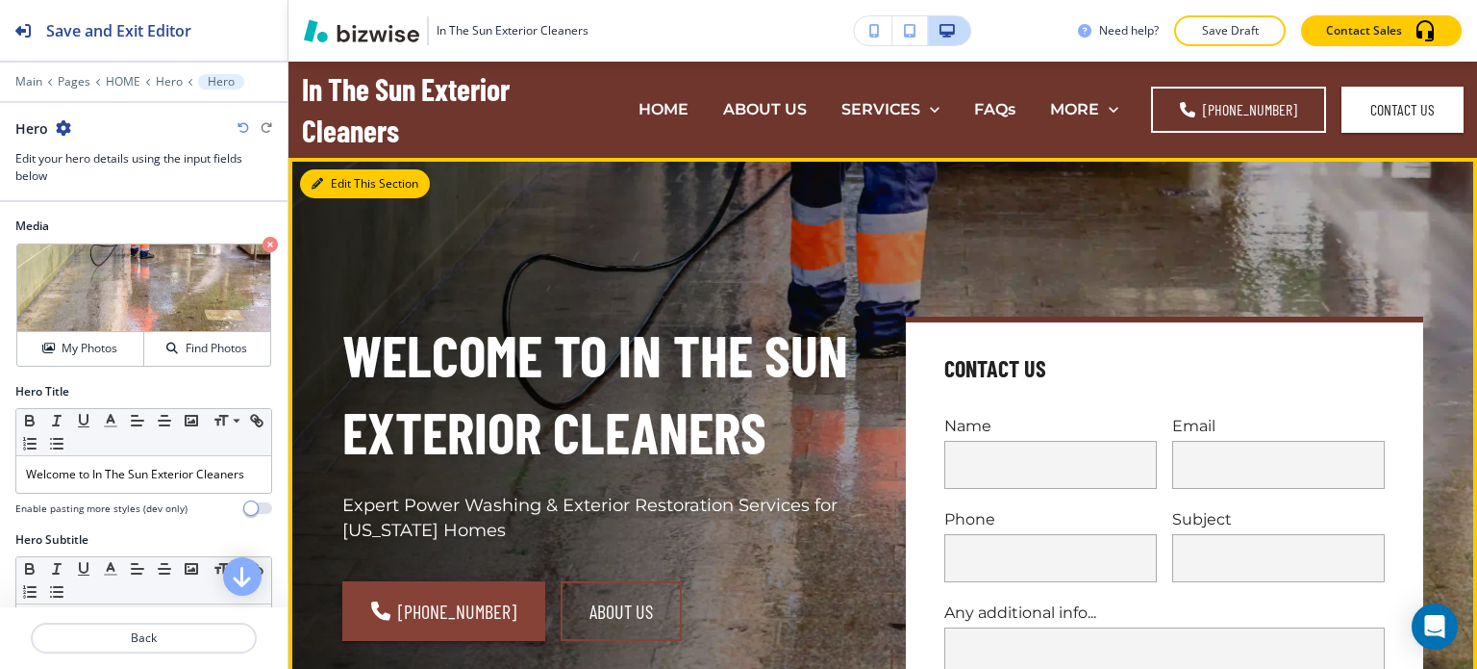
click at [345, 182] on button "Edit This Section" at bounding box center [365, 183] width 130 height 29
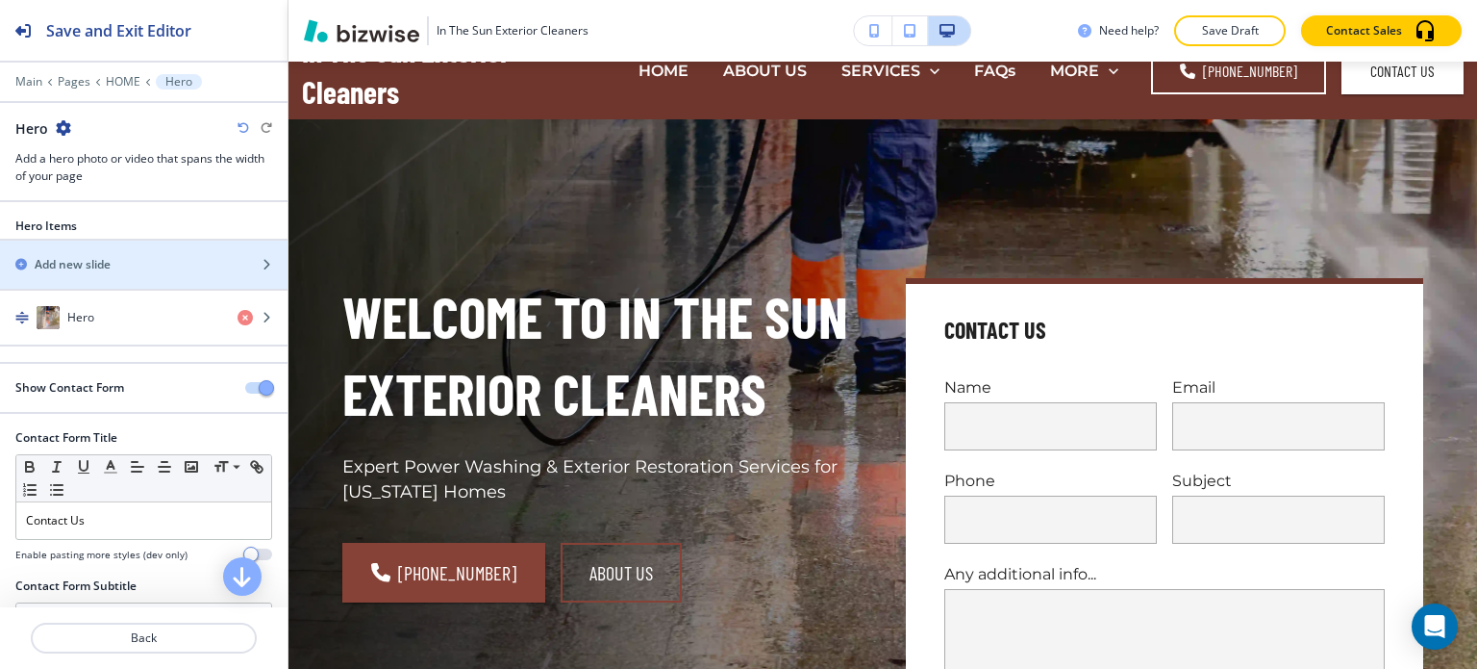
scroll to position [96, 0]
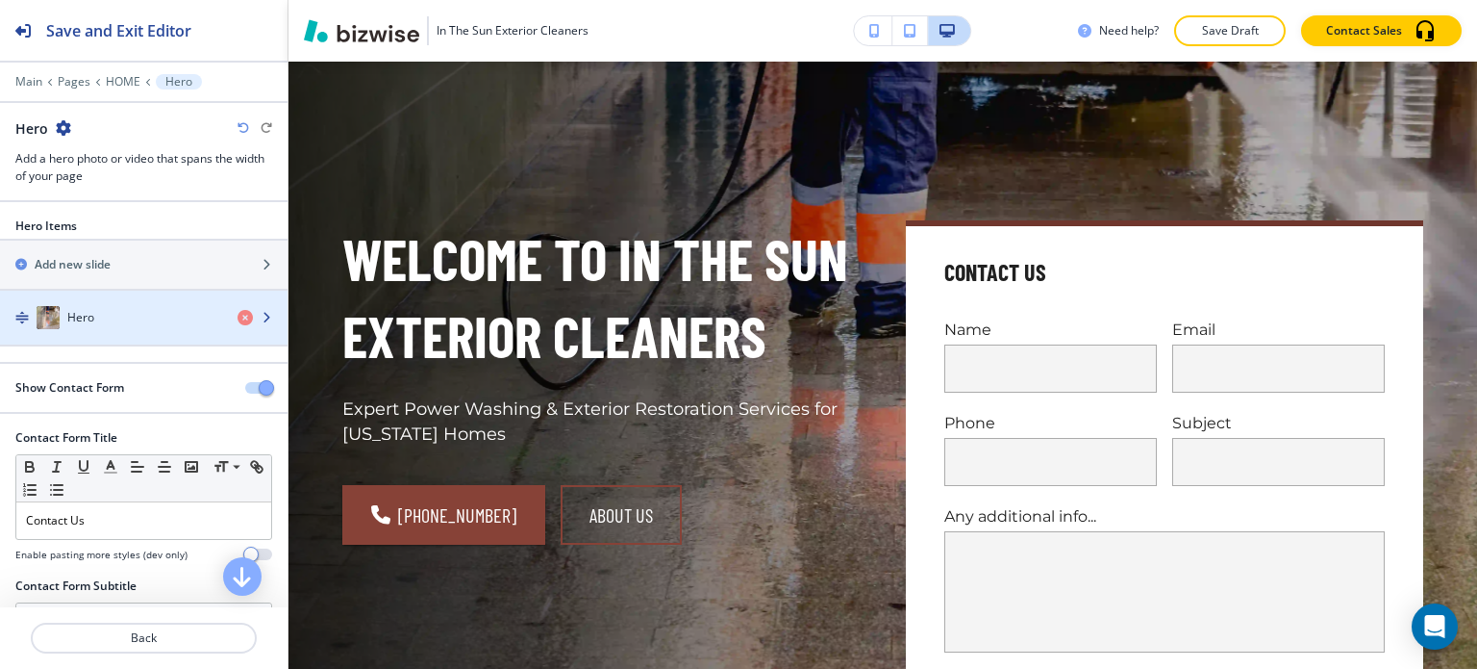
click at [105, 320] on div "Hero" at bounding box center [111, 317] width 222 height 23
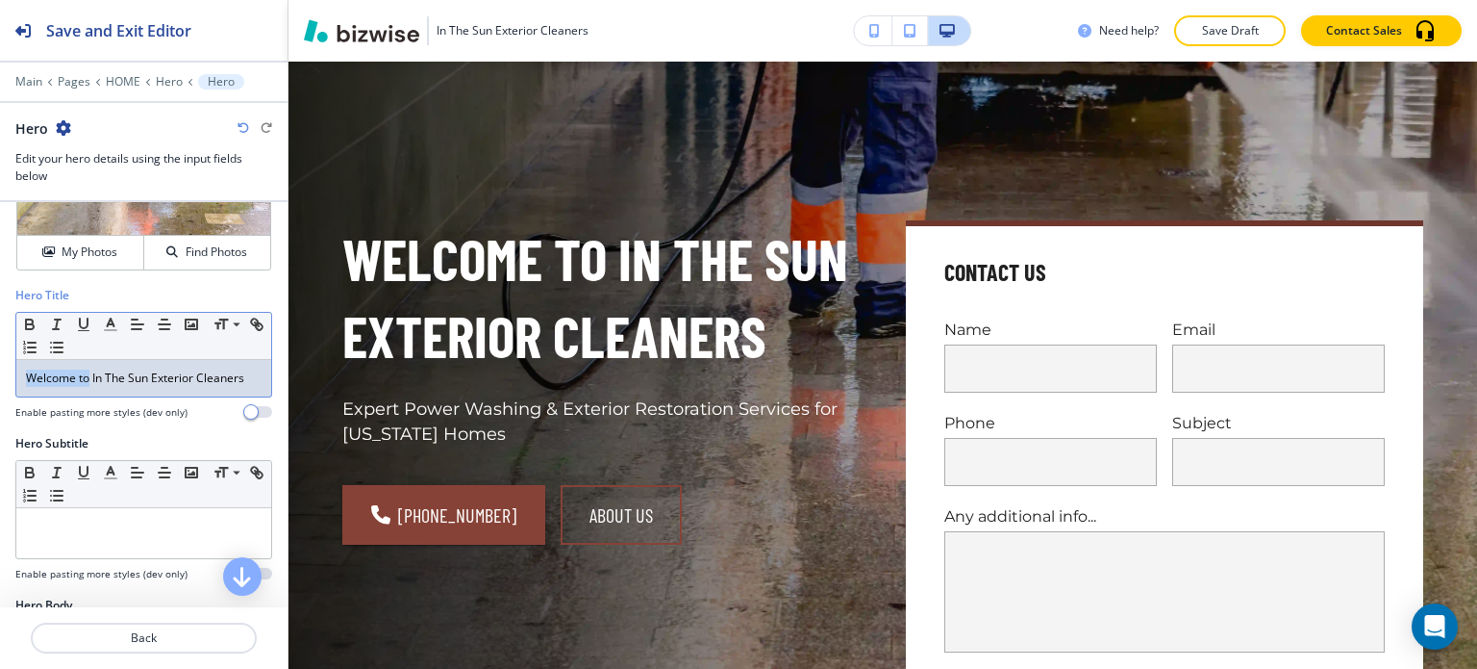
drag, startPoint x: 88, startPoint y: 376, endPoint x: 0, endPoint y: 366, distance: 88.2
click at [0, 366] on div "Hero Title Small Normal Large Huge Welcome to In The Sun Exterior Cleaners Enab…" at bounding box center [144, 361] width 288 height 148
copy p "Welcome to"
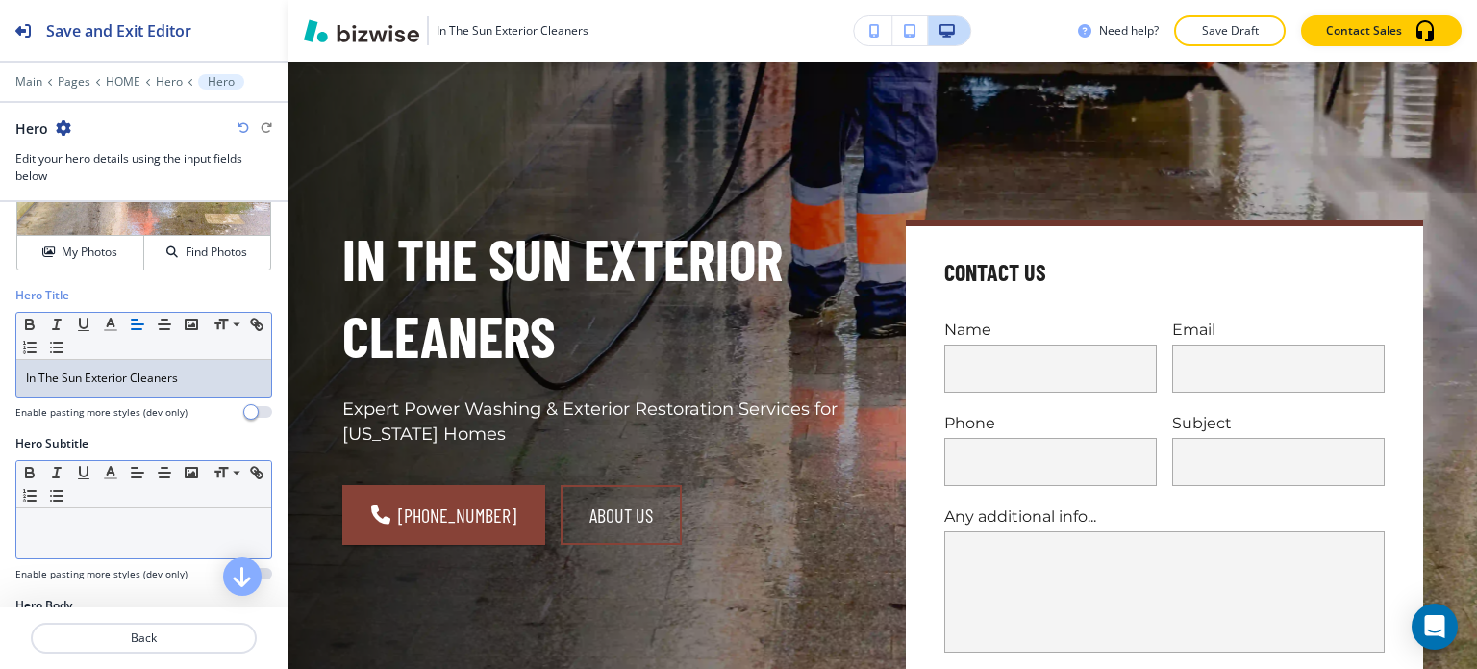
click at [88, 538] on div at bounding box center [143, 533] width 255 height 50
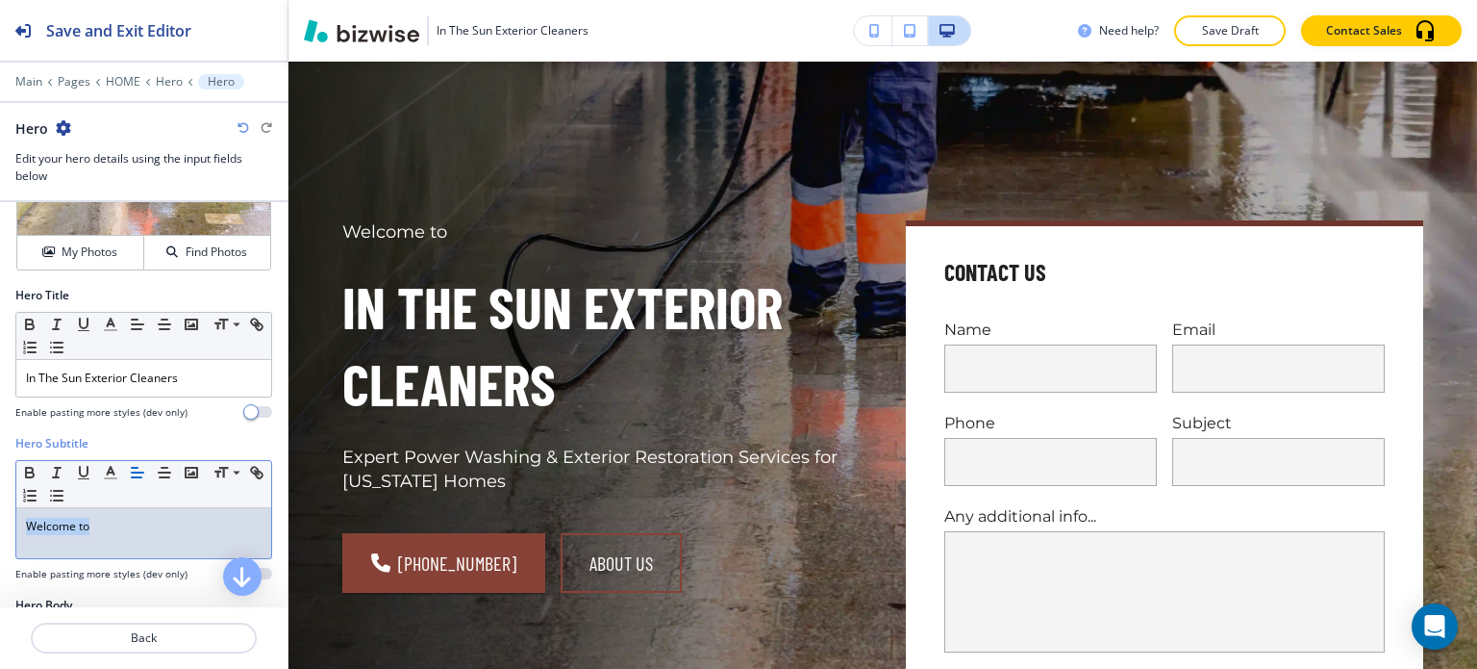
drag, startPoint x: 87, startPoint y: 527, endPoint x: 0, endPoint y: 524, distance: 86.6
click at [0, 524] on div "Hero Subtitle Small Normal Large Huge Welcome to Enable pasting more styles (de…" at bounding box center [144, 516] width 288 height 162
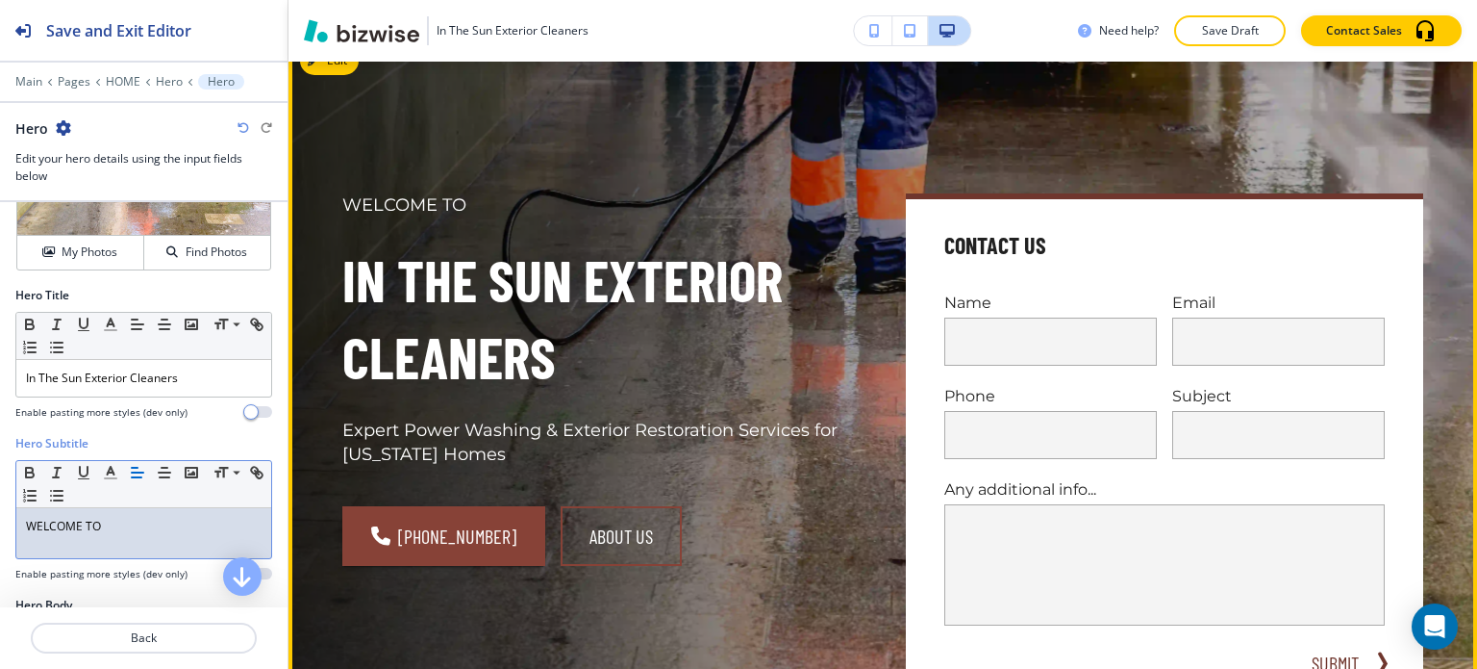
scroll to position [0, 0]
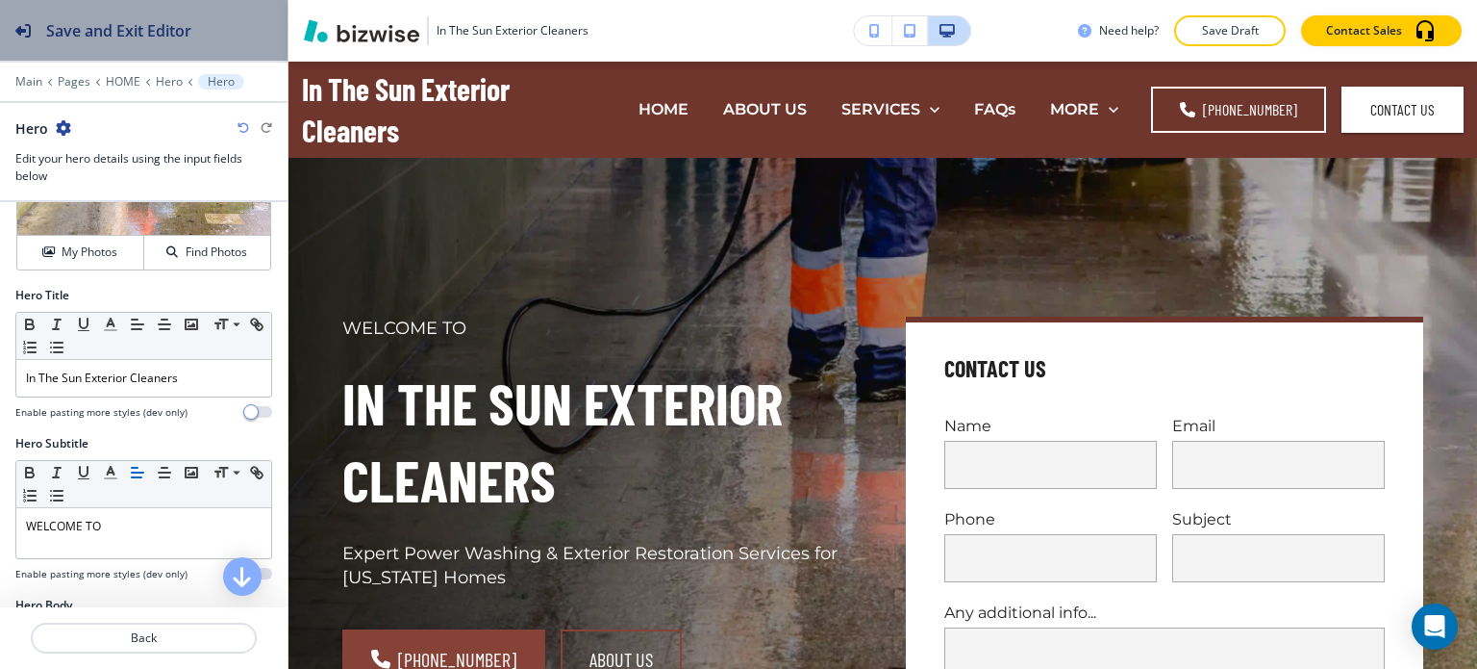
click at [165, 37] on h2 "Save and Exit Editor" at bounding box center [118, 30] width 145 height 23
